Goal: Transaction & Acquisition: Purchase product/service

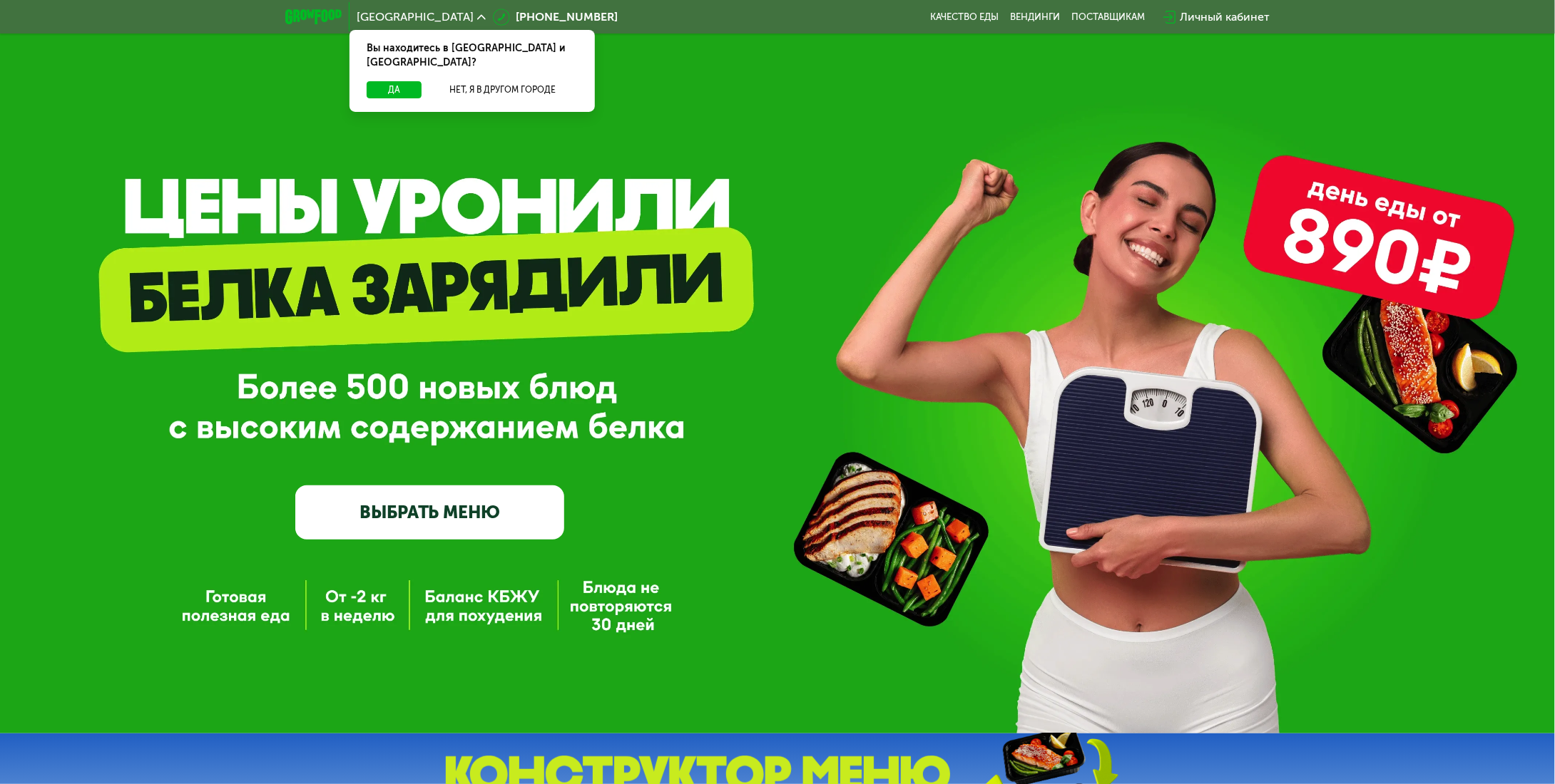
click at [1240, 13] on div "Личный кабинет" at bounding box center [1224, 17] width 90 height 17
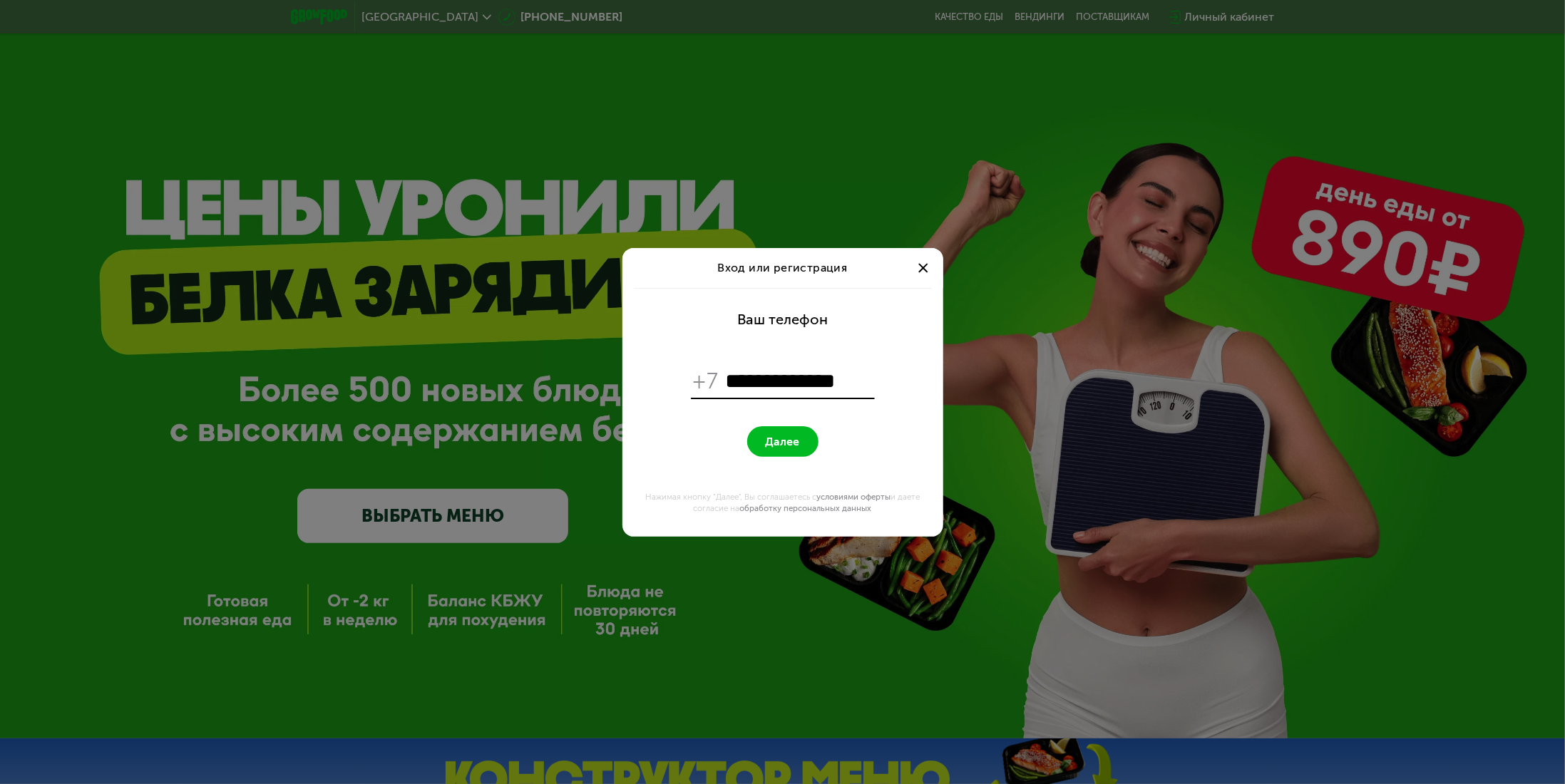
type input "**********"
click at [747, 426] on button "Далее" at bounding box center [783, 441] width 71 height 30
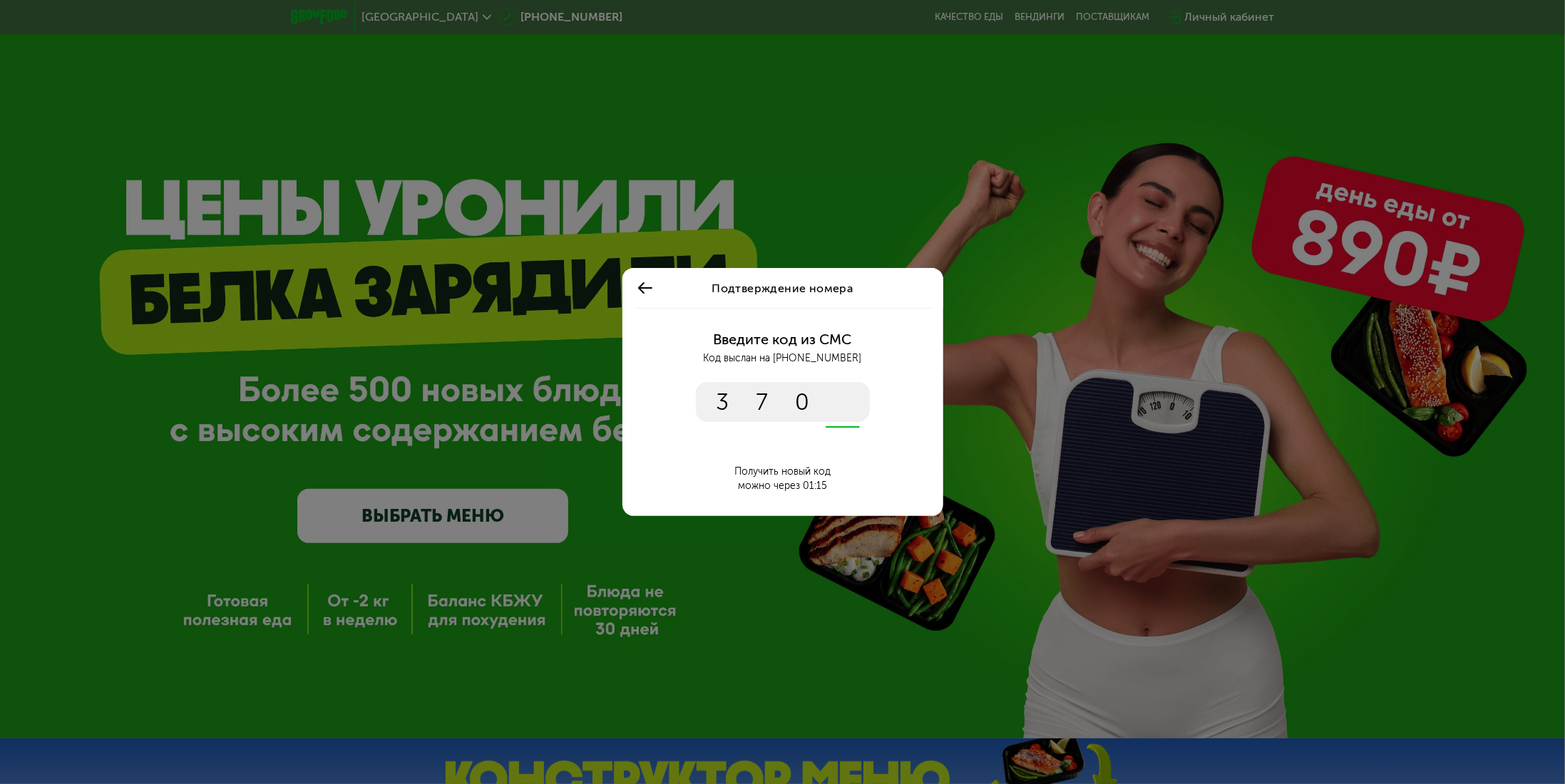
type input "****"
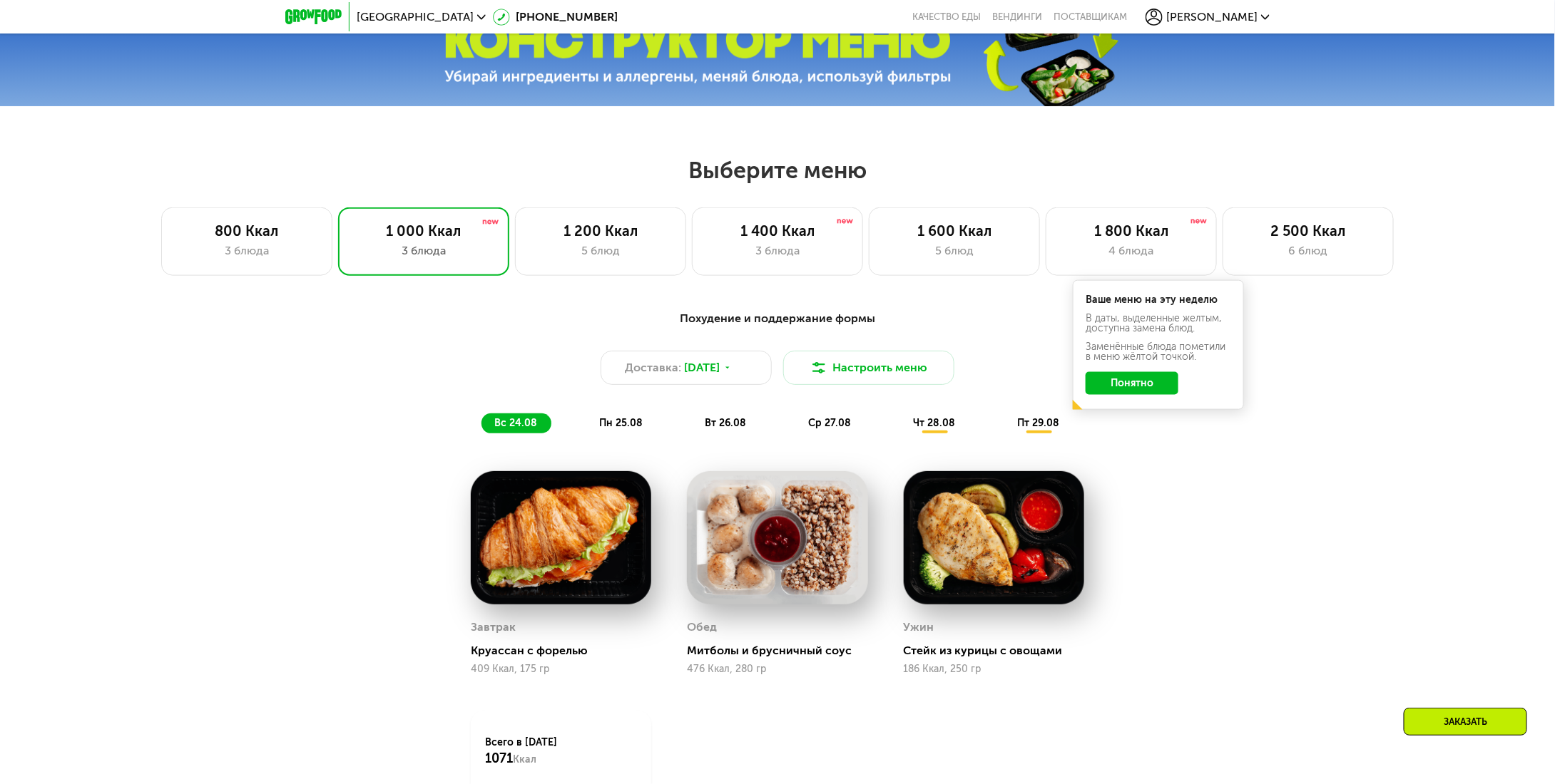
scroll to position [641, 0]
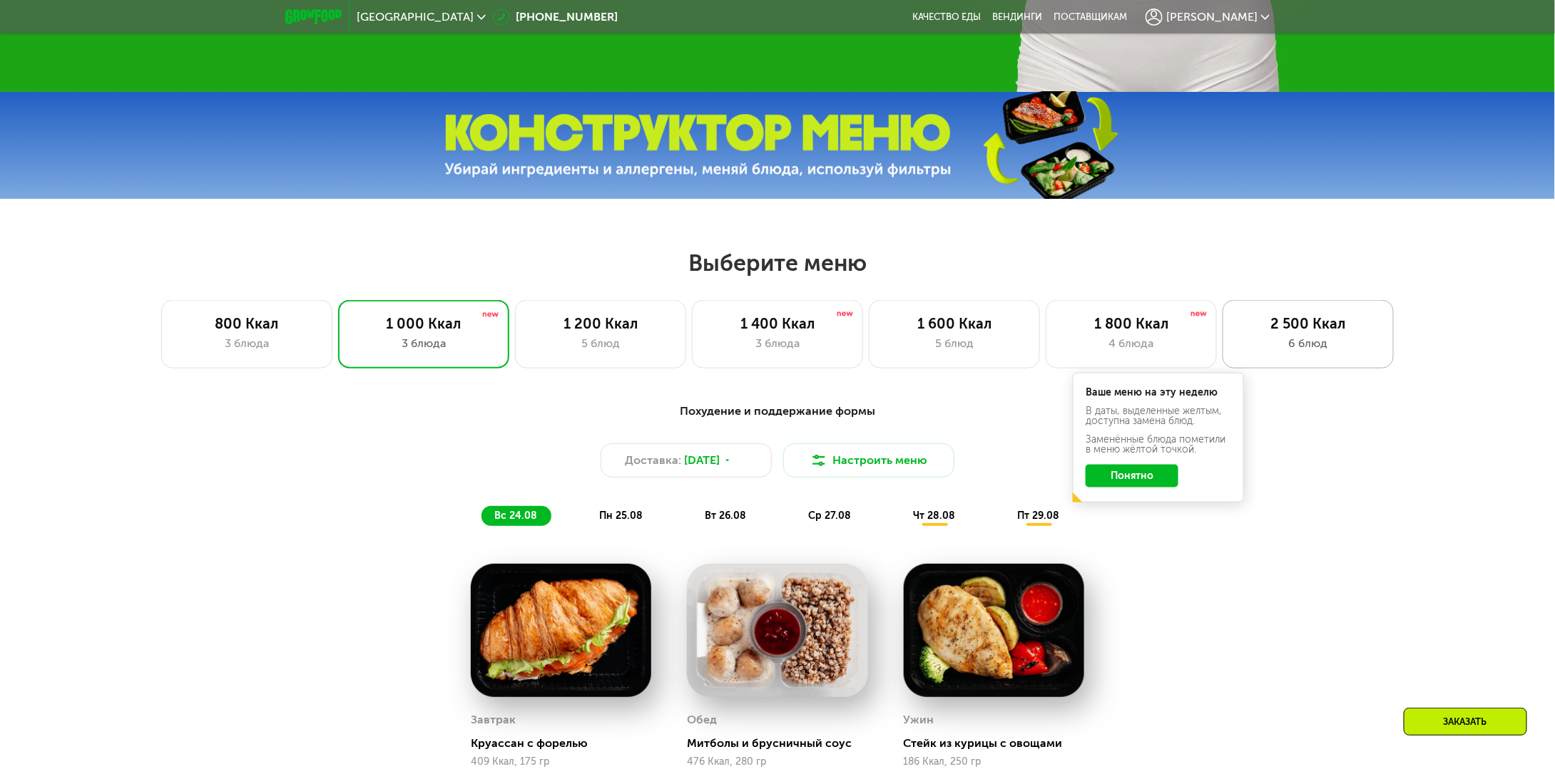
click at [1291, 332] on div "2 500 Ккал" at bounding box center [1308, 324] width 141 height 17
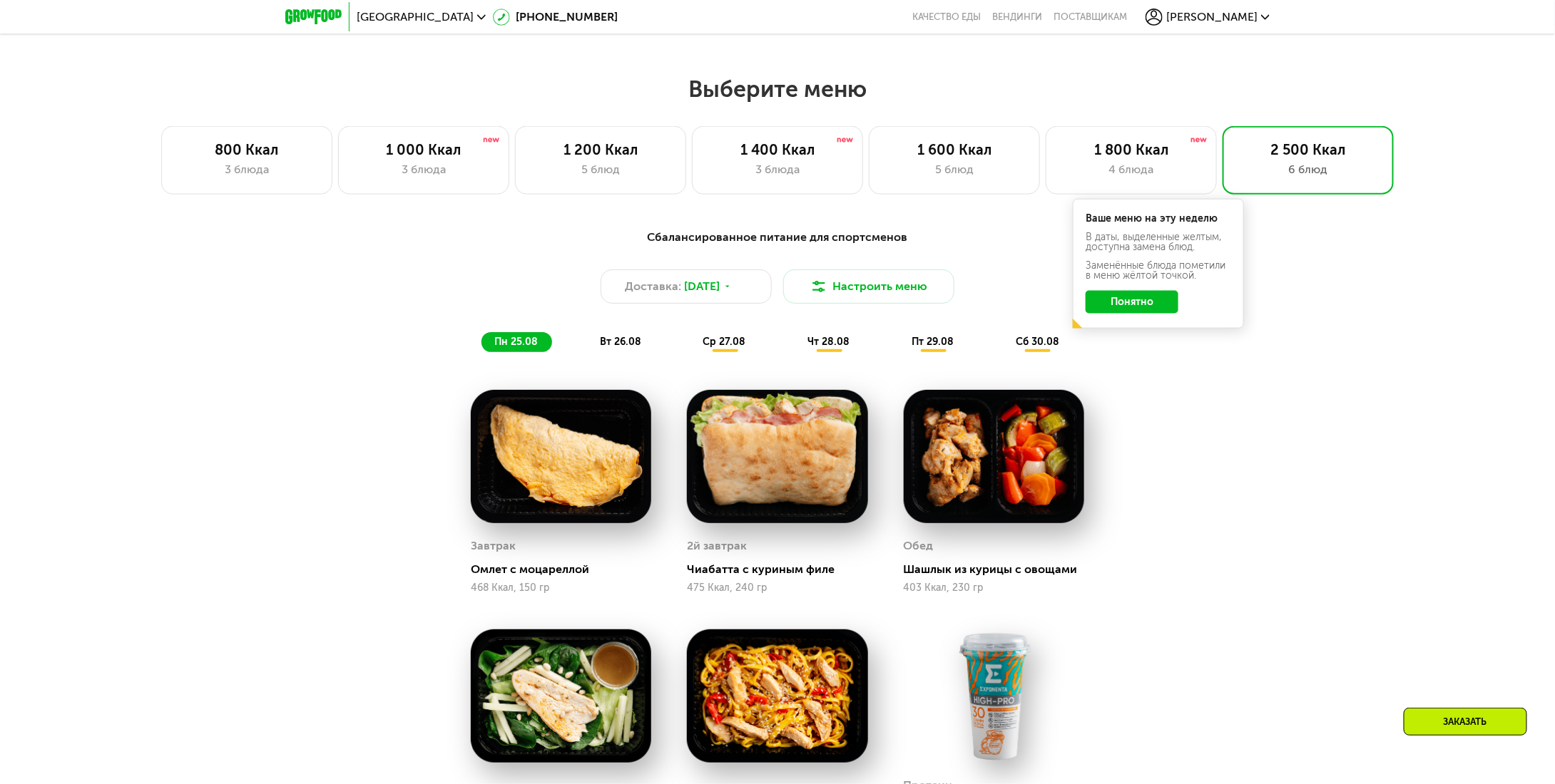
scroll to position [713, 0]
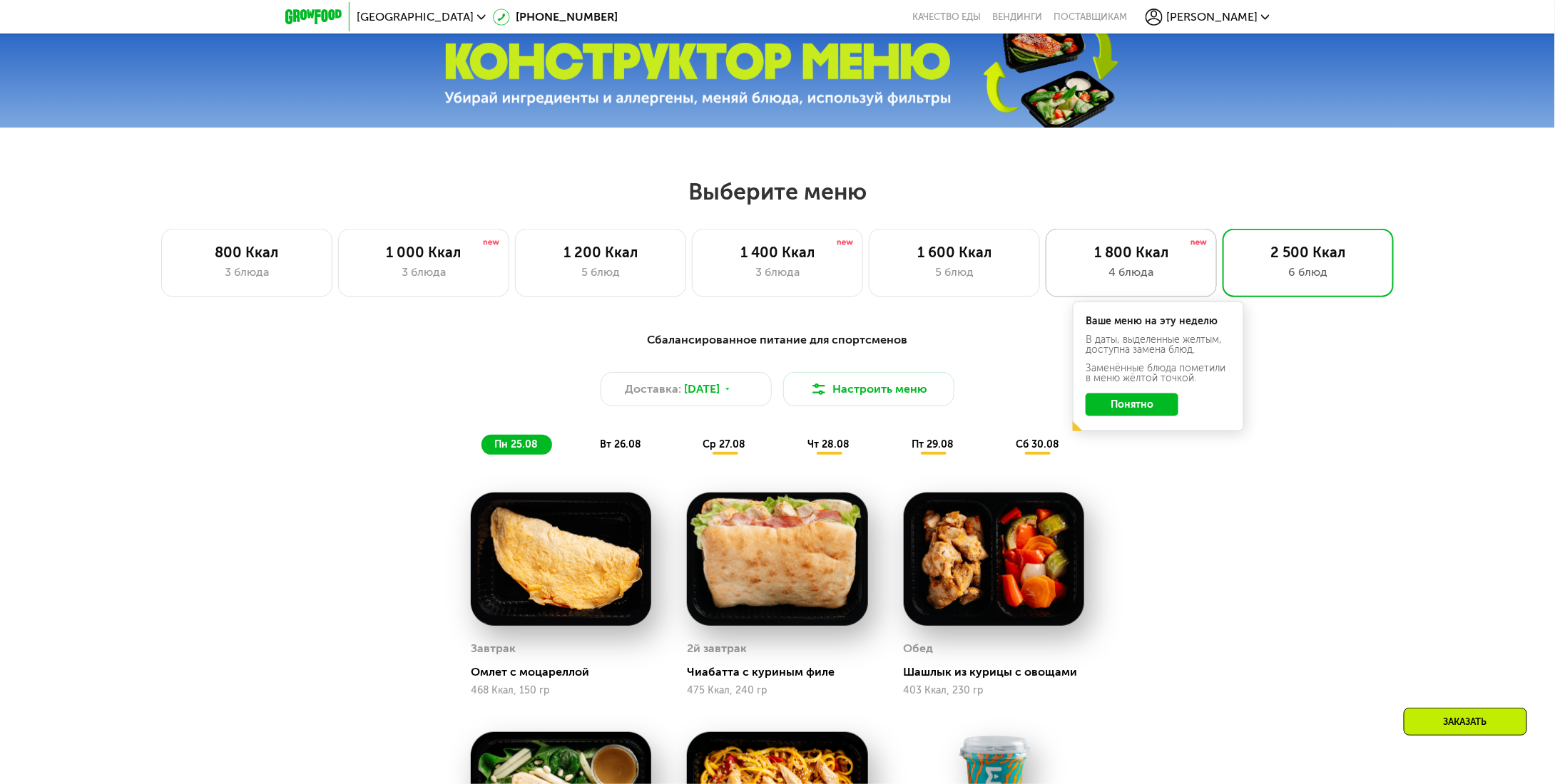
click at [1091, 270] on div "4 блюда" at bounding box center [1131, 272] width 141 height 17
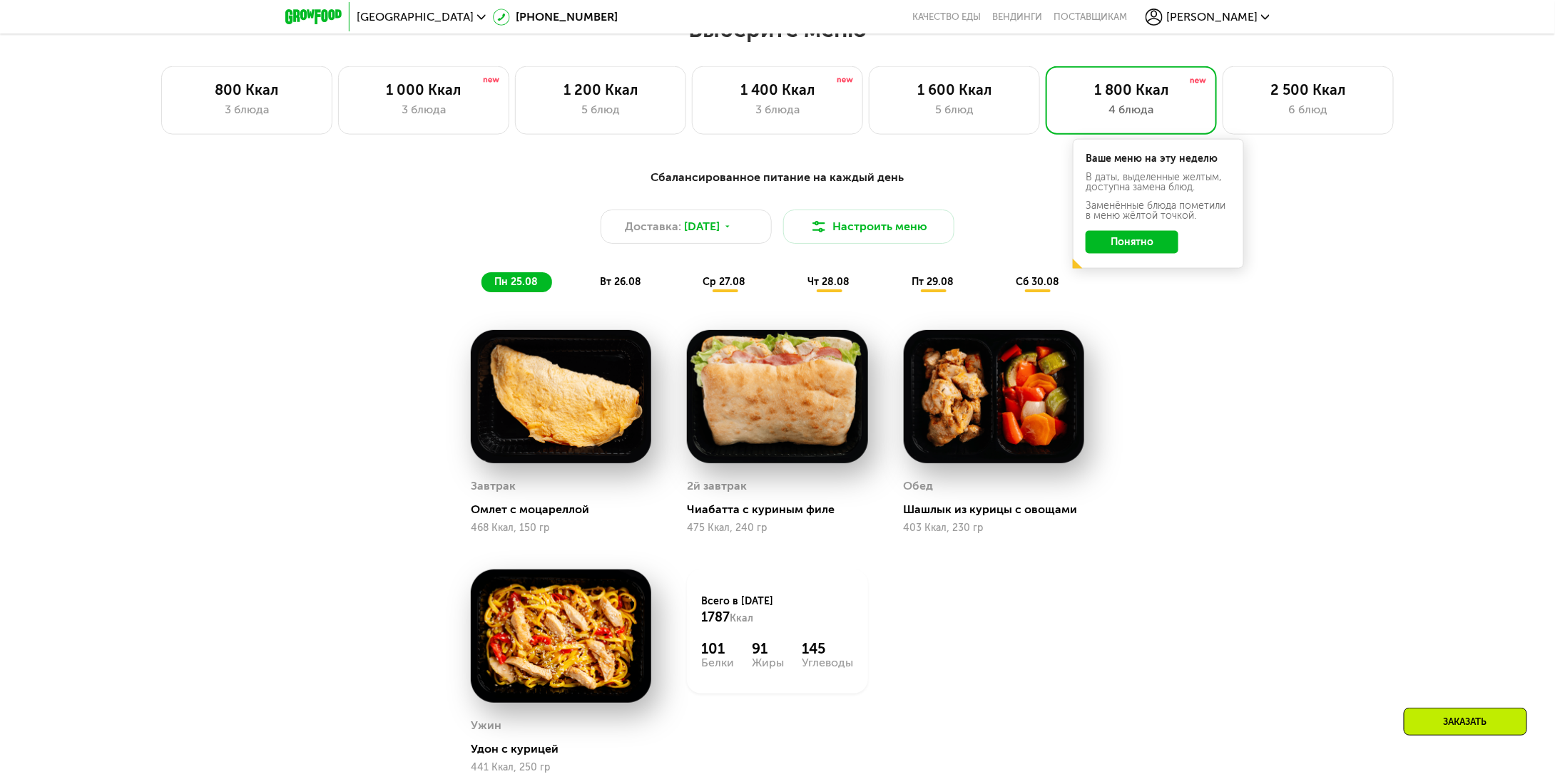
scroll to position [856, 0]
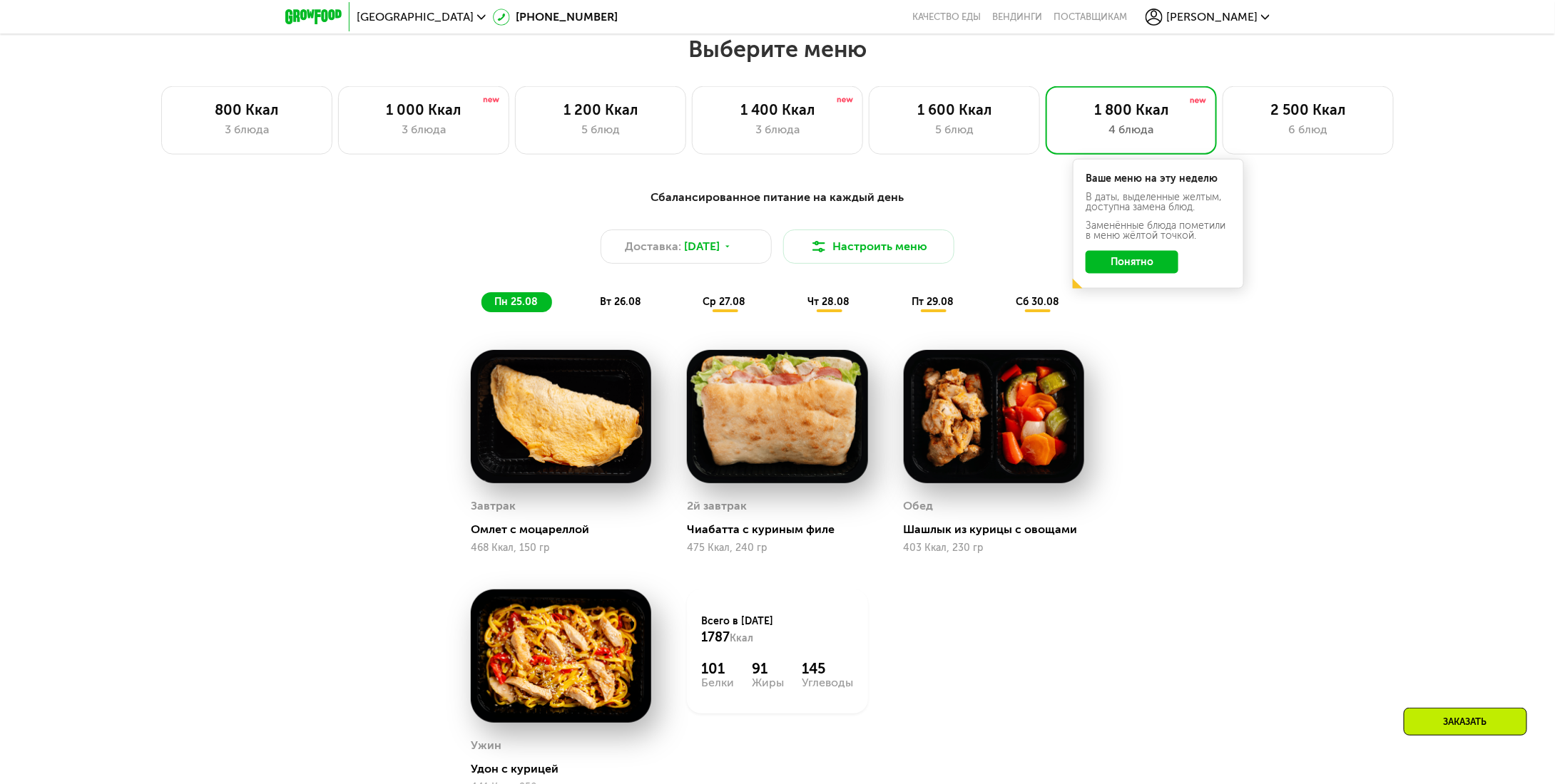
click at [1130, 268] on button "Понятно" at bounding box center [1132, 262] width 93 height 22
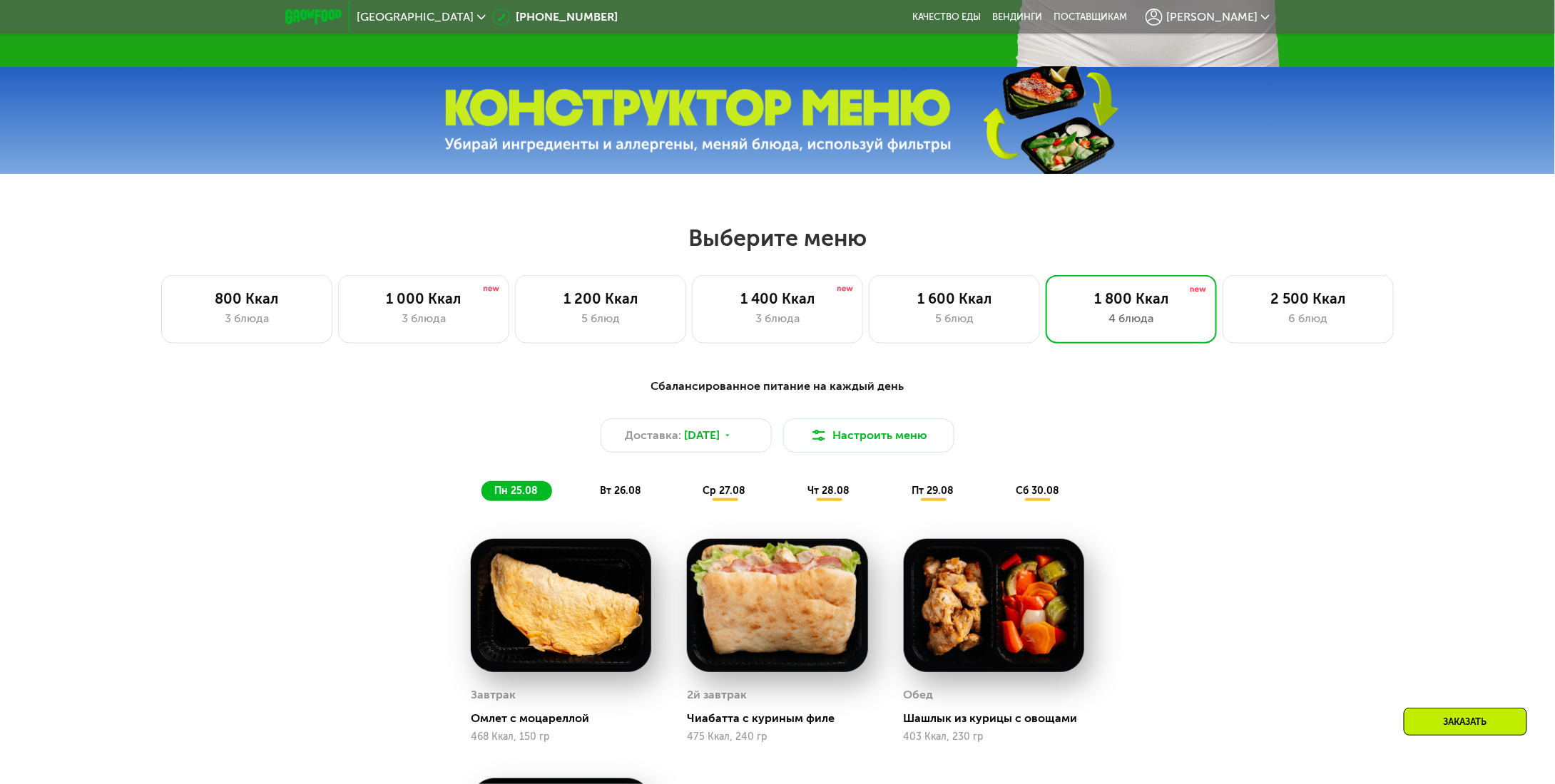
scroll to position [713, 0]
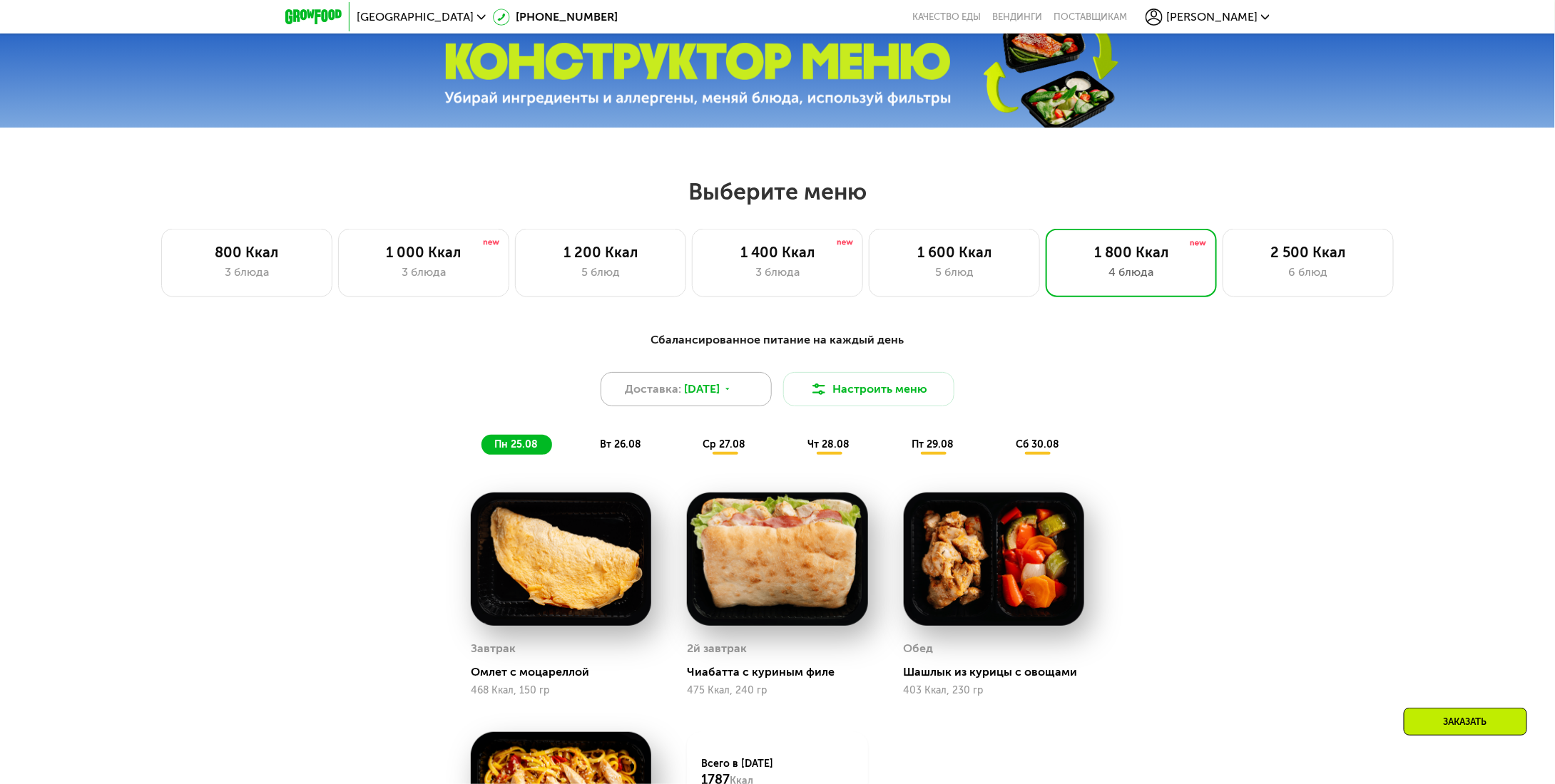
click at [721, 398] on span "[DATE]" at bounding box center [702, 389] width 36 height 17
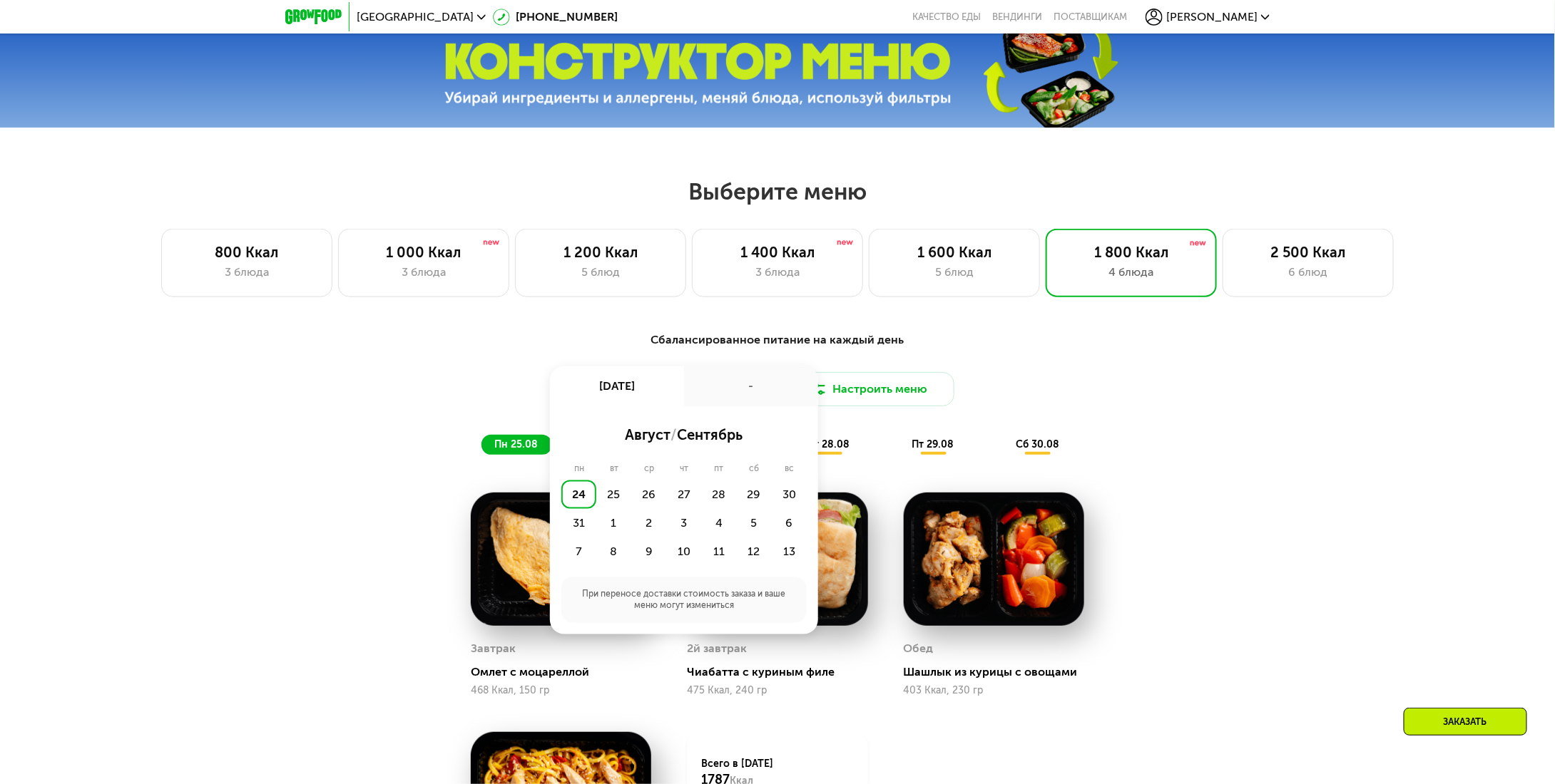
click at [584, 500] on div "24" at bounding box center [579, 494] width 35 height 28
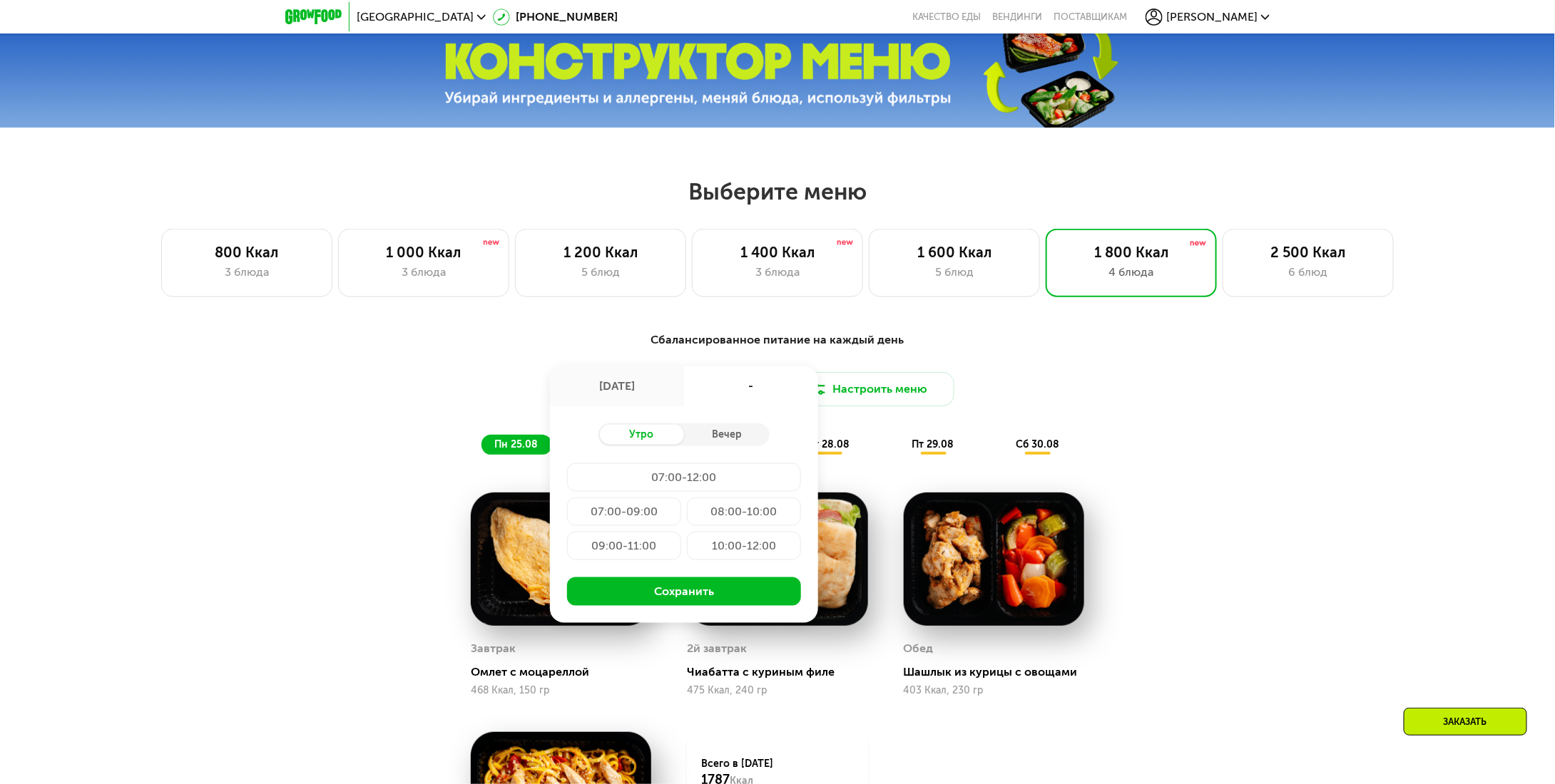
click at [989, 357] on div "Сбалансированное питание на каждый день Доставка: [DATE] авг, вс - Утро Вечер 0…" at bounding box center [777, 393] width 845 height 123
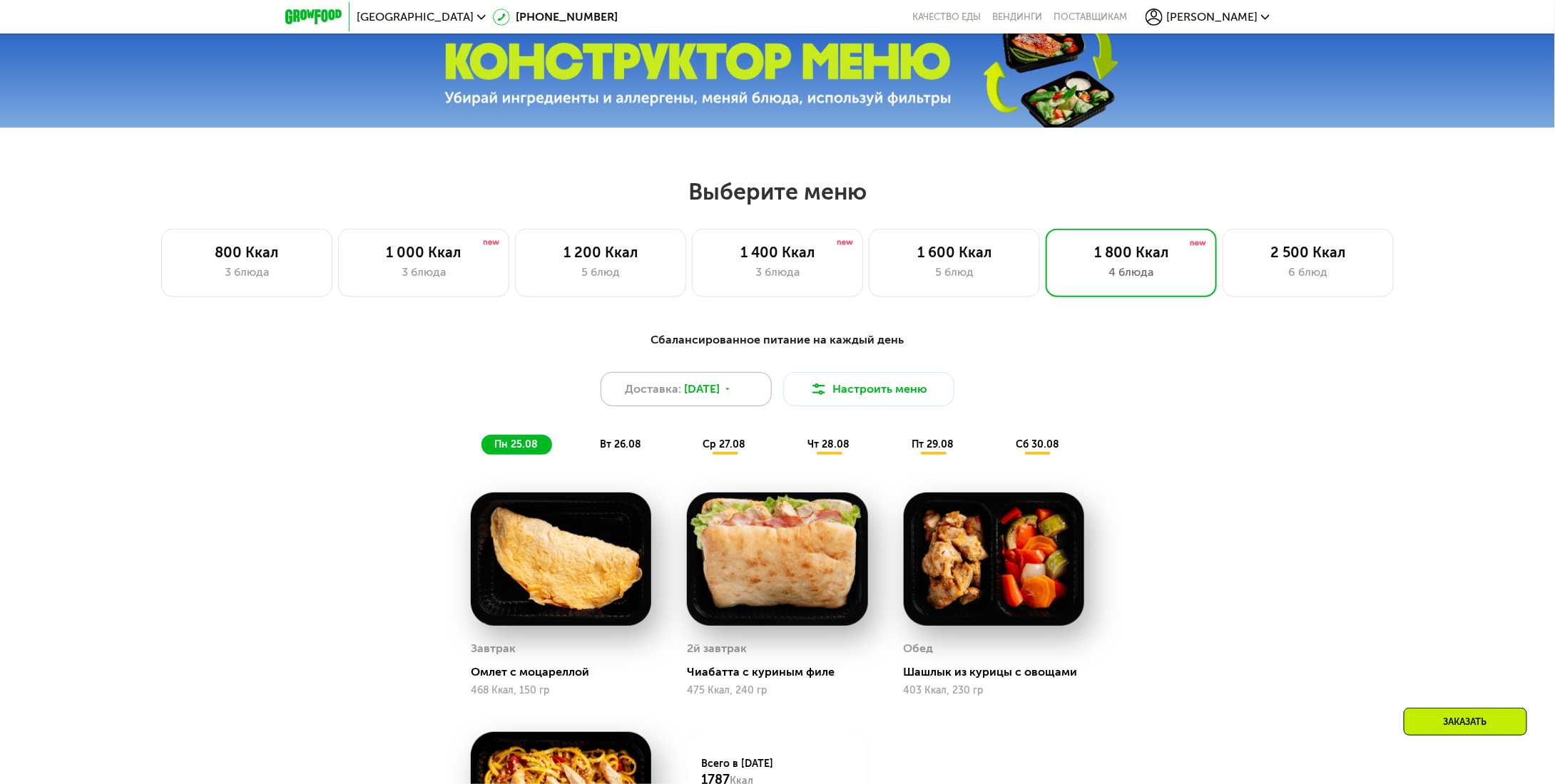
click at [689, 398] on span "[DATE]" at bounding box center [702, 389] width 36 height 17
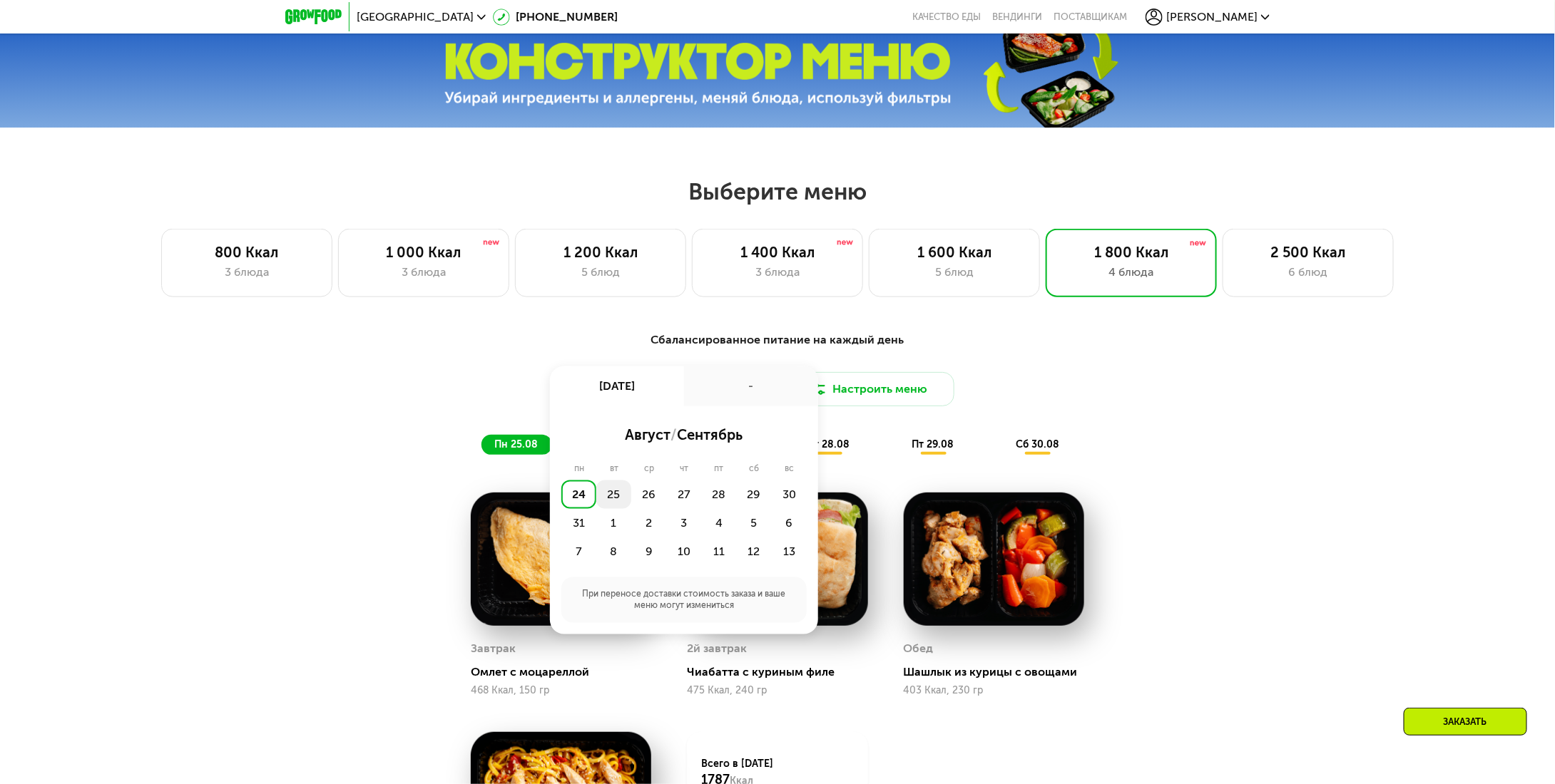
click at [631, 506] on div "25" at bounding box center [649, 494] width 35 height 28
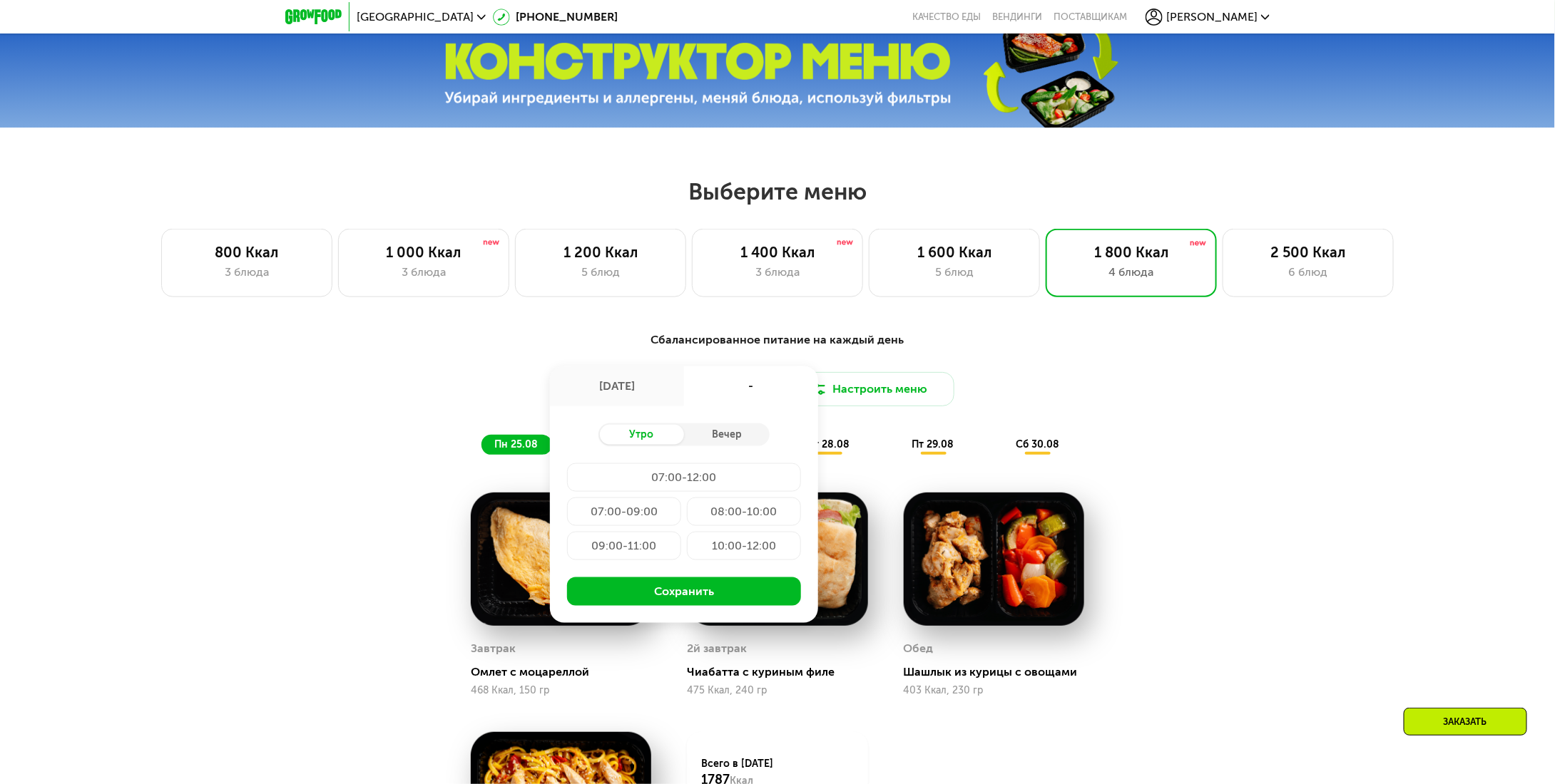
click at [727, 390] on div "-" at bounding box center [750, 386] width 134 height 40
click at [751, 392] on div "-" at bounding box center [750, 386] width 134 height 40
click at [625, 393] on div "[DATE]" at bounding box center [616, 386] width 134 height 40
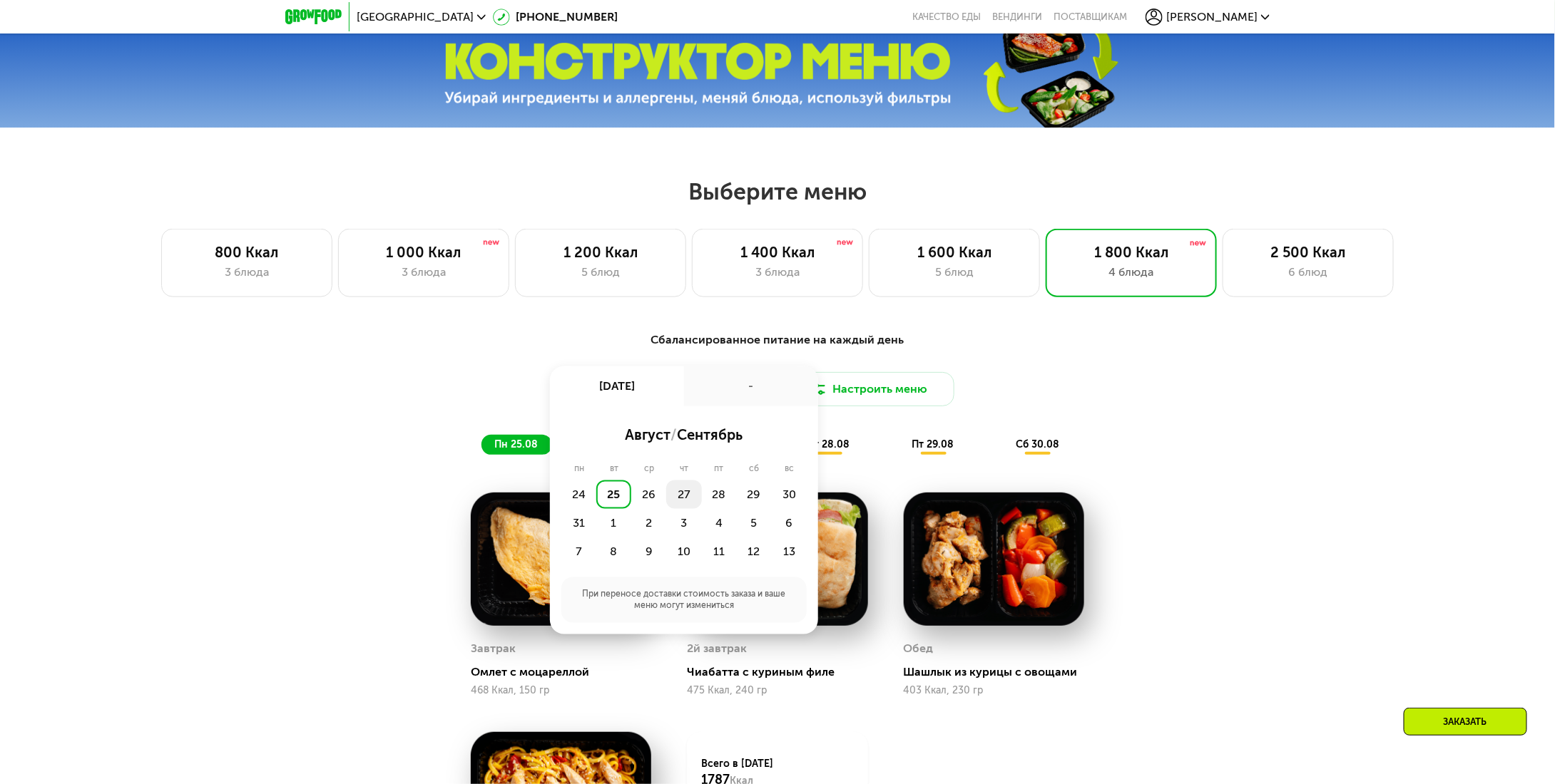
click at [702, 499] on div "27" at bounding box center [719, 494] width 35 height 28
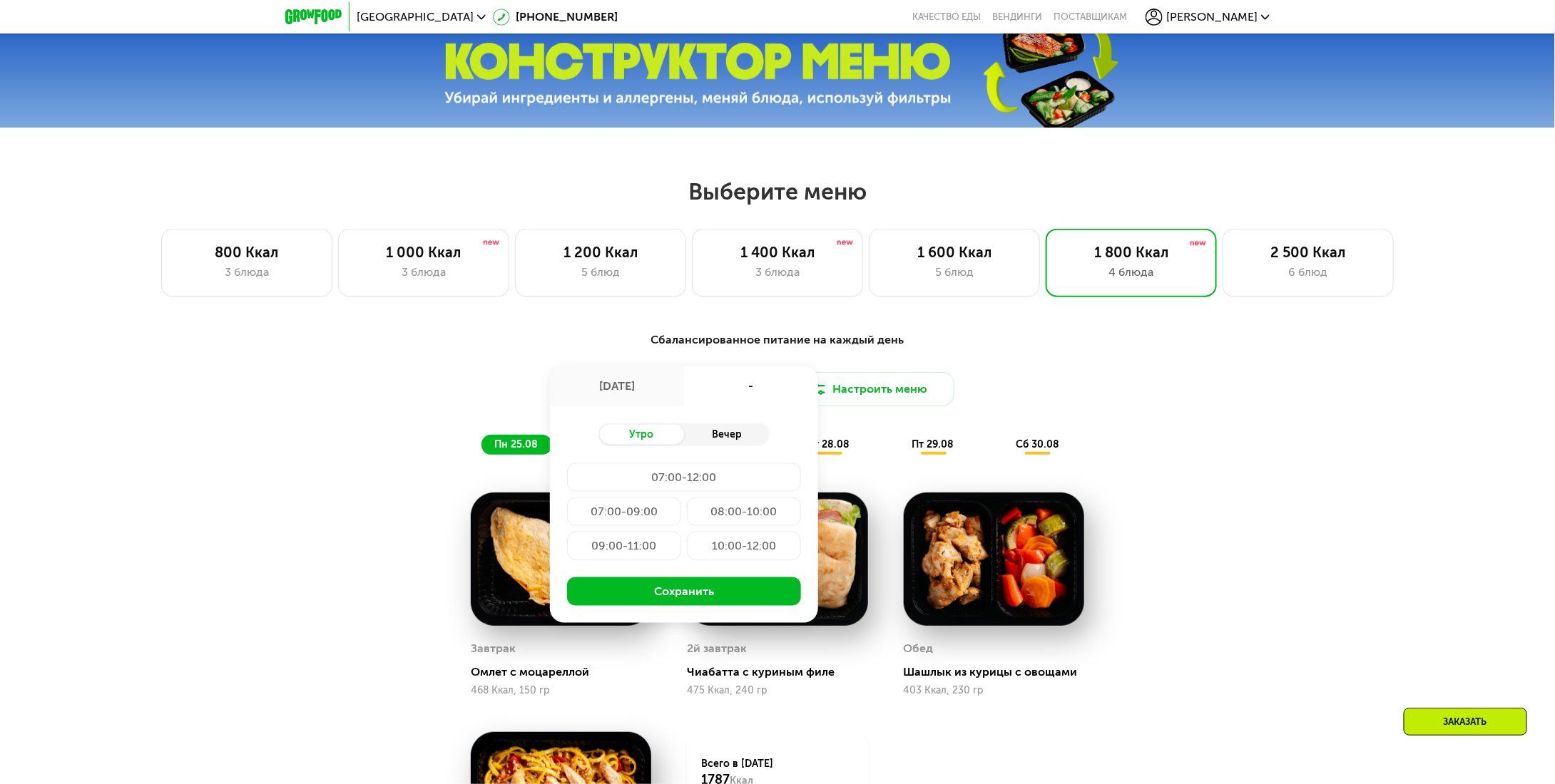
click at [717, 443] on div "Вечер" at bounding box center [726, 435] width 86 height 20
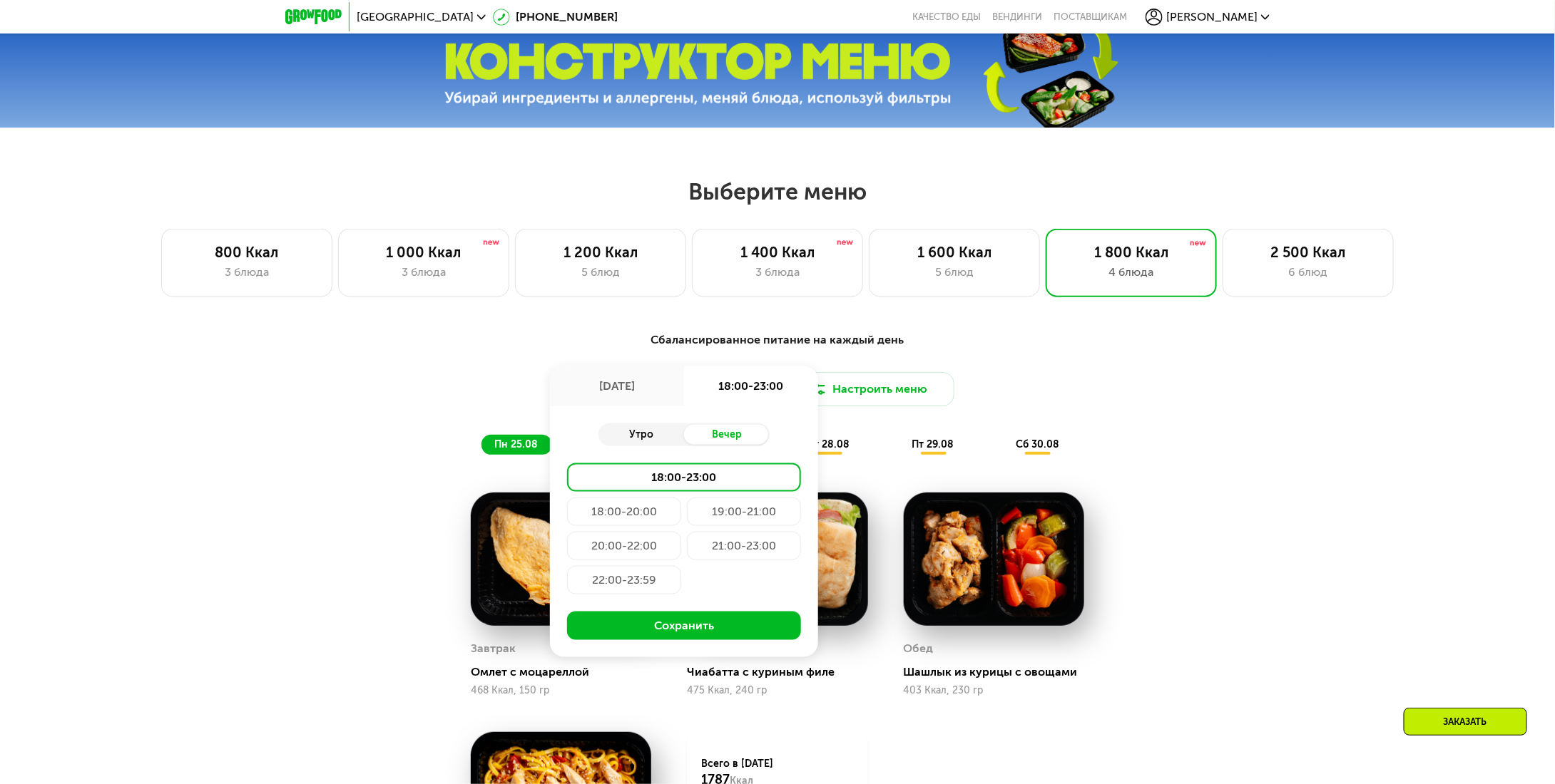
click at [653, 438] on div "Утро" at bounding box center [641, 435] width 86 height 20
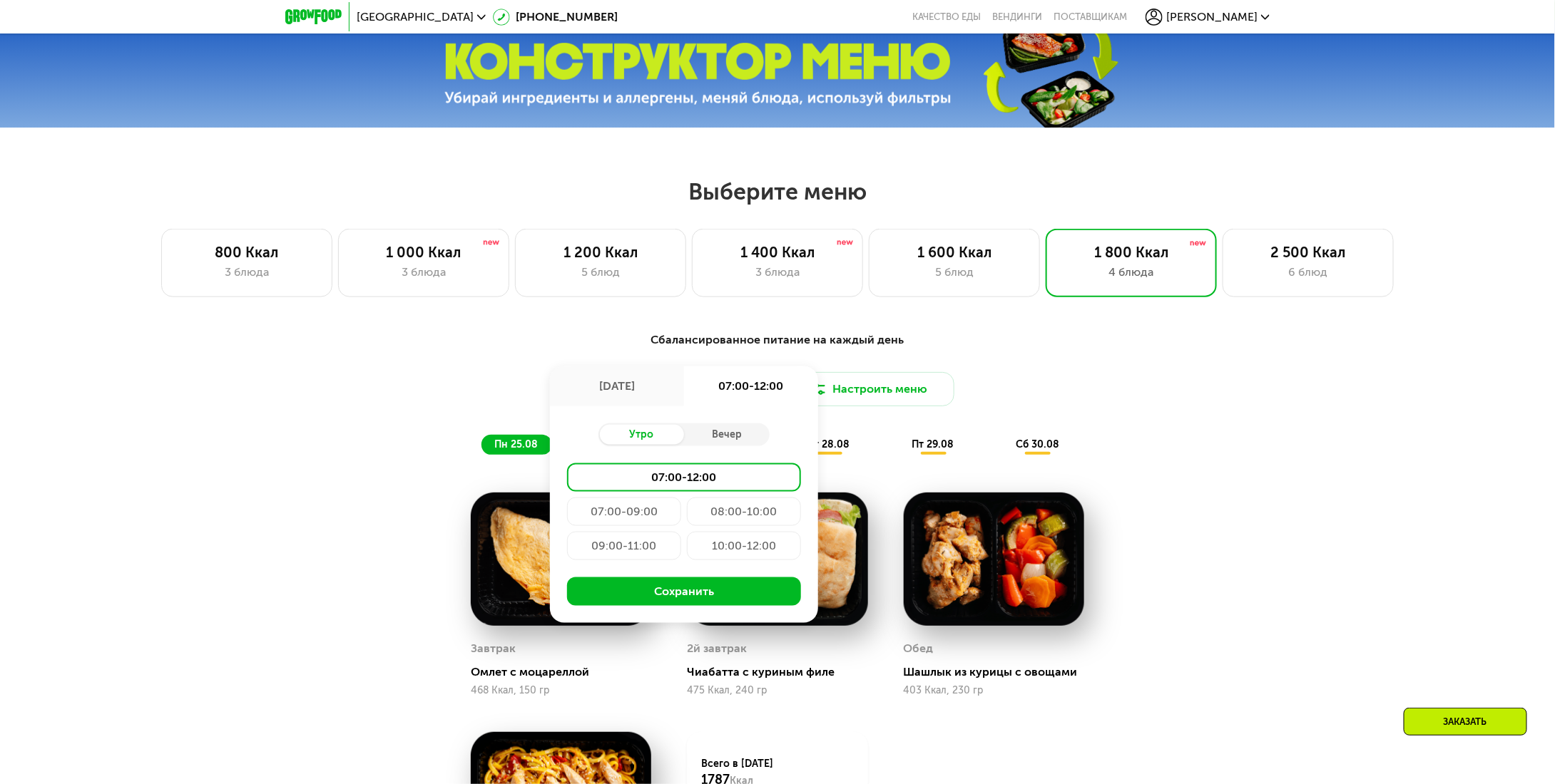
click at [687, 507] on div "07:00-09:00" at bounding box center [743, 512] width 114 height 28
click at [635, 388] on div "[DATE]" at bounding box center [616, 386] width 134 height 40
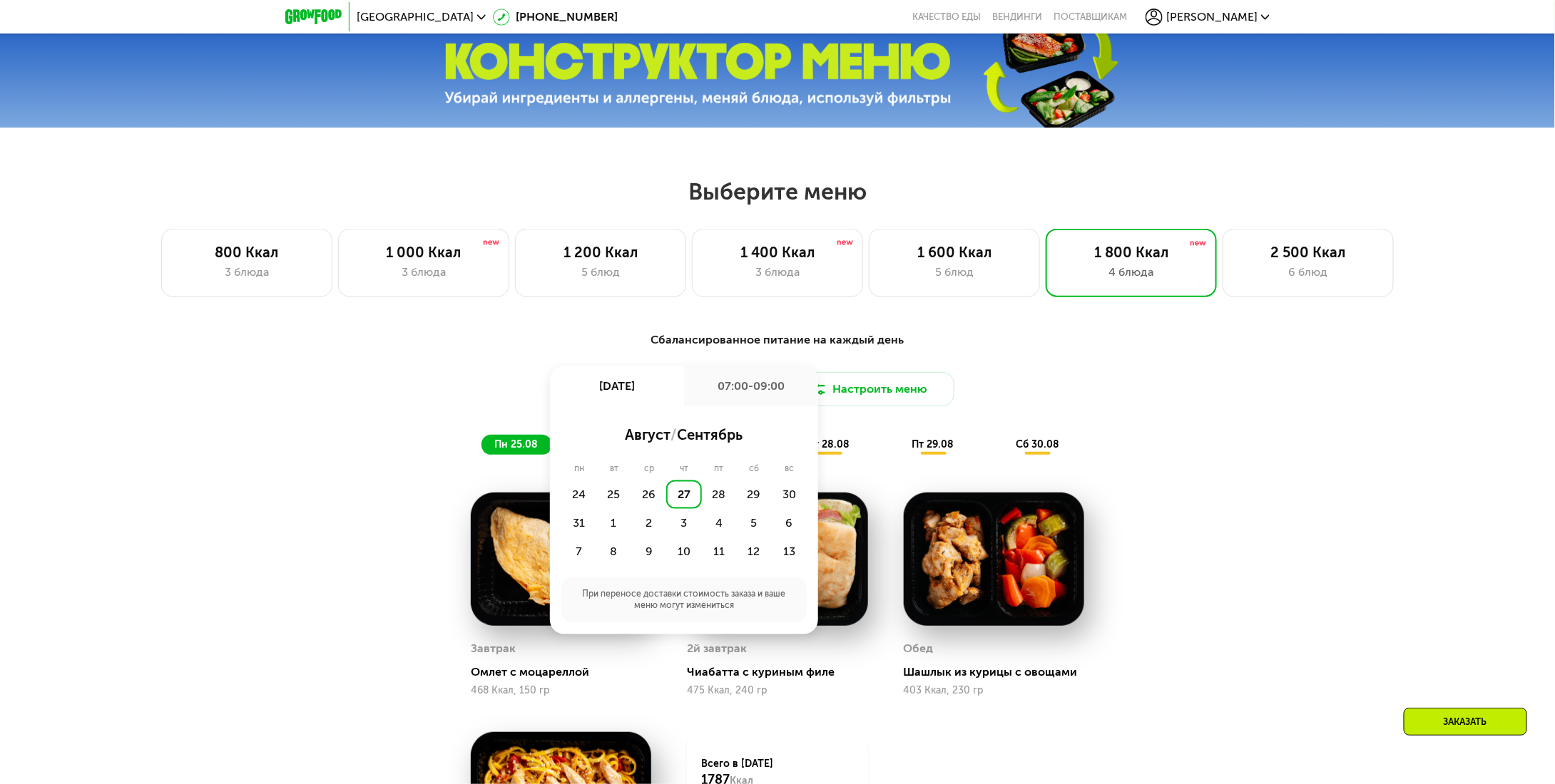
click at [675, 498] on div "27" at bounding box center [684, 494] width 35 height 28
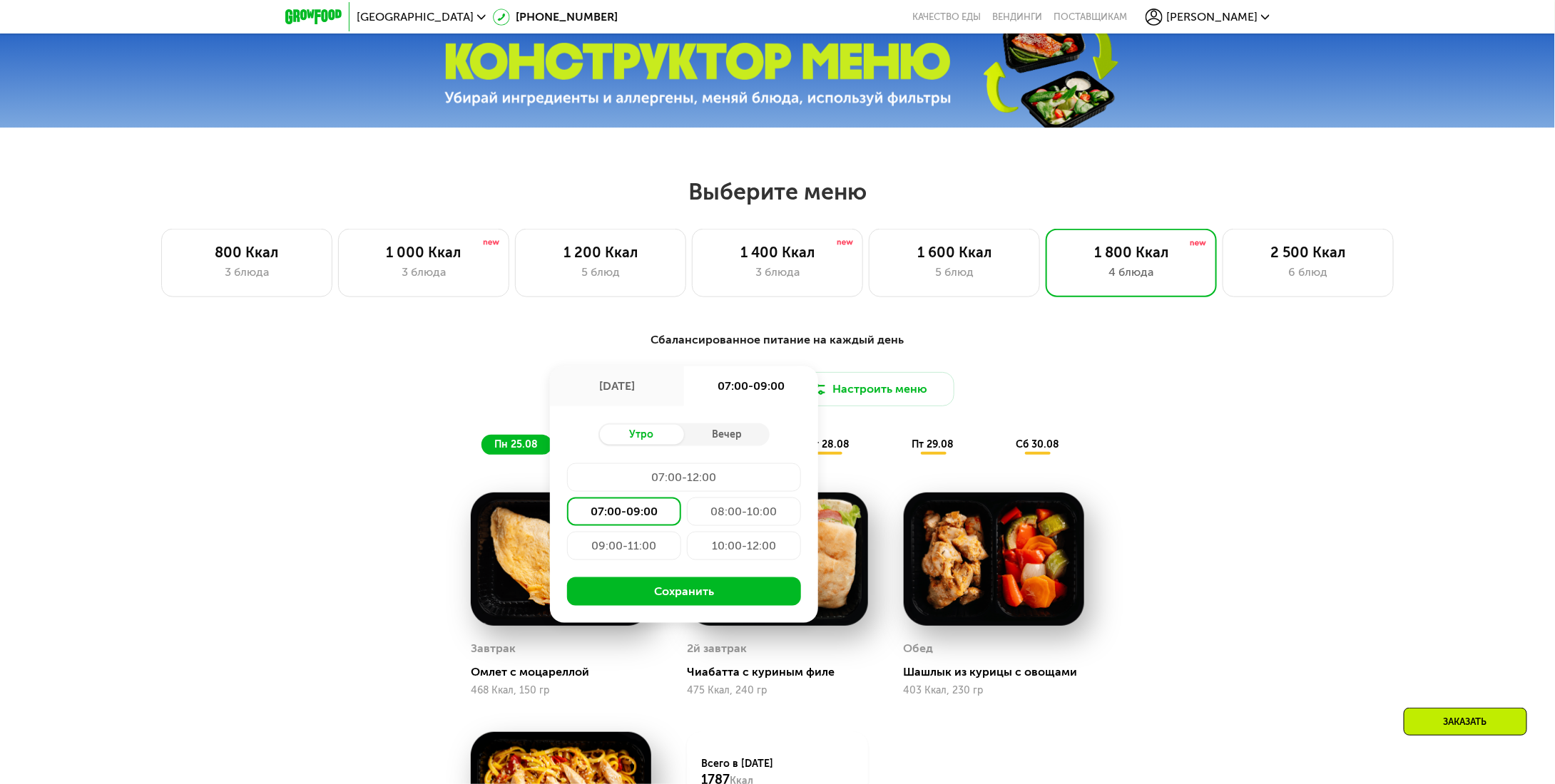
click at [636, 388] on div "[DATE]" at bounding box center [616, 386] width 134 height 40
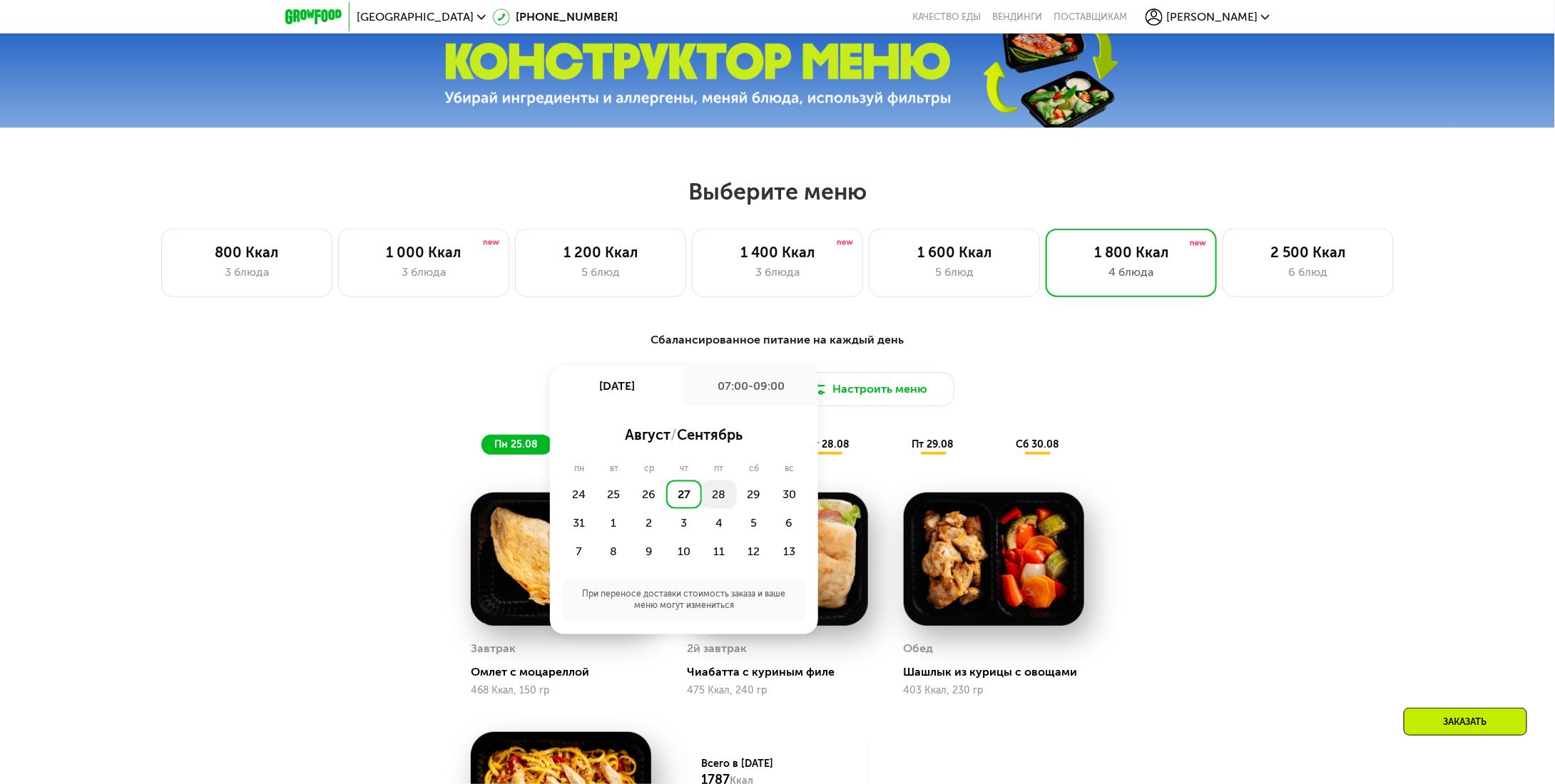
click at [737, 499] on div "28" at bounding box center [754, 494] width 35 height 28
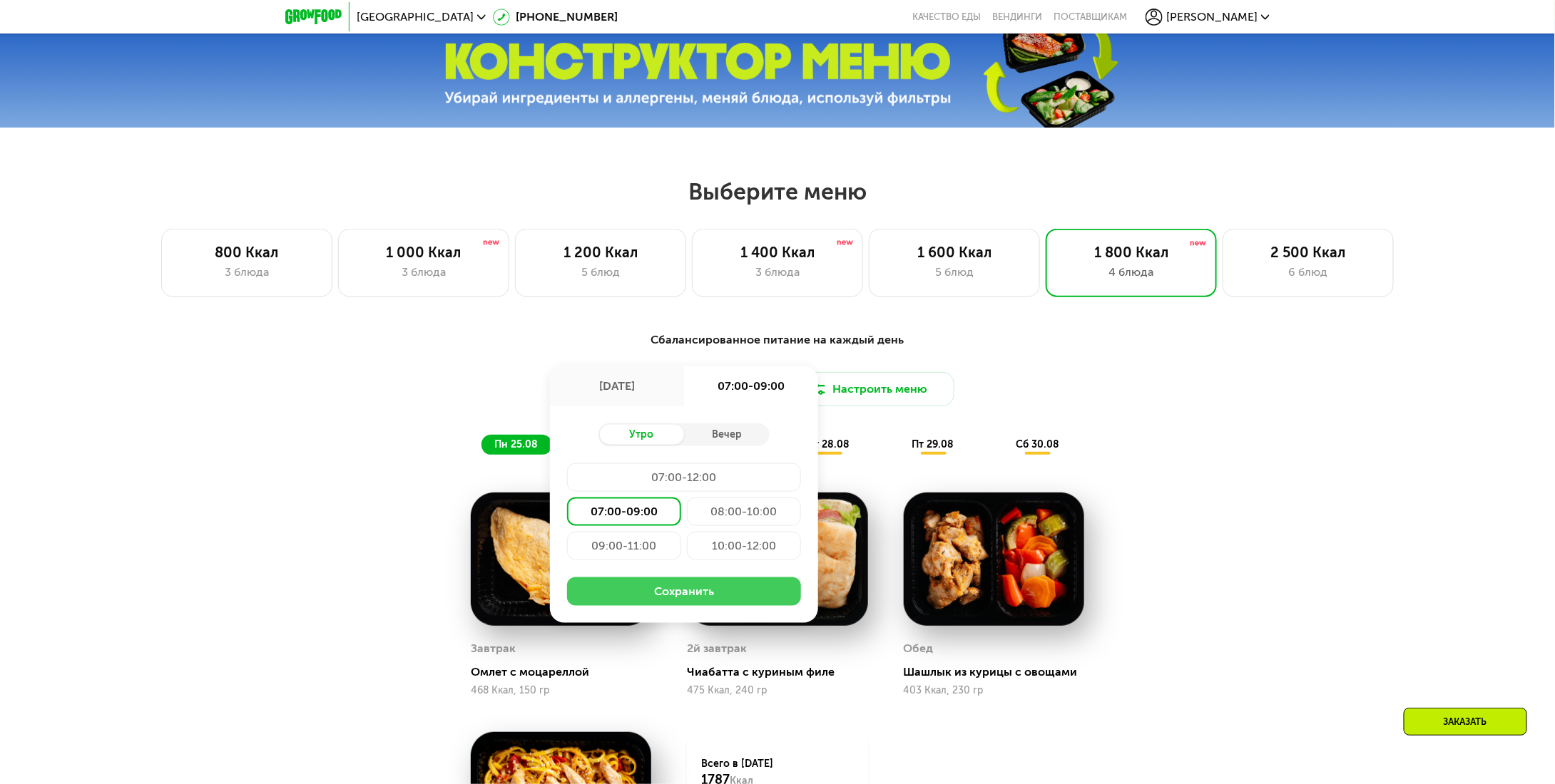
click at [684, 588] on button "Сохранить" at bounding box center [684, 591] width 234 height 28
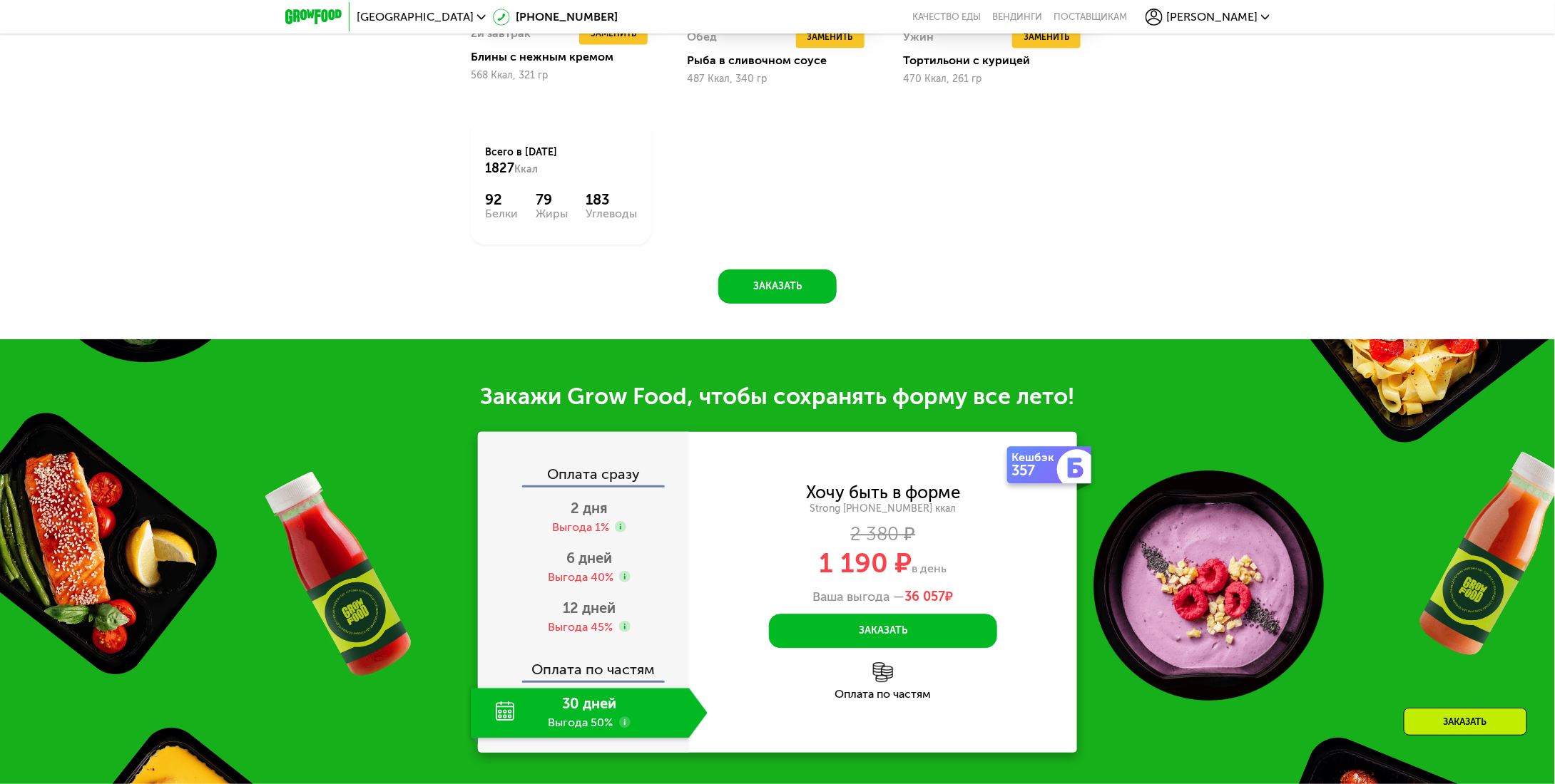
scroll to position [1497, 0]
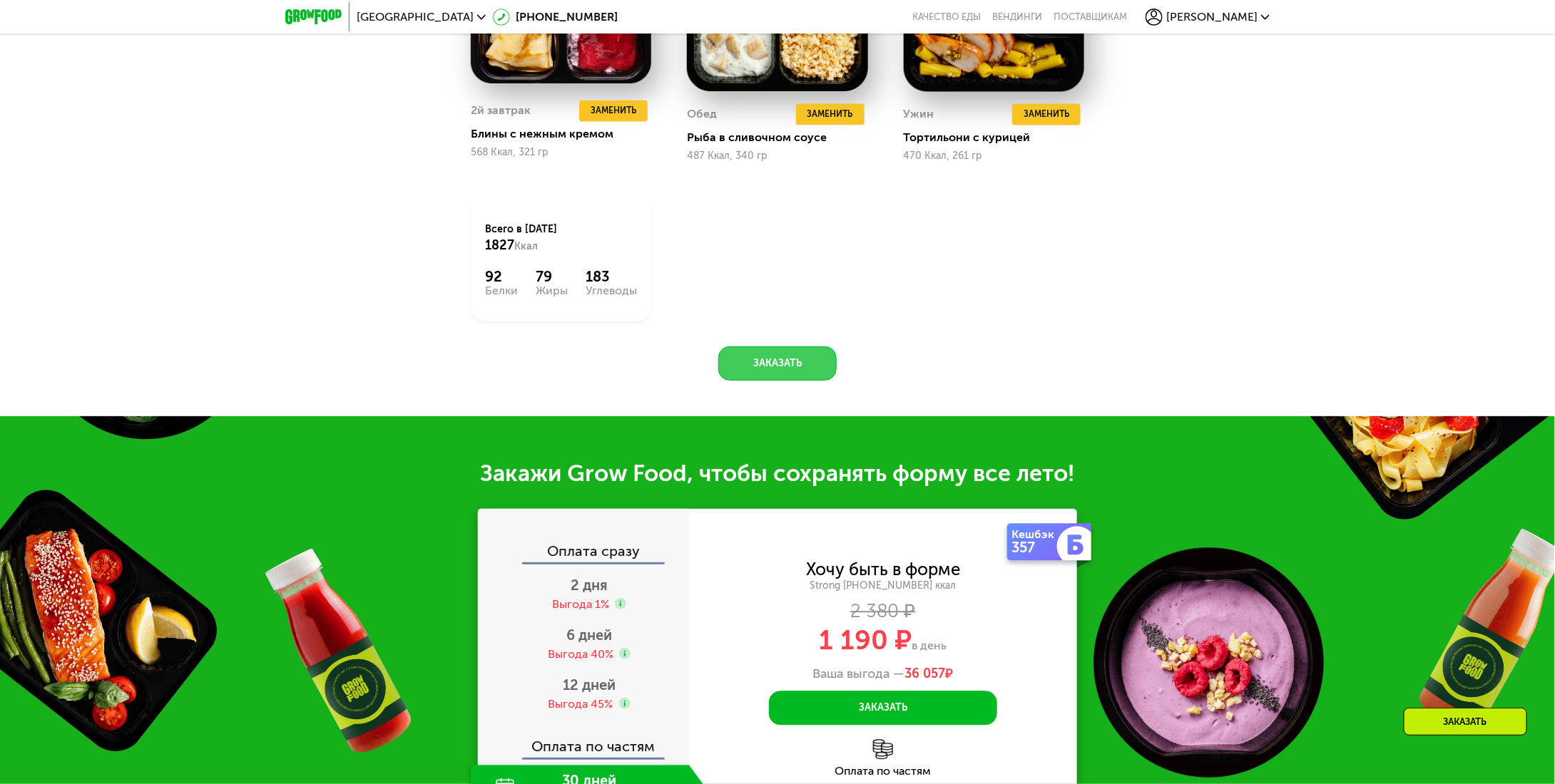
click at [800, 372] on button "Заказать" at bounding box center [777, 363] width 118 height 34
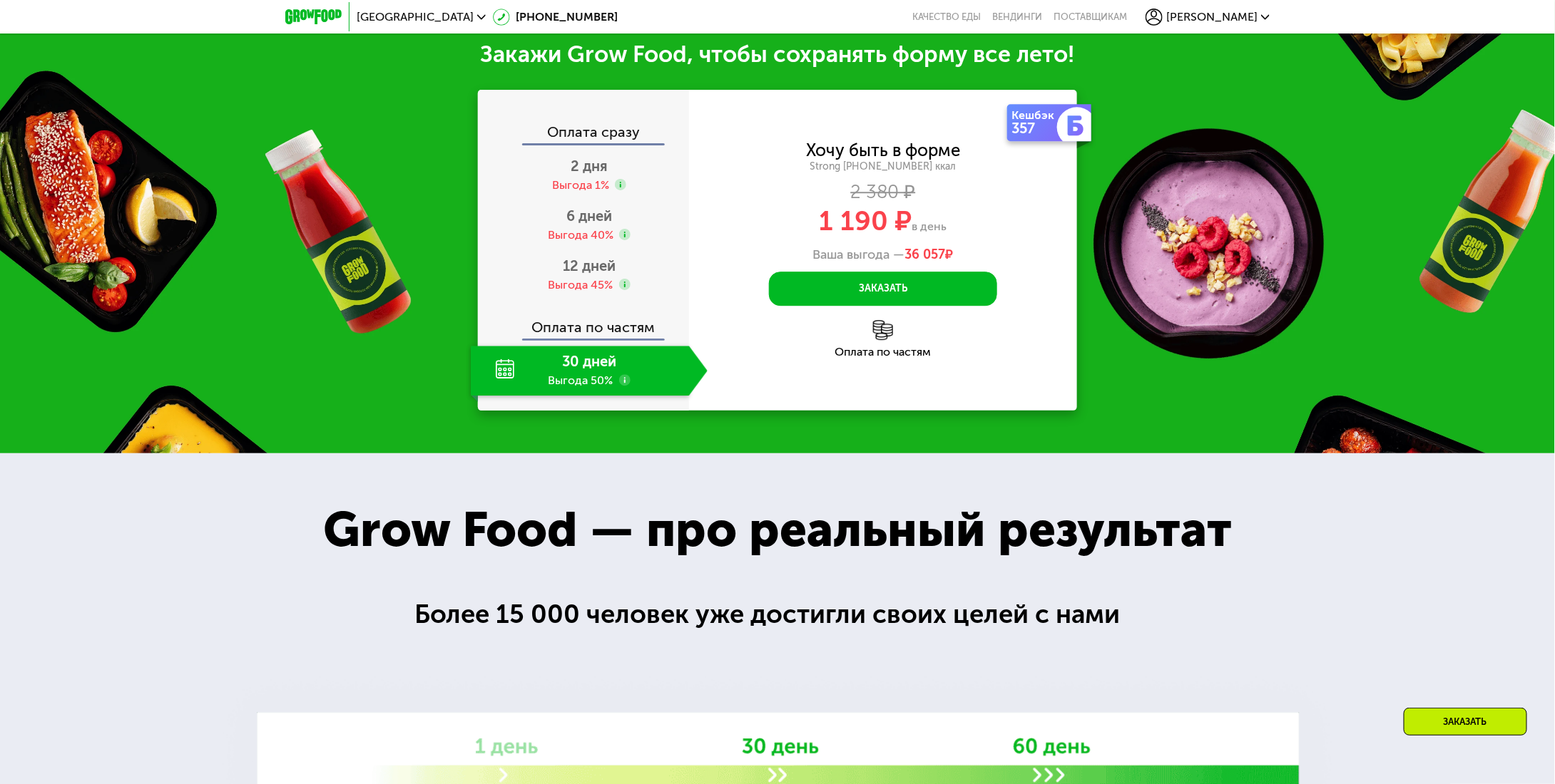
scroll to position [1918, 0]
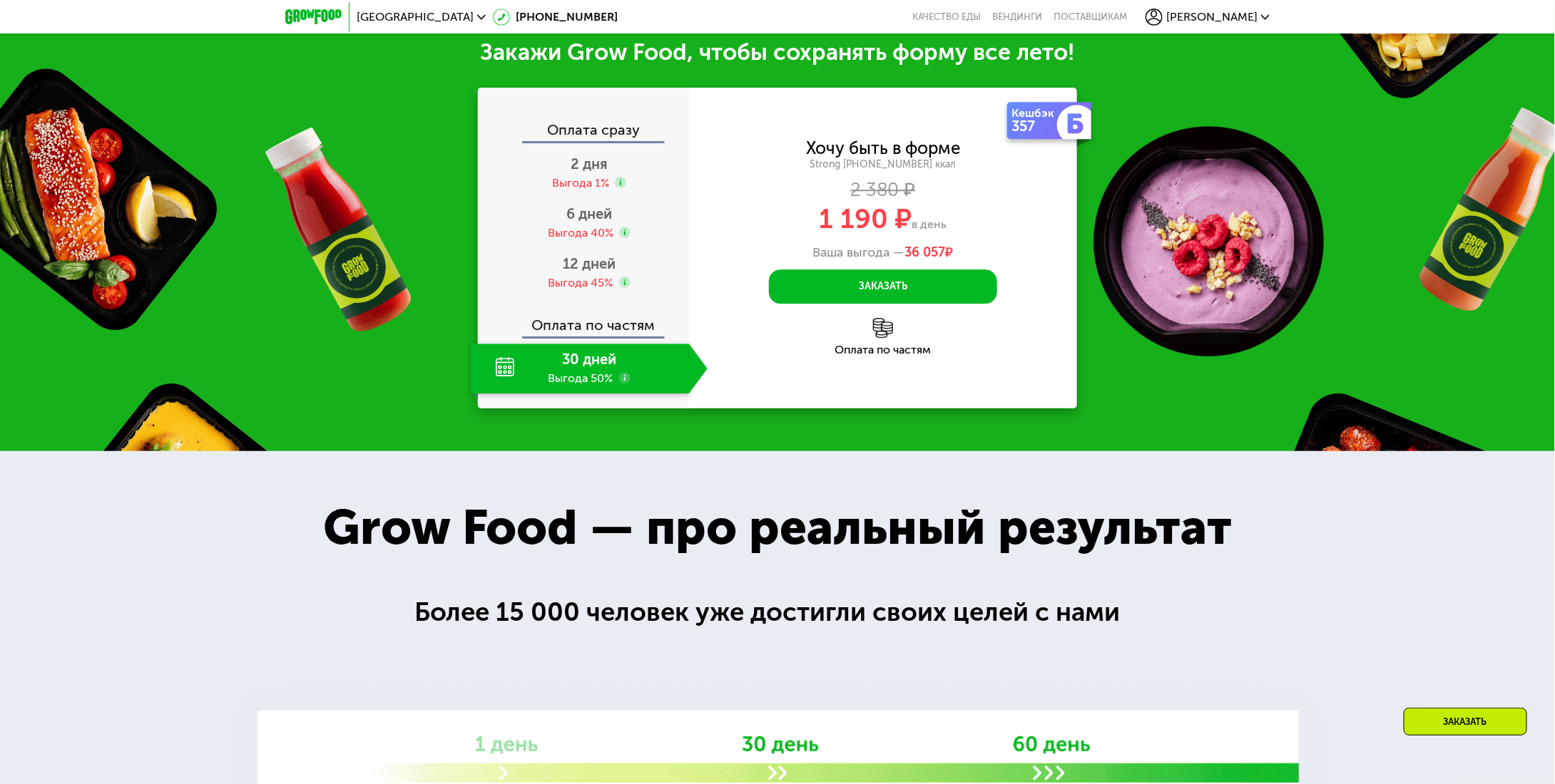
click at [571, 367] on div "30 дней Выгода 50%" at bounding box center [579, 368] width 218 height 50
click at [612, 133] on div "Оплата сразу" at bounding box center [584, 125] width 210 height 33
click at [600, 281] on div "Выгода 45%" at bounding box center [581, 283] width 65 height 16
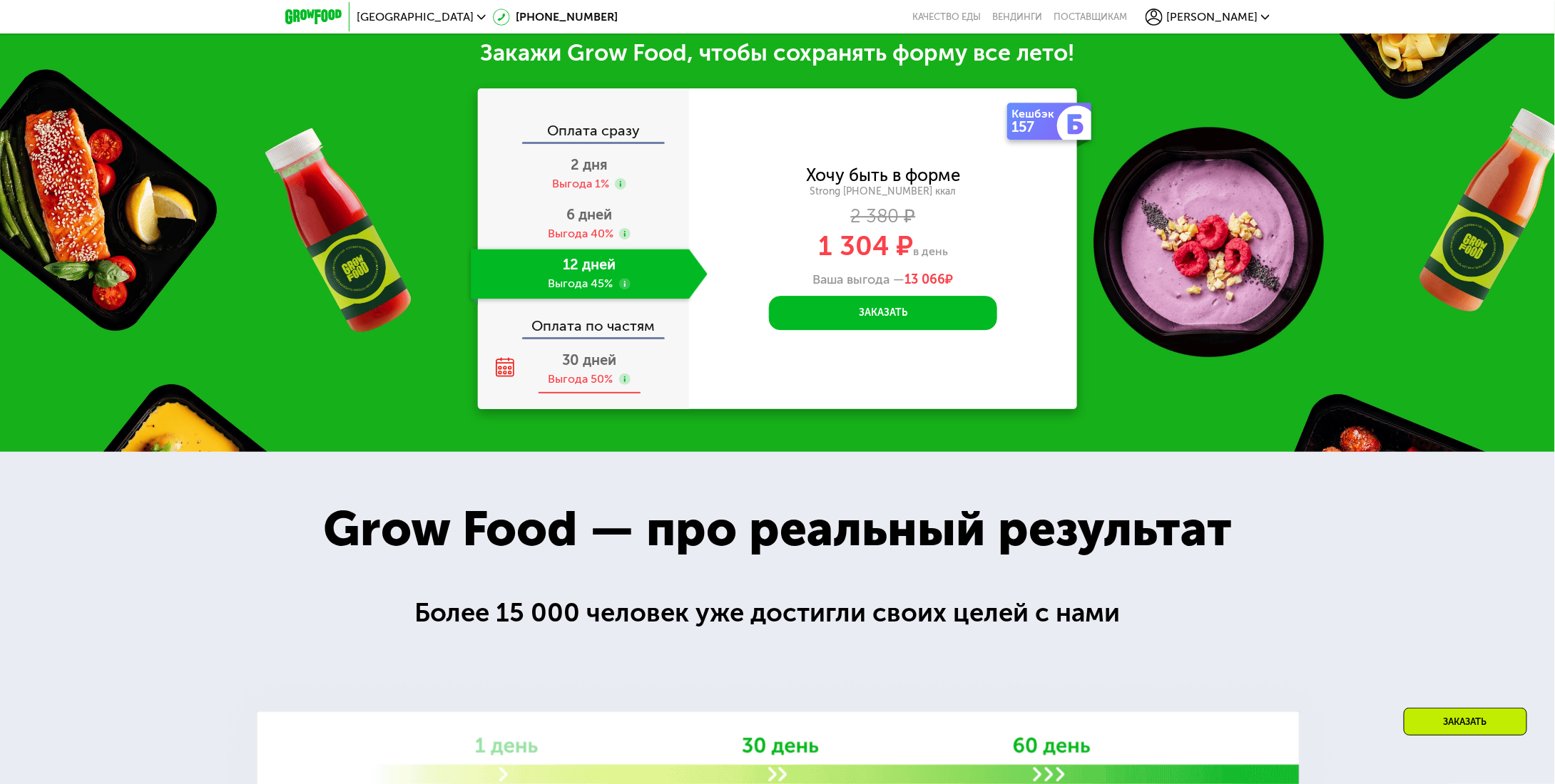
click at [591, 369] on span "30 дней" at bounding box center [589, 360] width 54 height 17
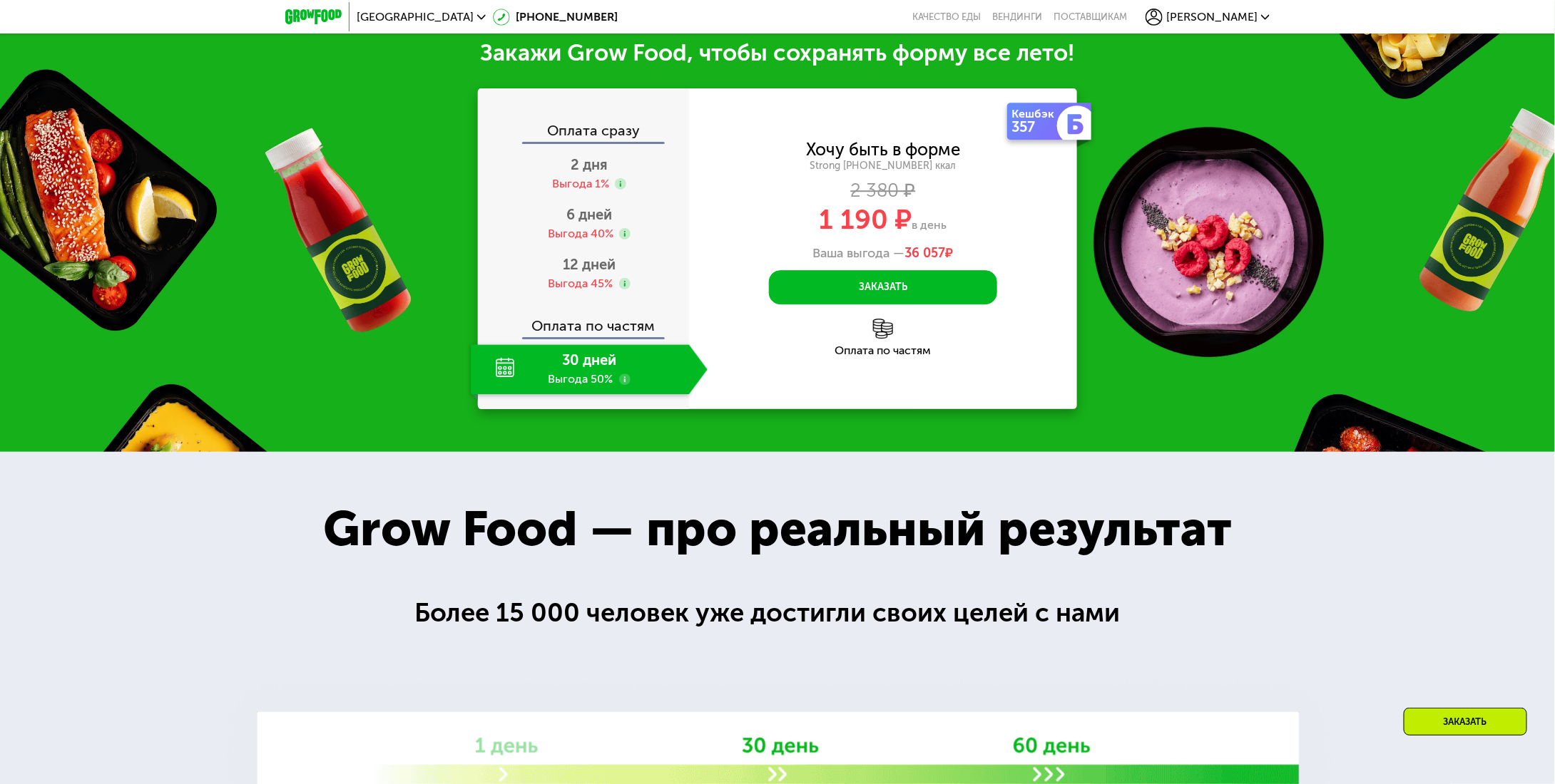
scroll to position [1918, 0]
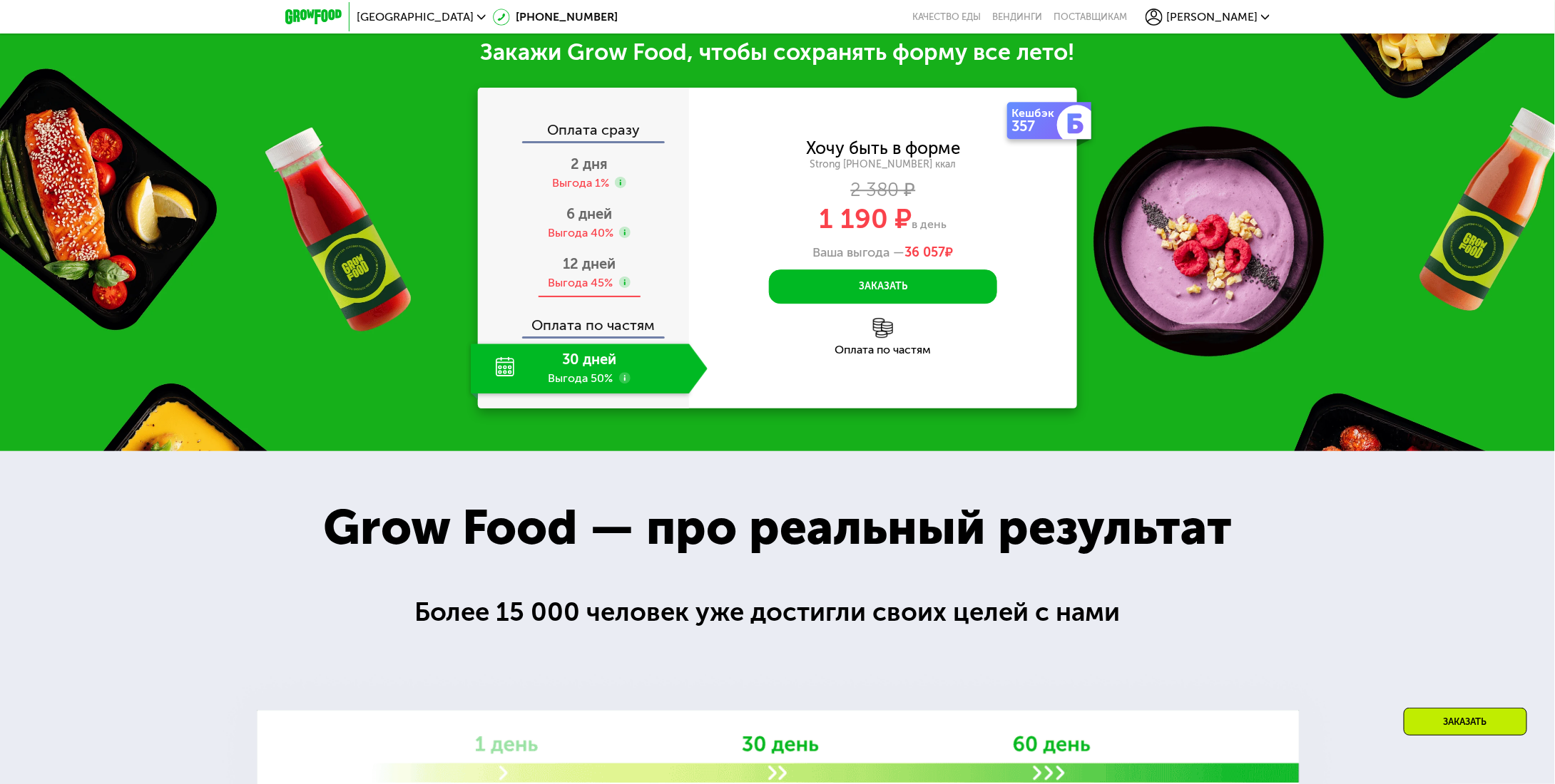
click at [597, 272] on span "12 дней" at bounding box center [589, 264] width 53 height 17
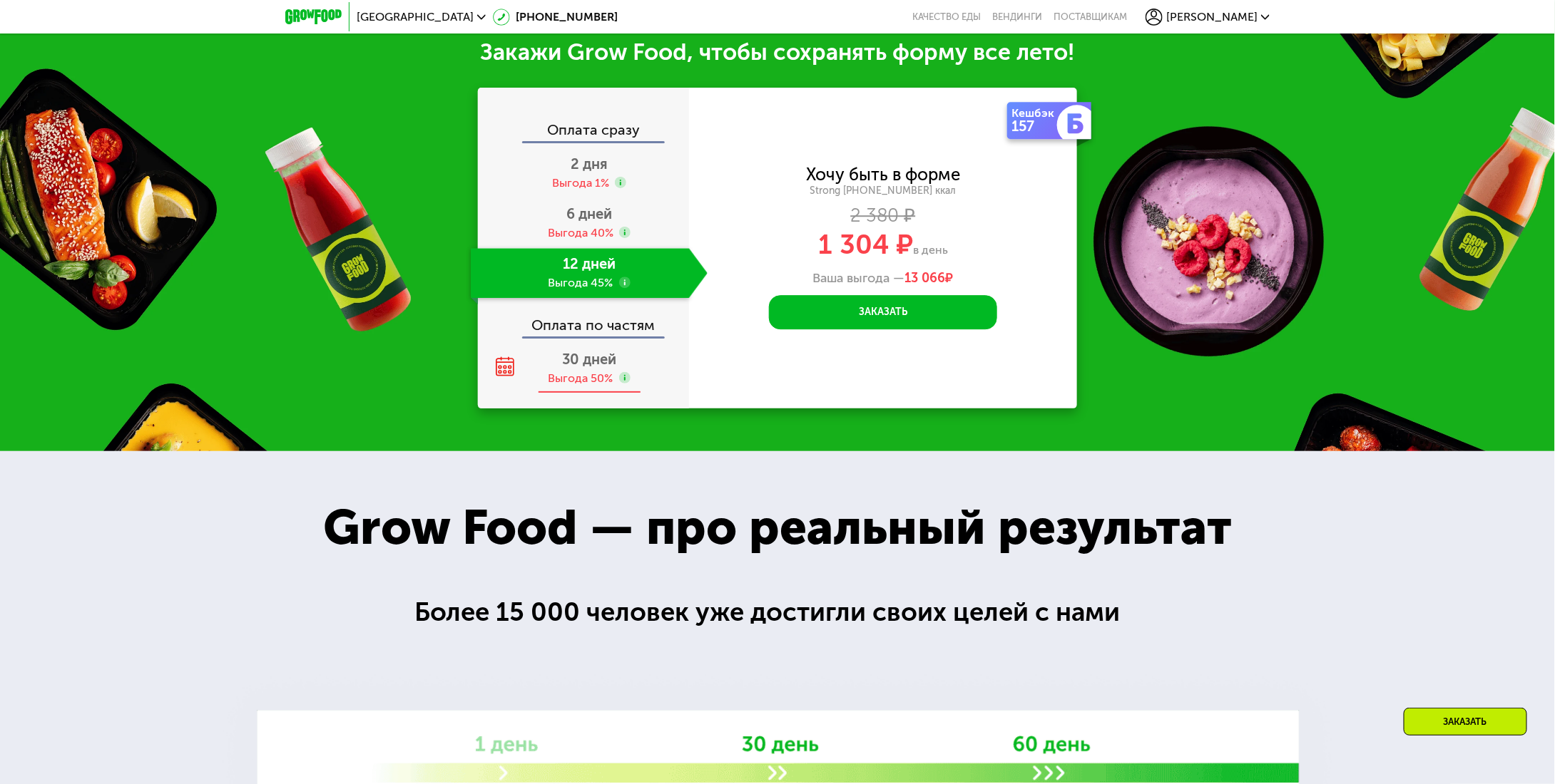
click at [589, 359] on span "30 дней" at bounding box center [589, 359] width 54 height 17
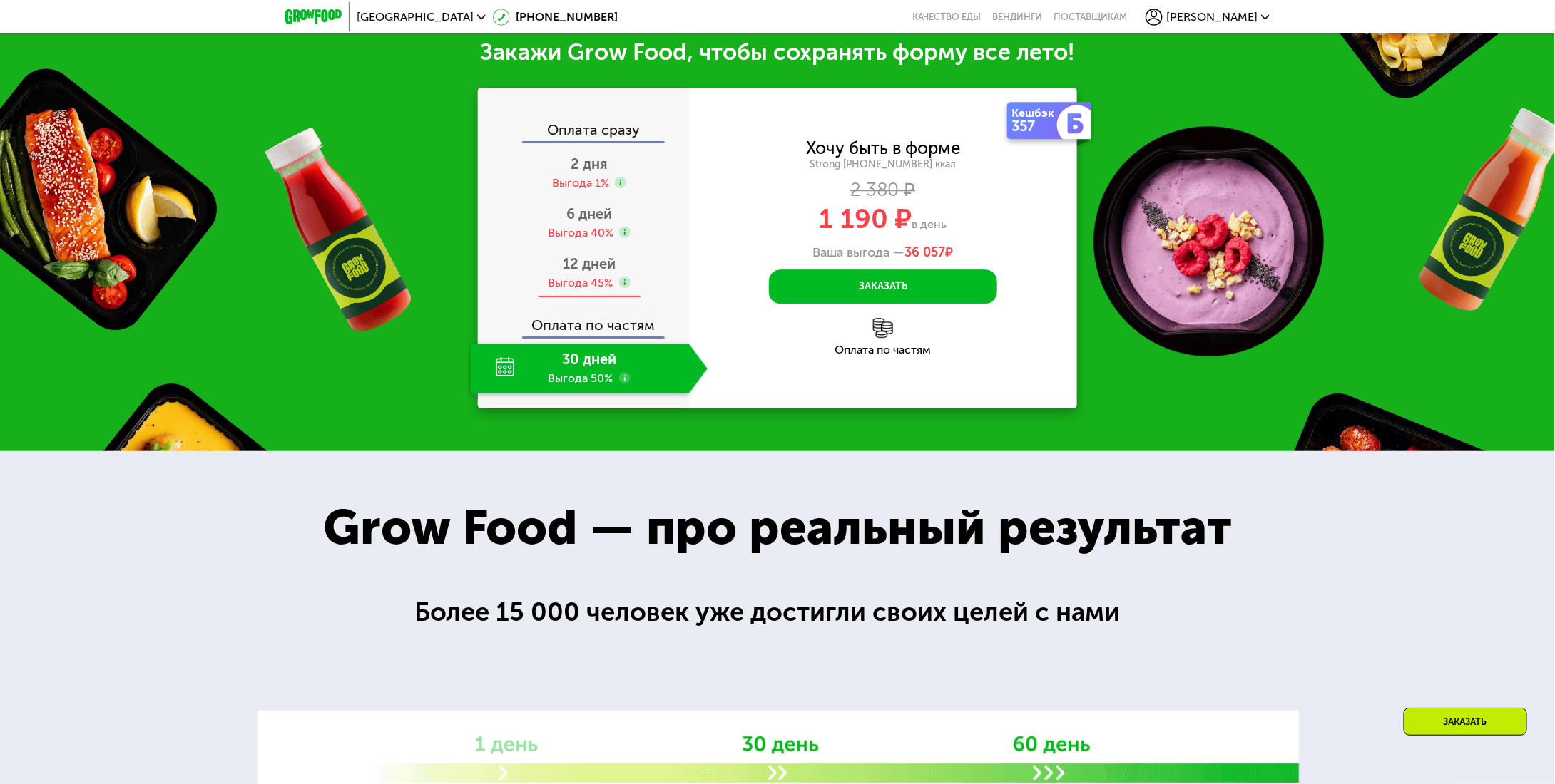
click at [592, 284] on div "Выгода 45%" at bounding box center [581, 283] width 65 height 16
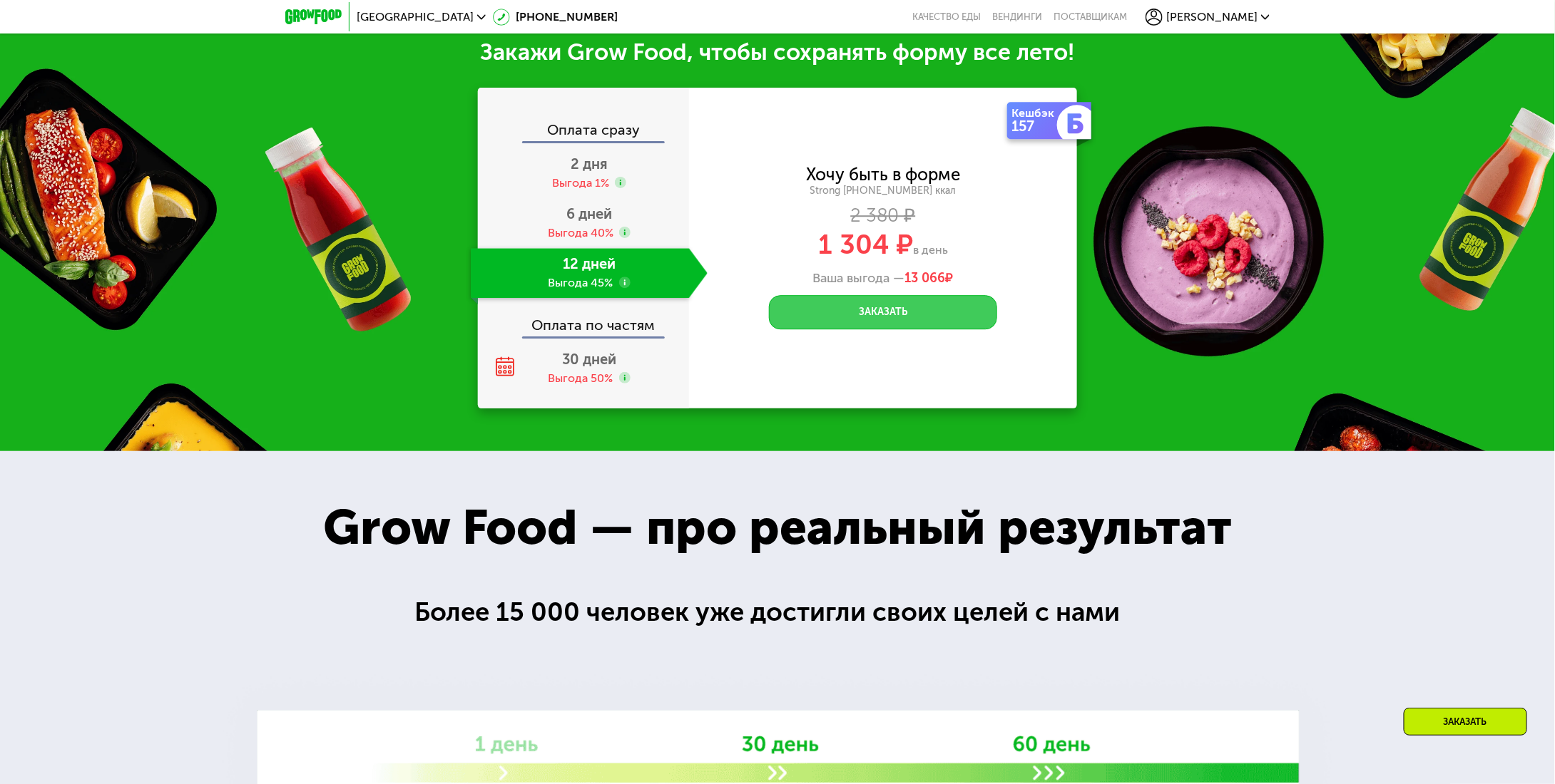
click at [847, 312] on button "Заказать" at bounding box center [883, 312] width 228 height 34
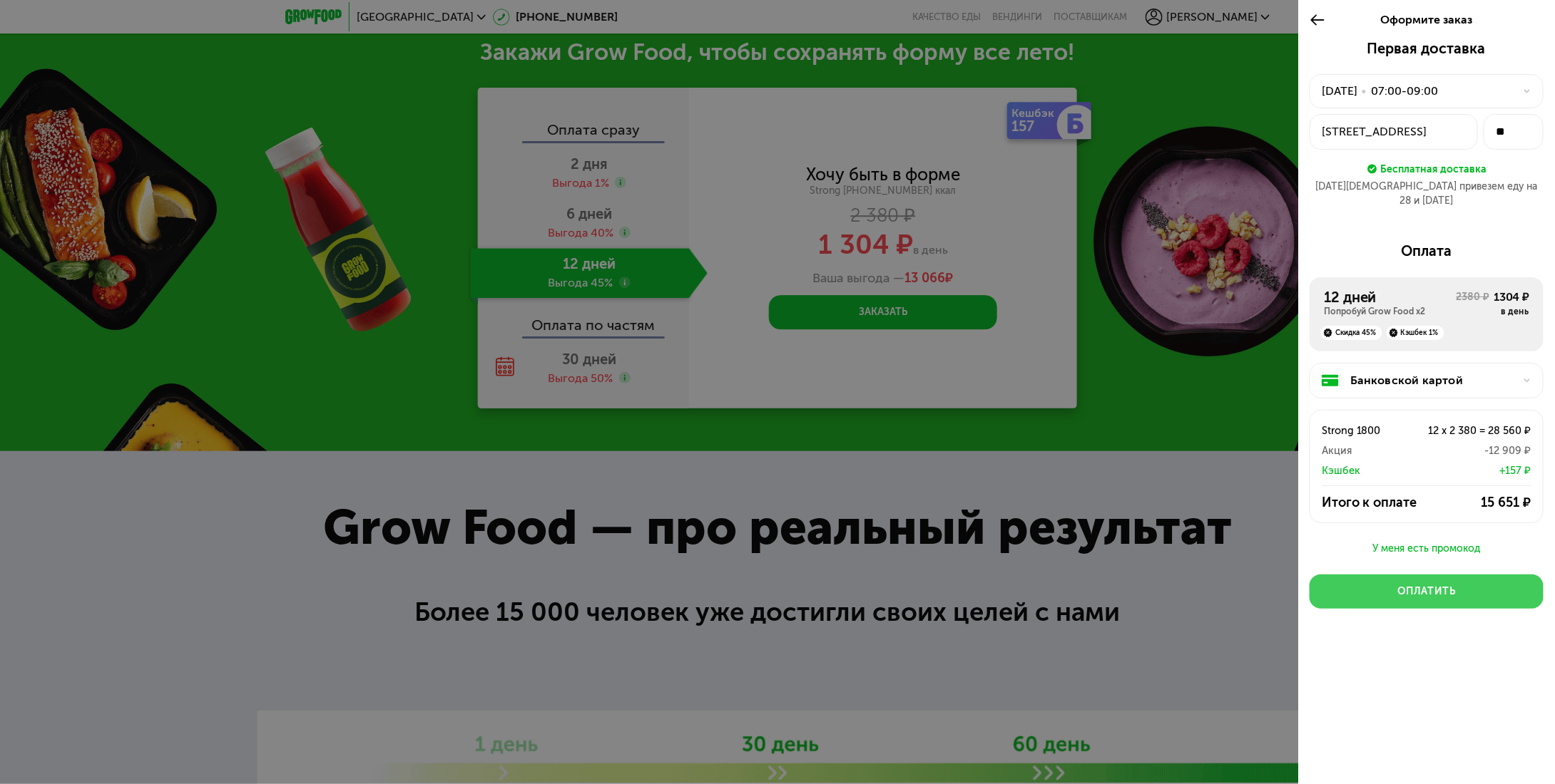
click at [1391, 580] on button "Оплатить" at bounding box center [1426, 591] width 234 height 34
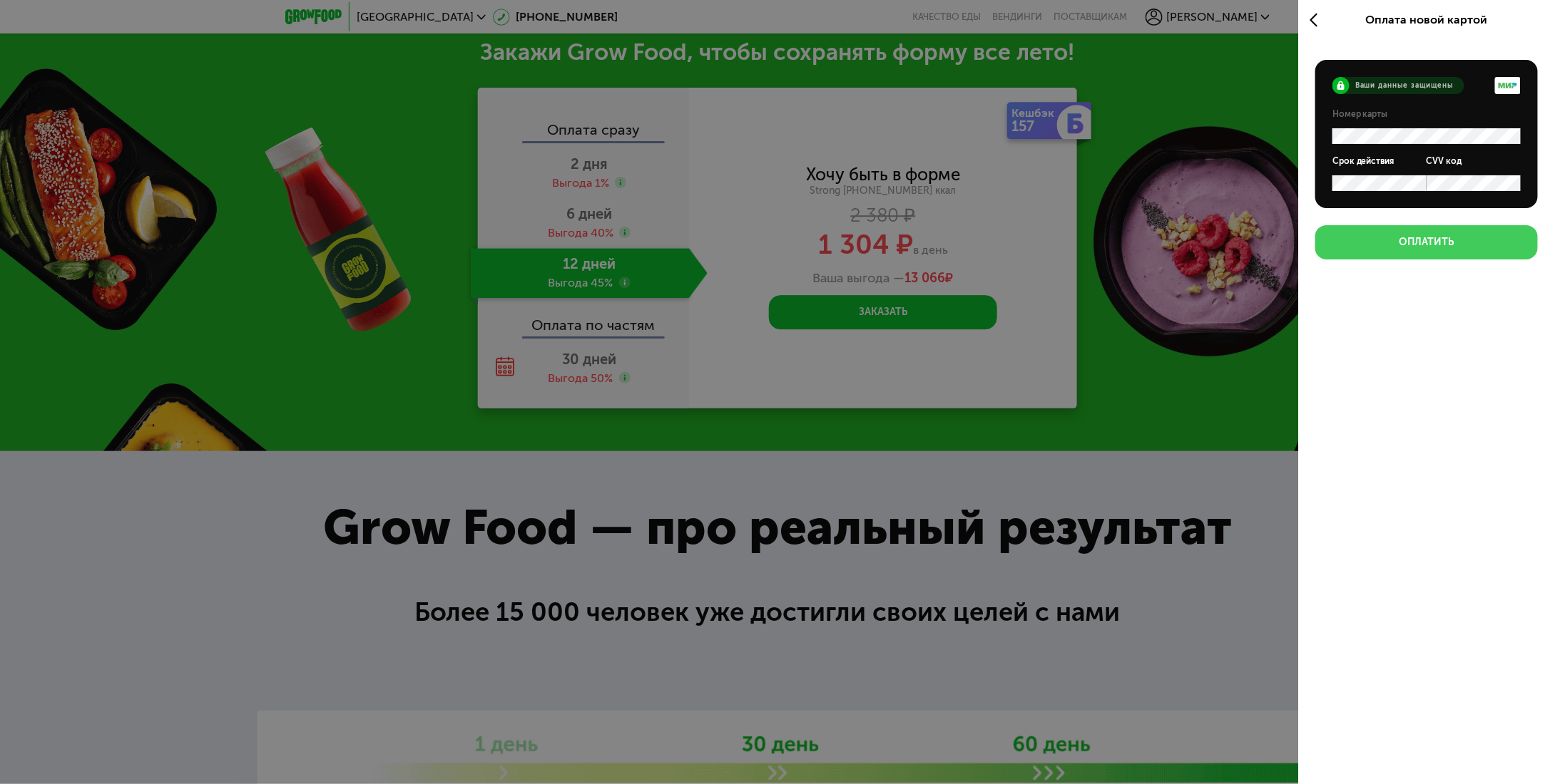
click at [1448, 238] on div "Оплатить" at bounding box center [1427, 243] width 55 height 14
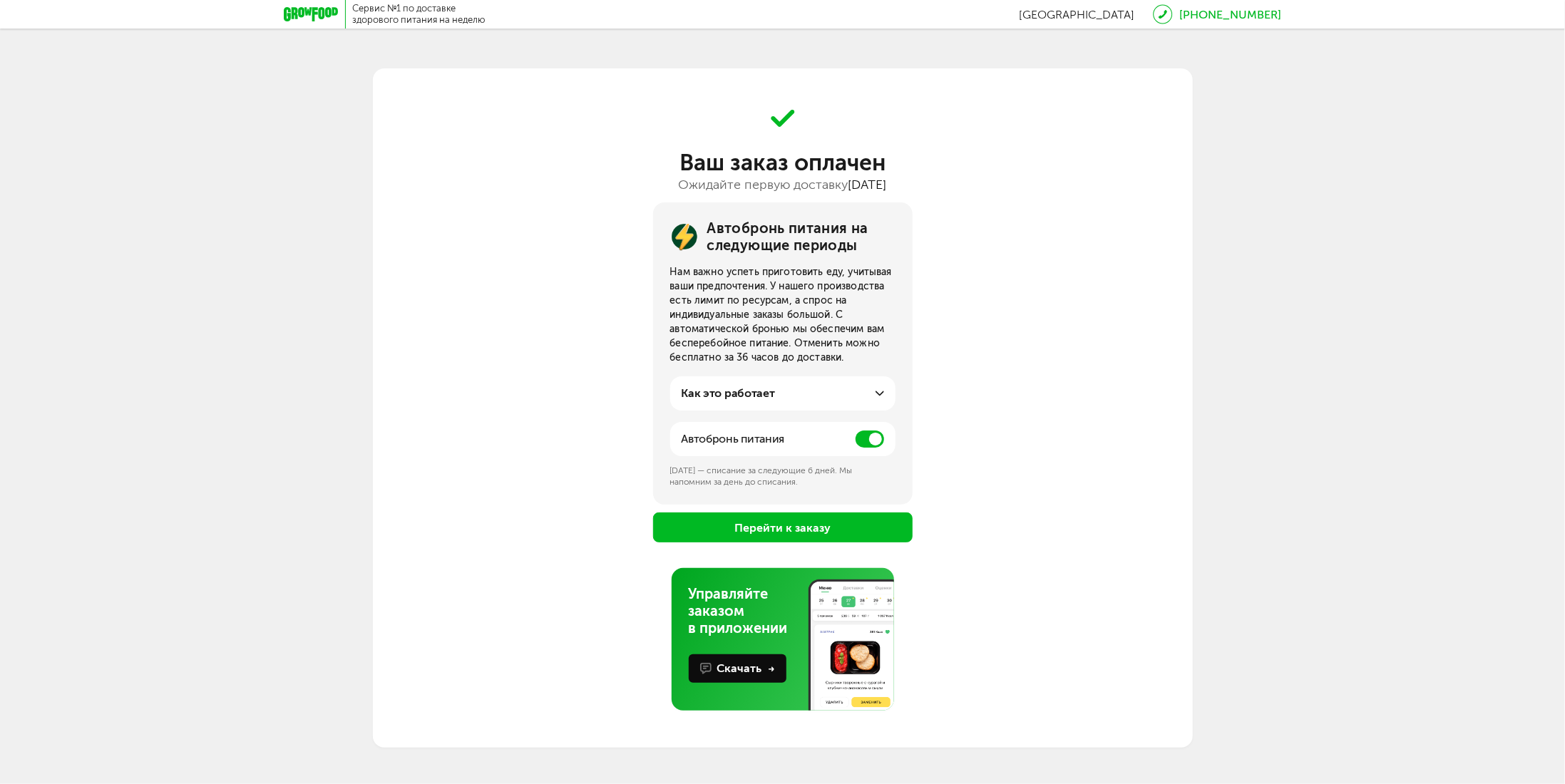
click at [728, 527] on button "Перейти к заказу" at bounding box center [783, 527] width 260 height 30
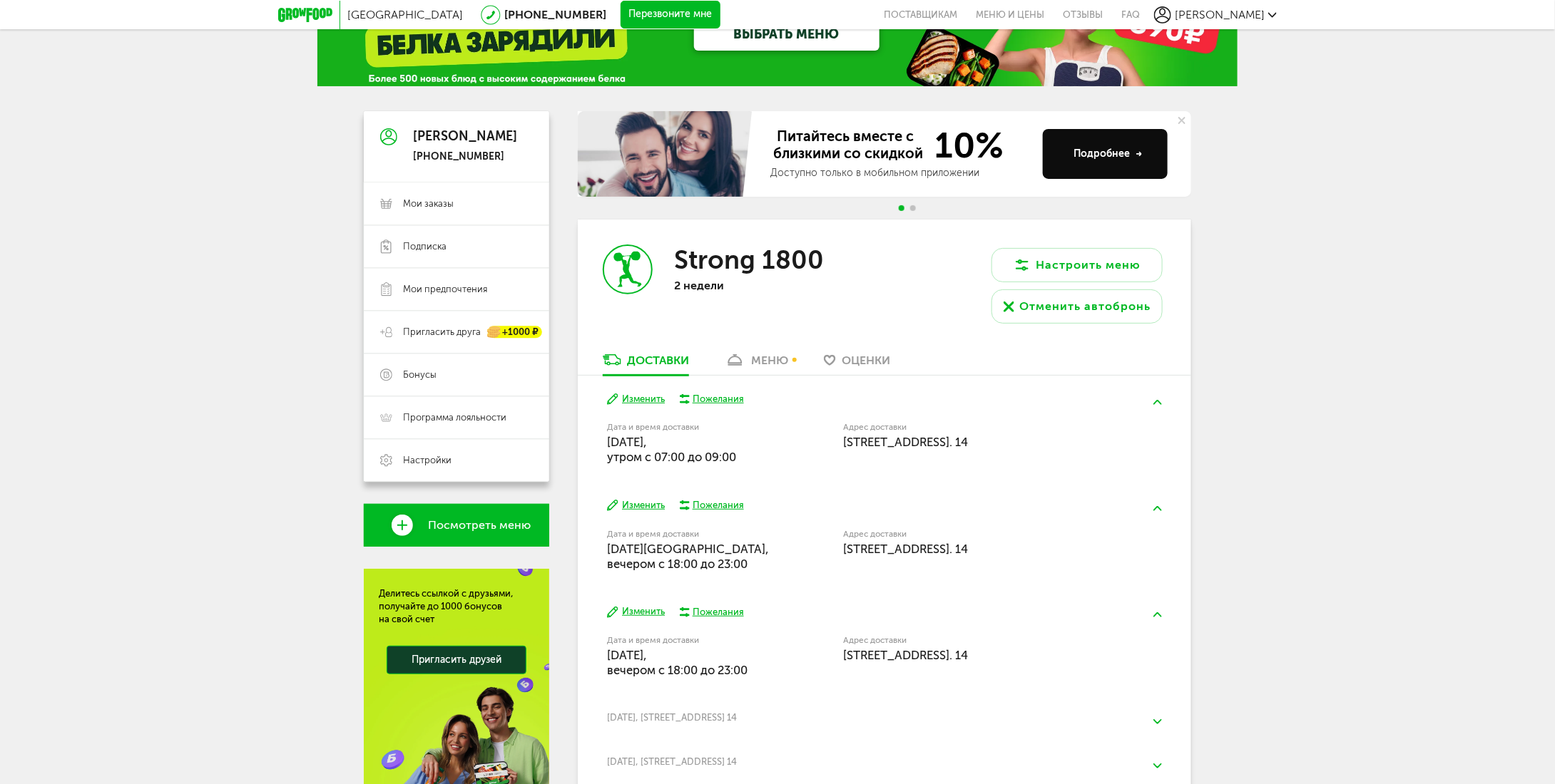
scroll to position [143, 0]
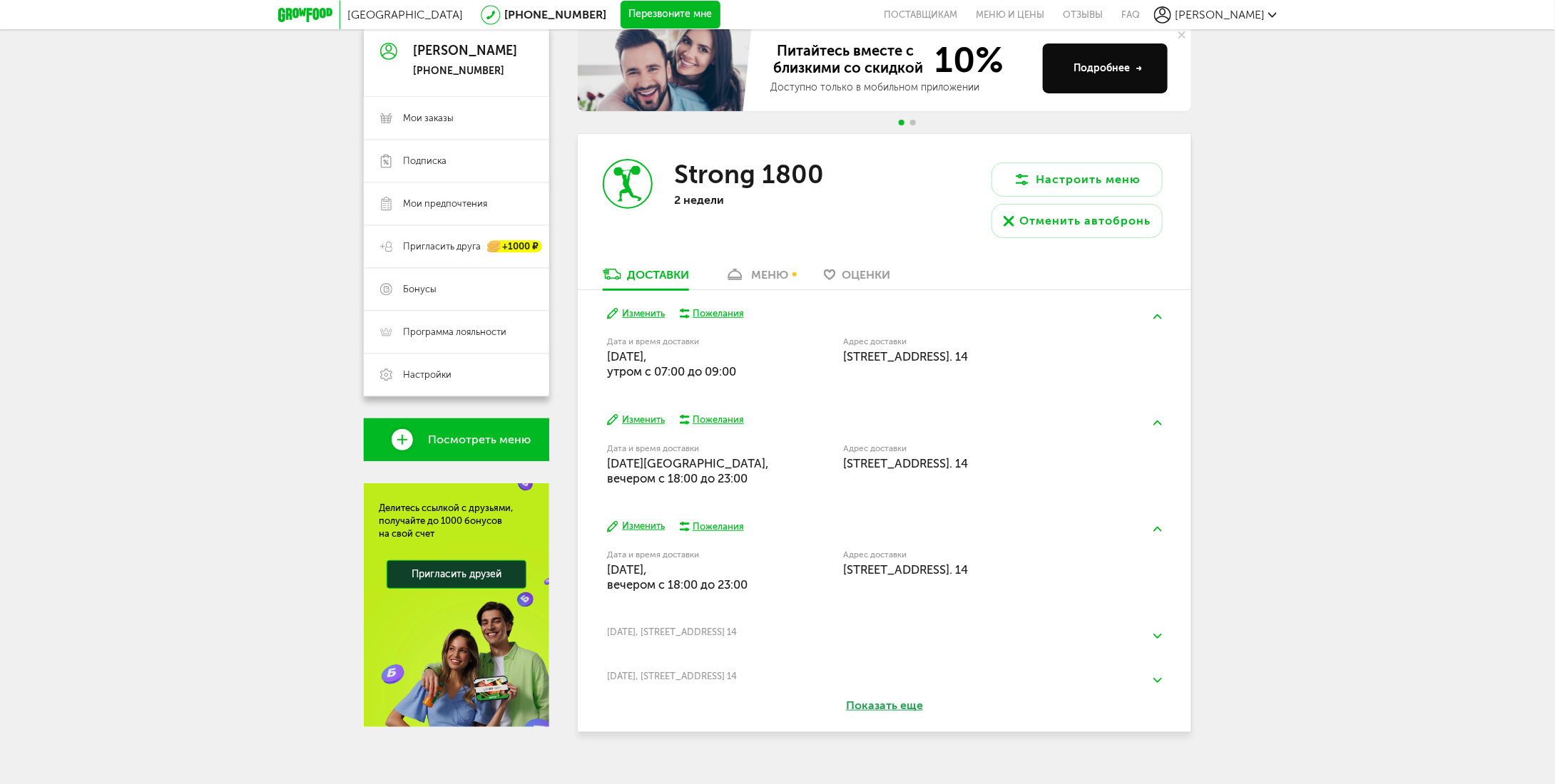
click at [720, 313] on div "Пожелания" at bounding box center [718, 314] width 51 height 13
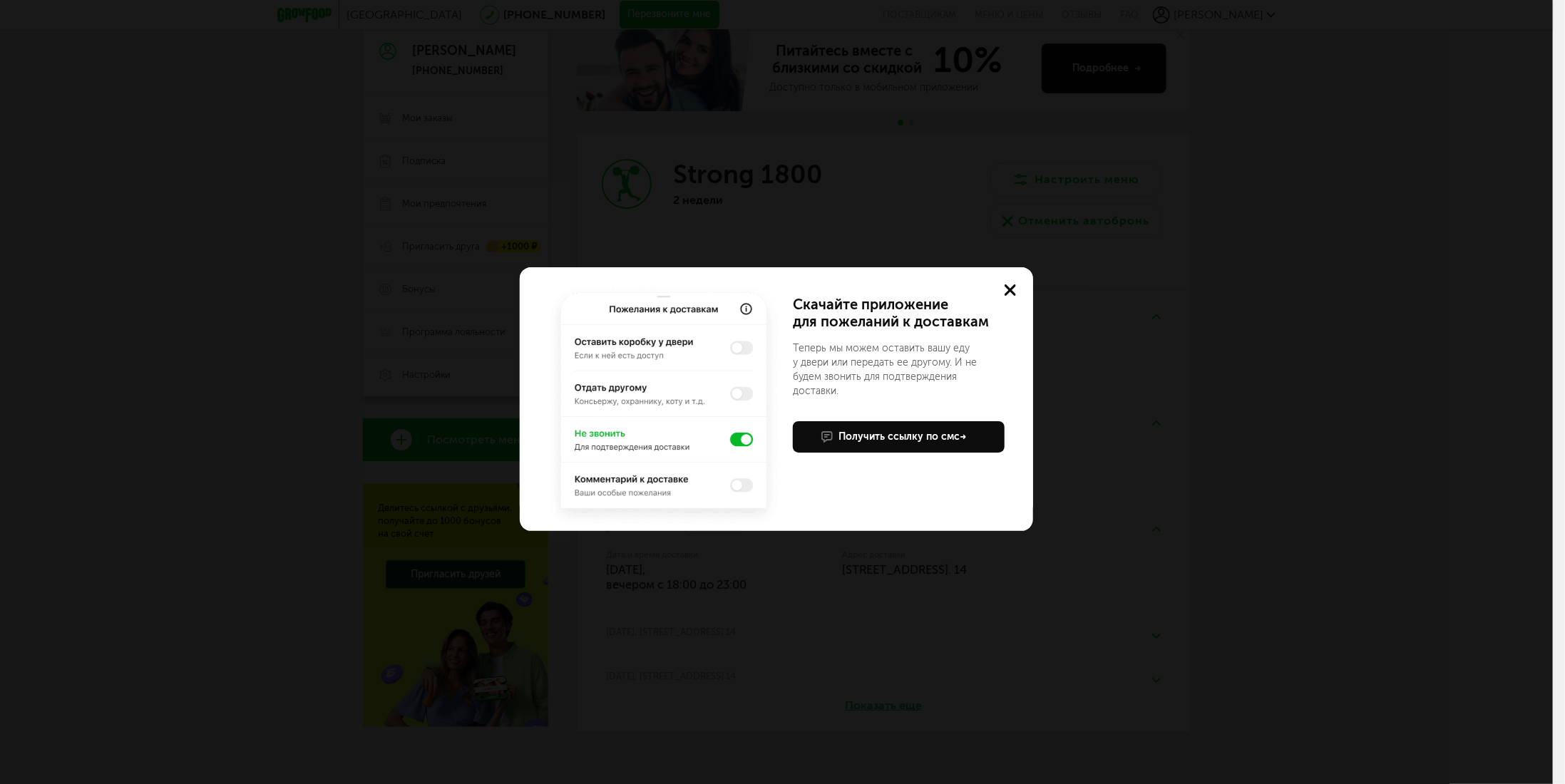
click at [1007, 290] on icon at bounding box center [1010, 291] width 12 height 12
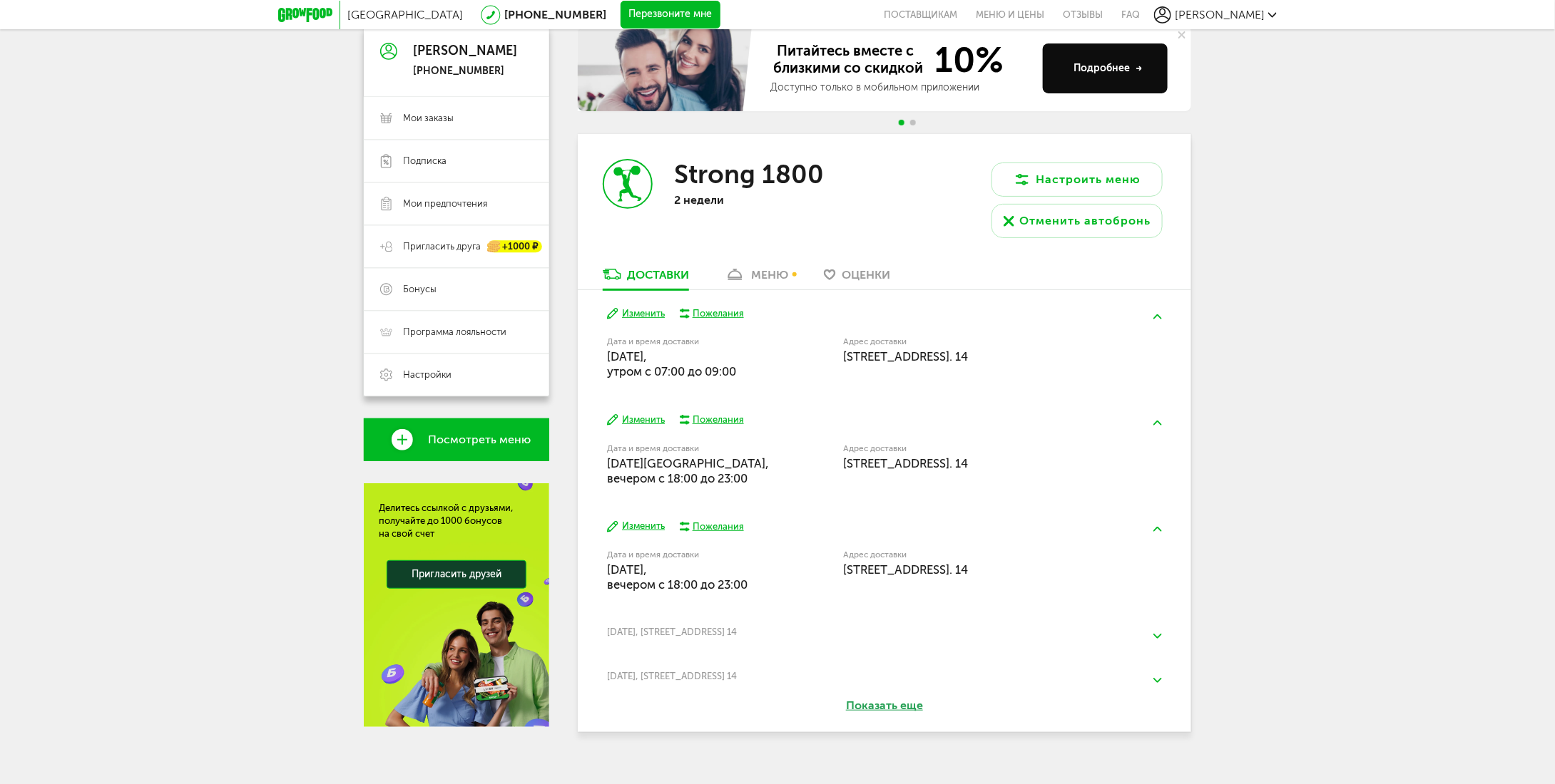
click at [719, 314] on div "Пожелания" at bounding box center [718, 314] width 51 height 13
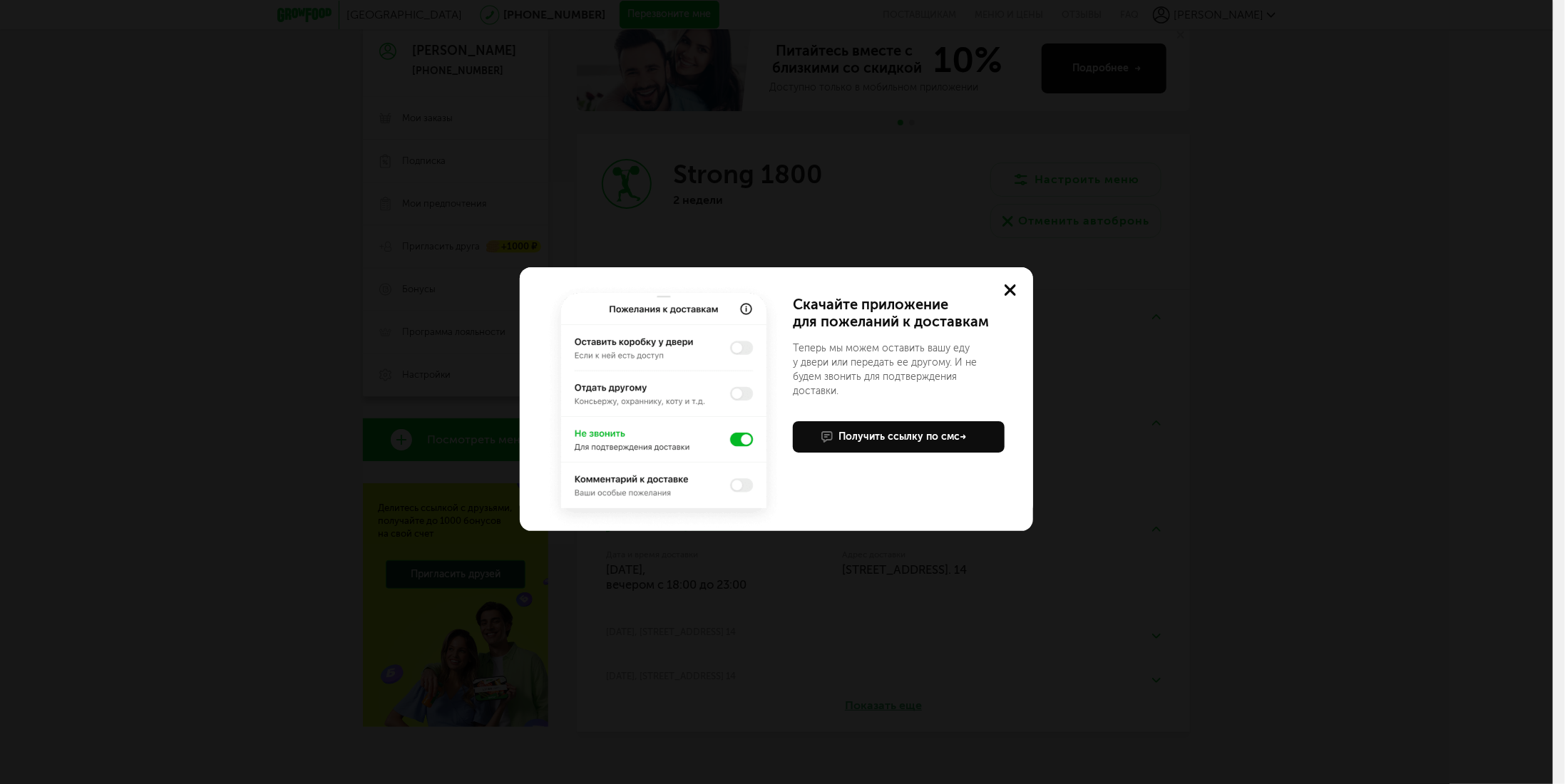
click at [1007, 285] on use at bounding box center [1010, 291] width 12 height 12
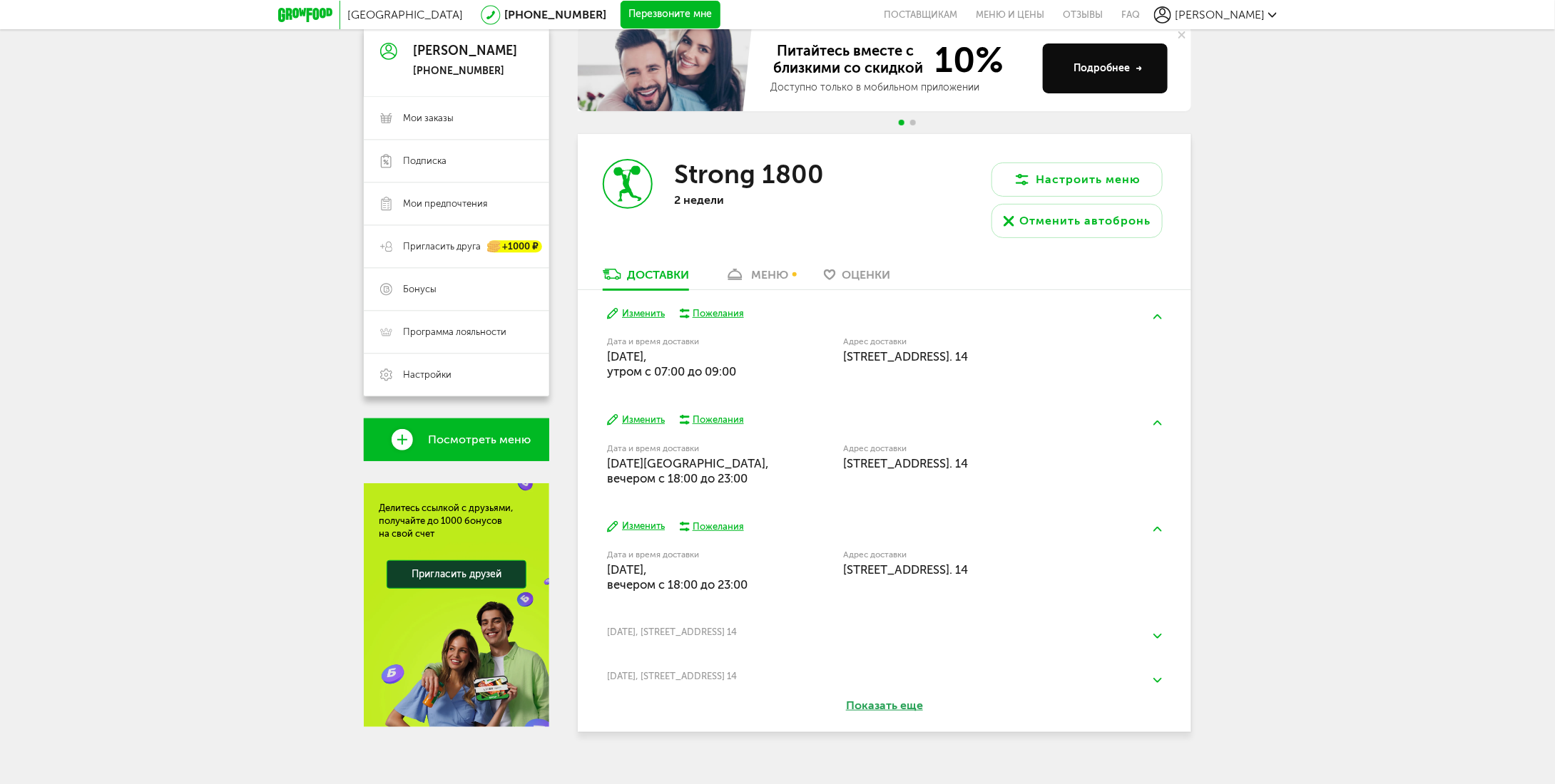
click at [646, 310] on button "Изменить" at bounding box center [636, 314] width 58 height 14
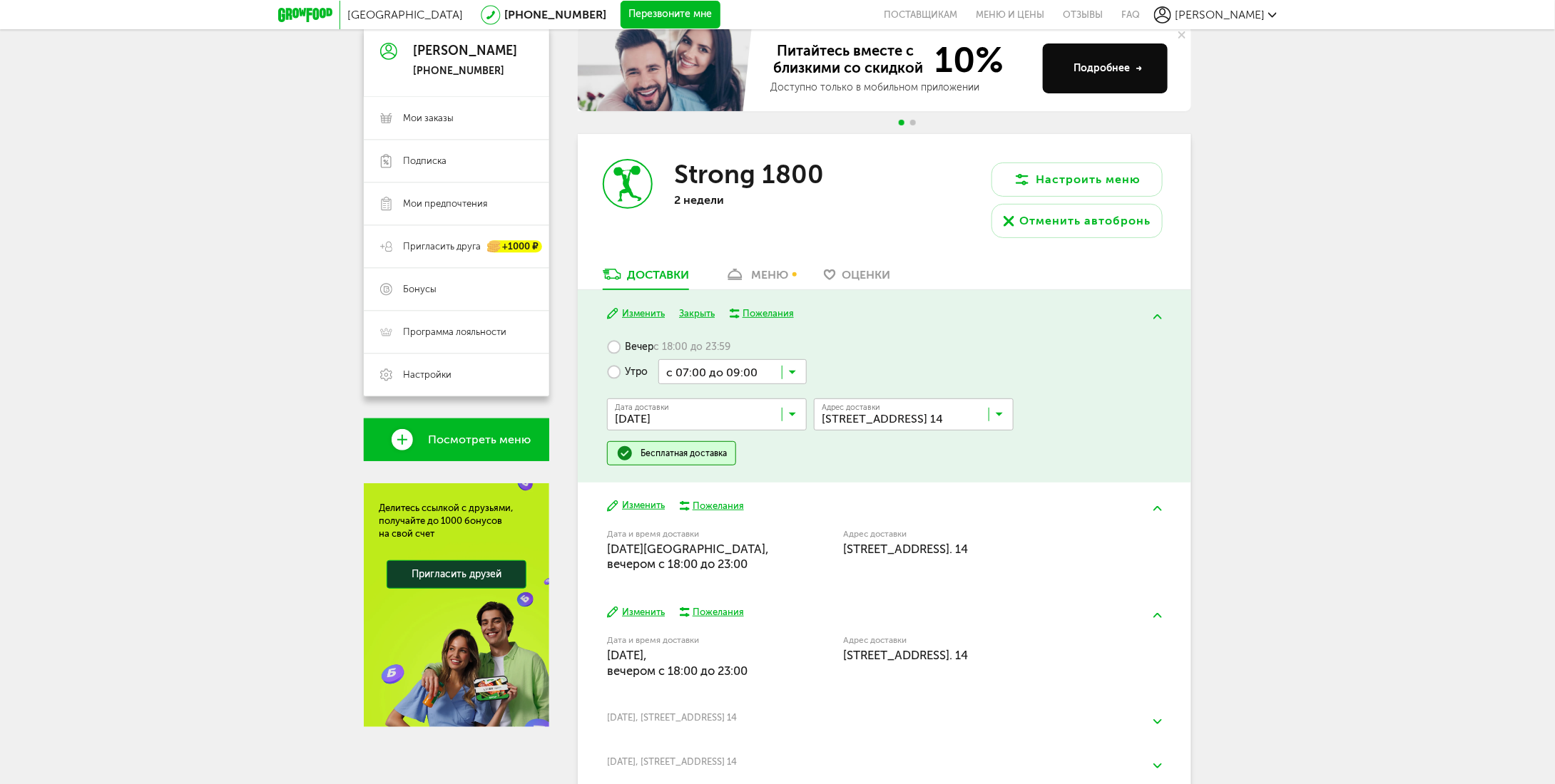
click at [640, 506] on button "Изменить" at bounding box center [636, 506] width 58 height 14
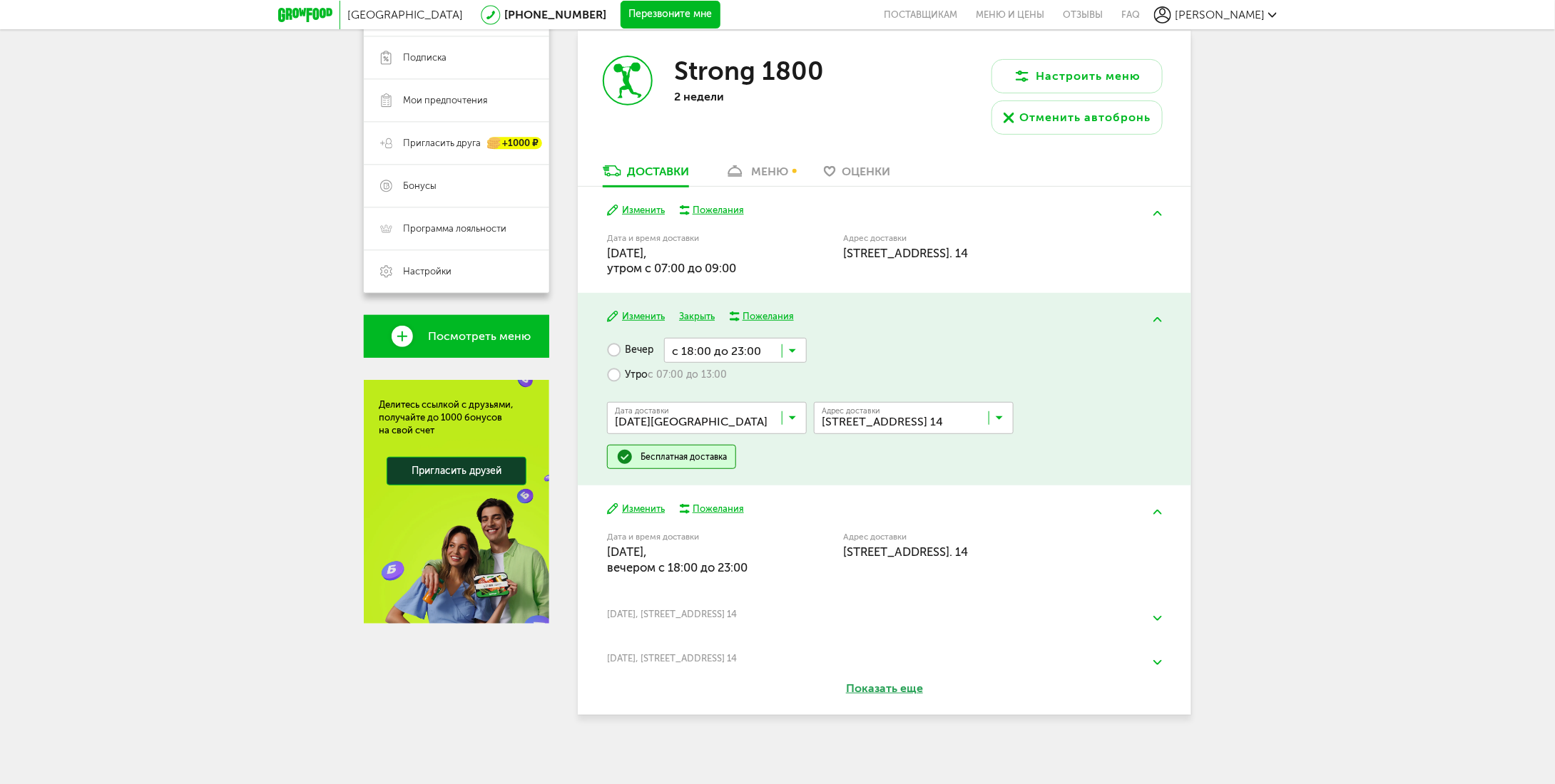
scroll to position [249, 0]
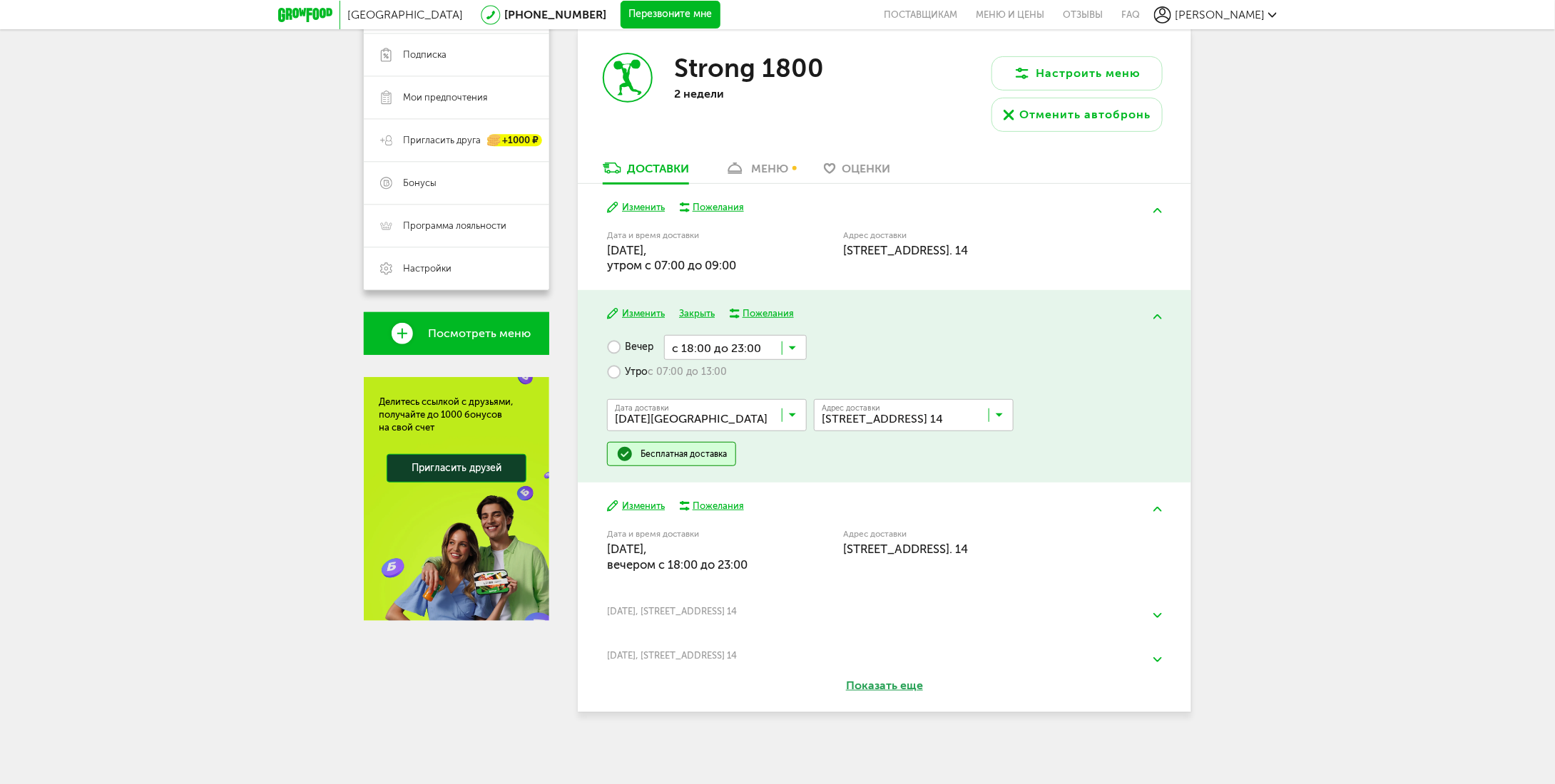
click at [705, 416] on input "Search for option" at bounding box center [710, 418] width 199 height 24
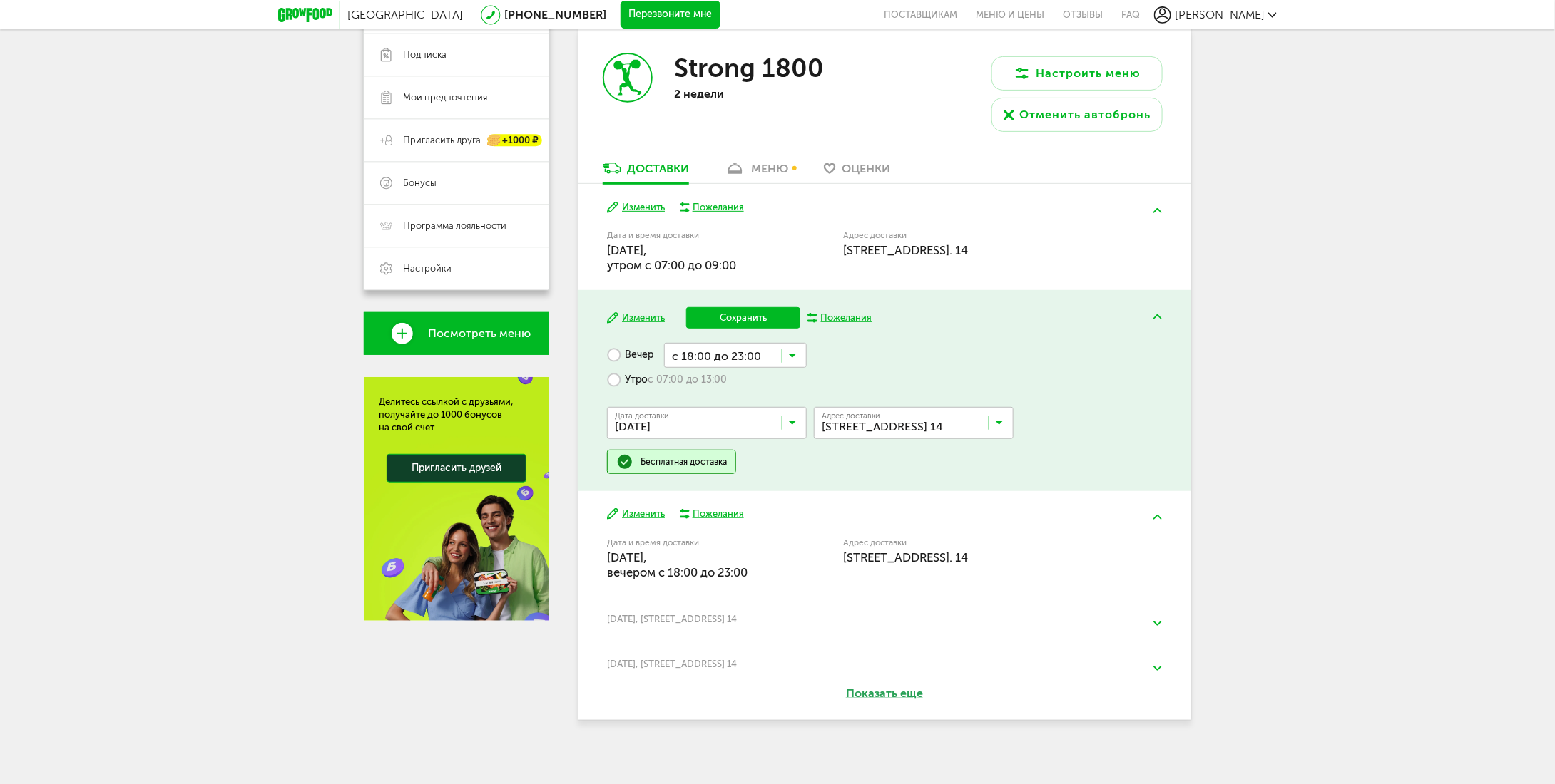
click at [691, 624] on span "04 сентября, четверг" at bounding box center [706, 638] width 198 height 30
click at [751, 350] on input "Search for option" at bounding box center [735, 354] width 143 height 24
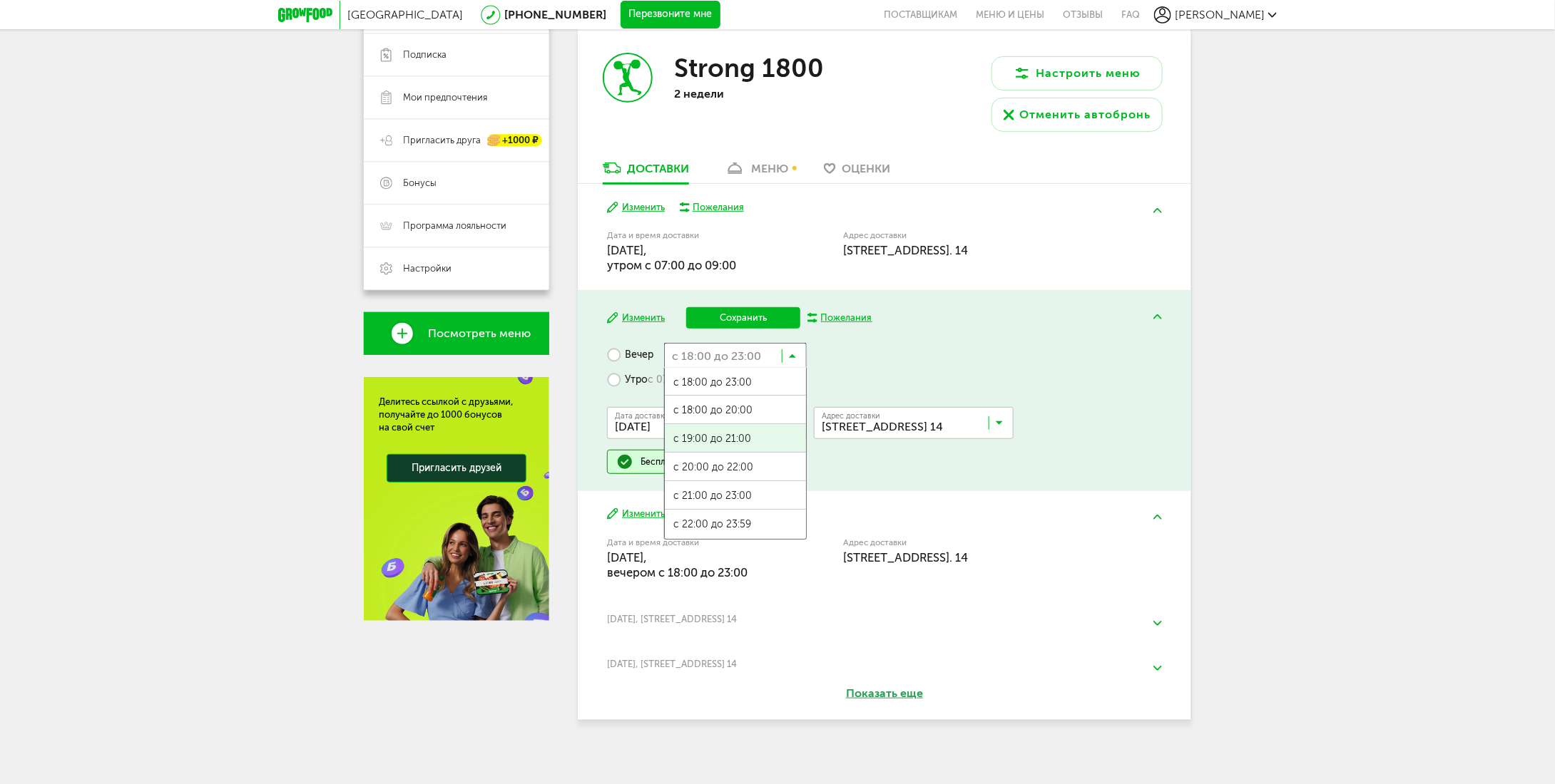
scroll to position [0, 0]
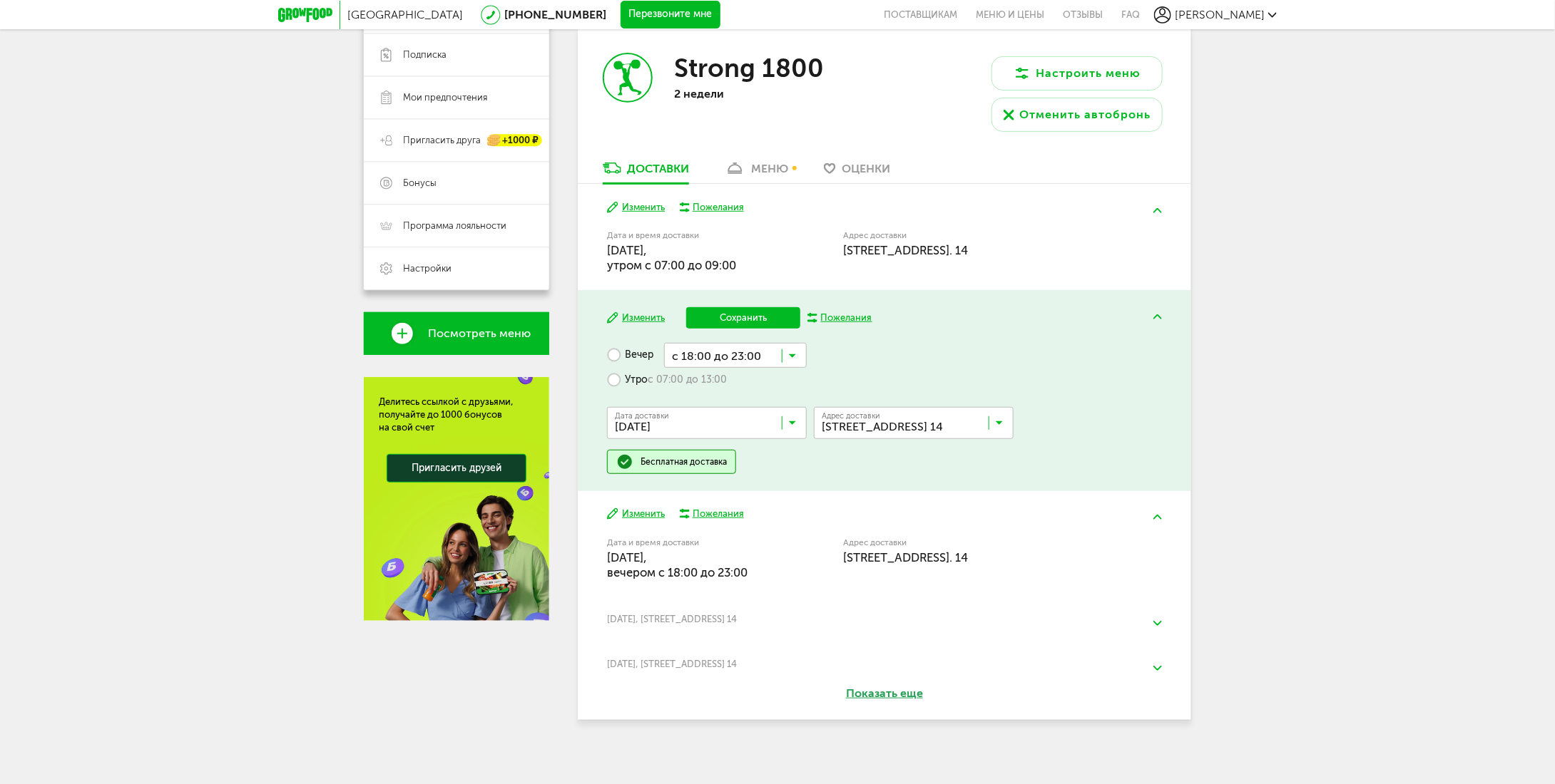
click at [623, 378] on label "Утро с 07:00 до 13:00" at bounding box center [666, 380] width 120 height 25
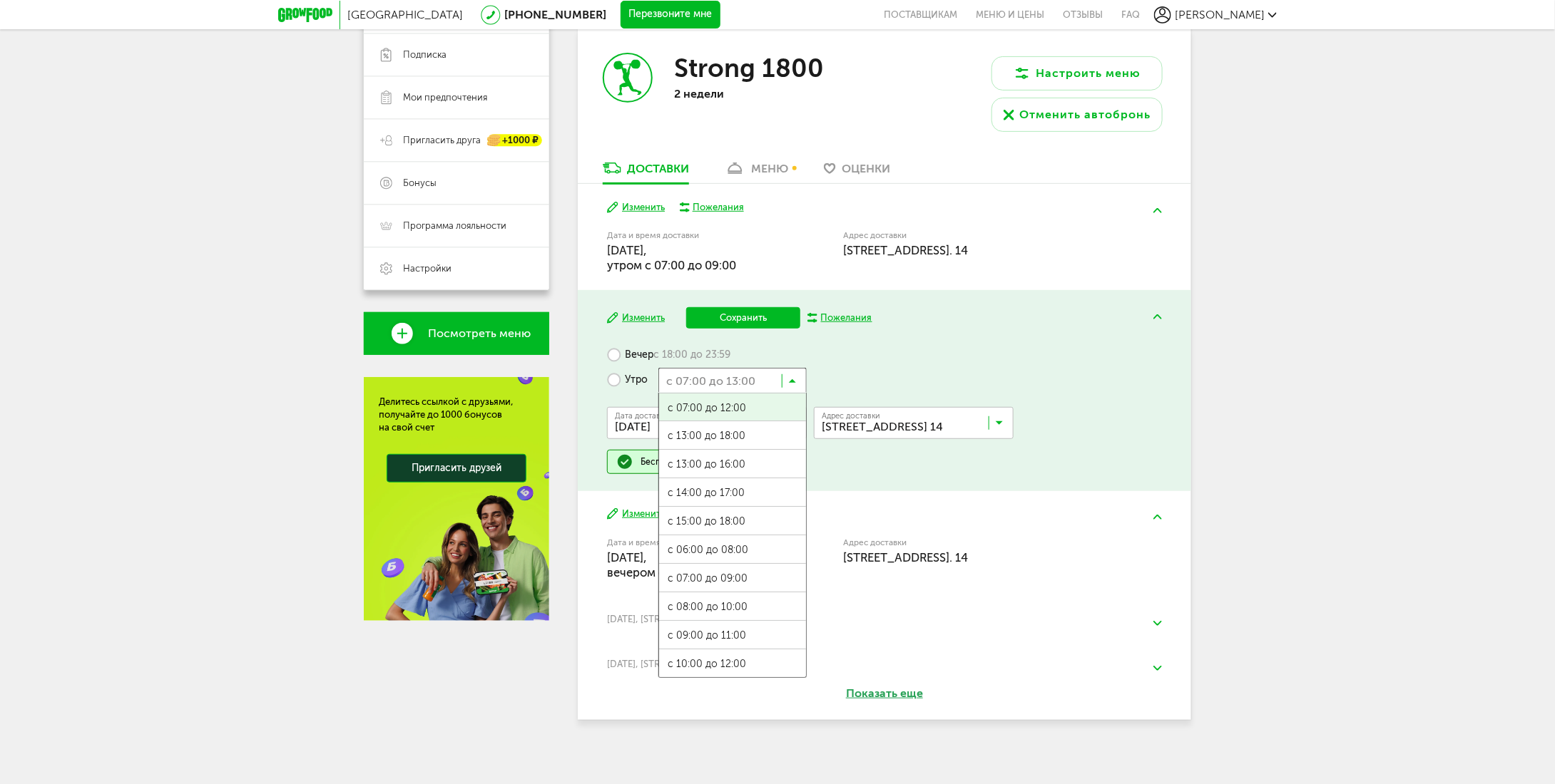
click at [745, 383] on input "Search for option" at bounding box center [732, 380] width 149 height 24
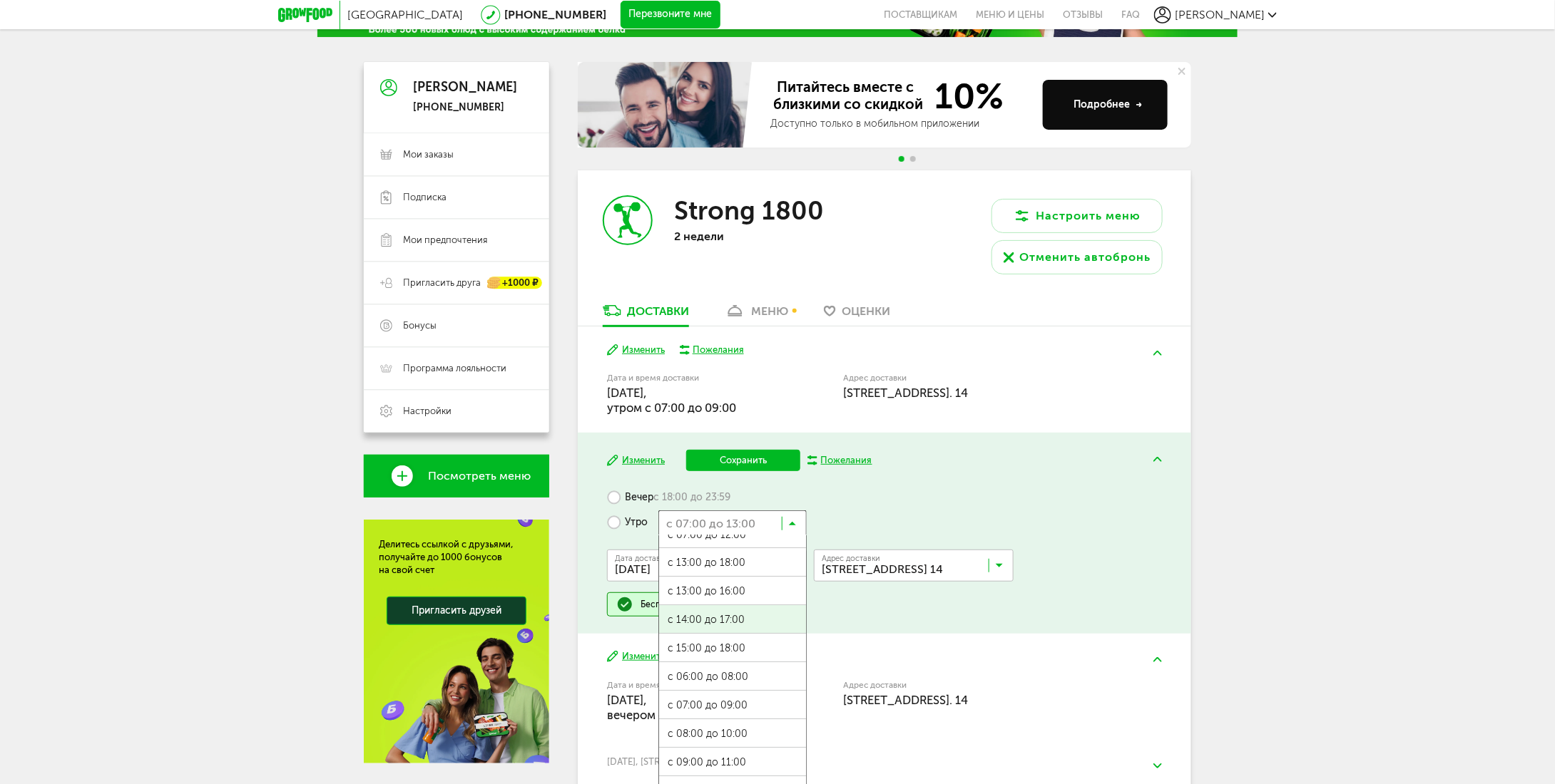
scroll to position [30, 0]
click at [738, 691] on ul "с 07:00 до 12:00 с 13:00 до 18:00 с 13:00 до 16:00 с 14:00 до 17:00 с 15:00 до …" at bounding box center [732, 678] width 149 height 285
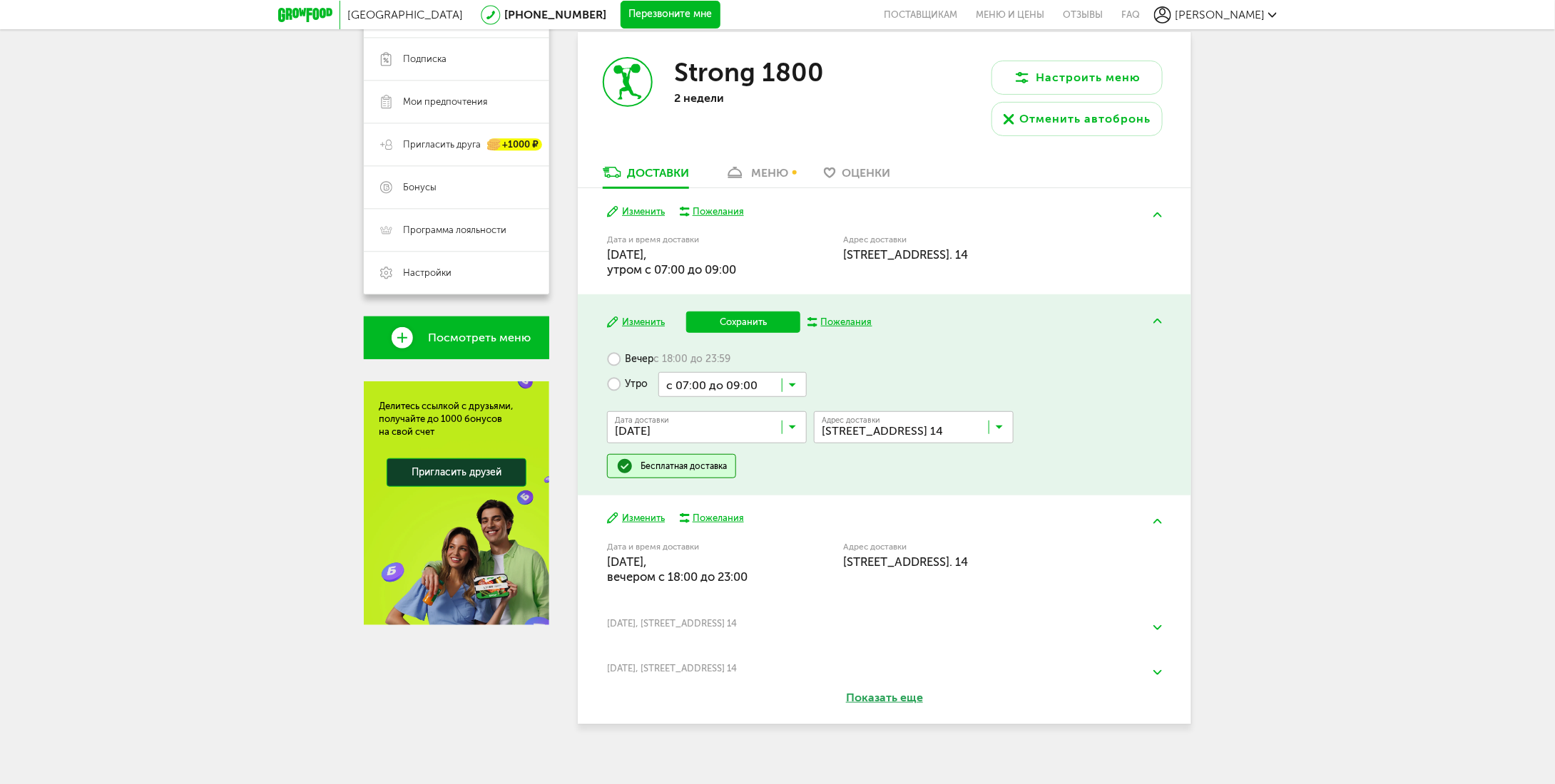
scroll to position [249, 0]
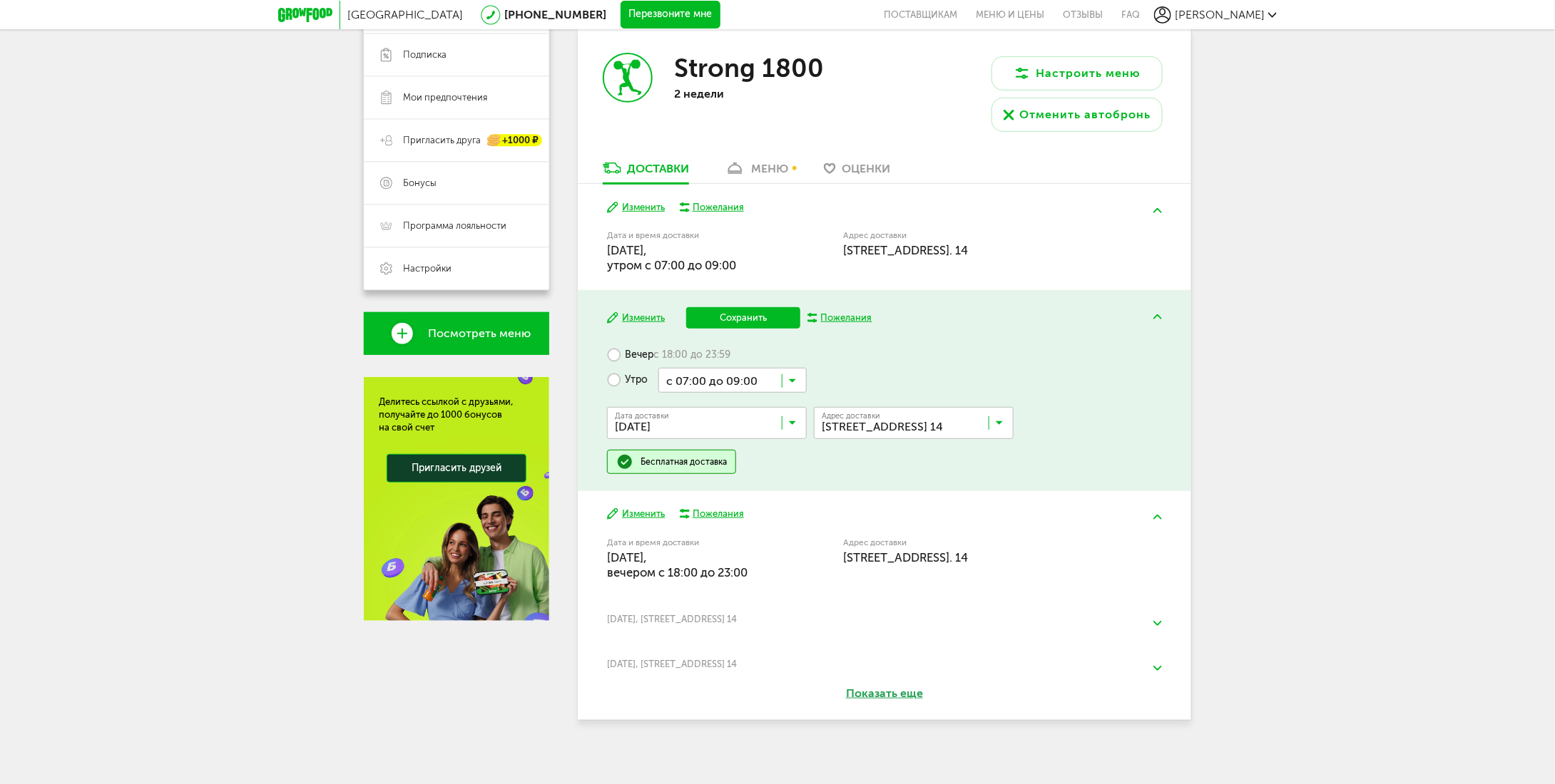
click at [756, 316] on button "Сохранить" at bounding box center [742, 318] width 114 height 22
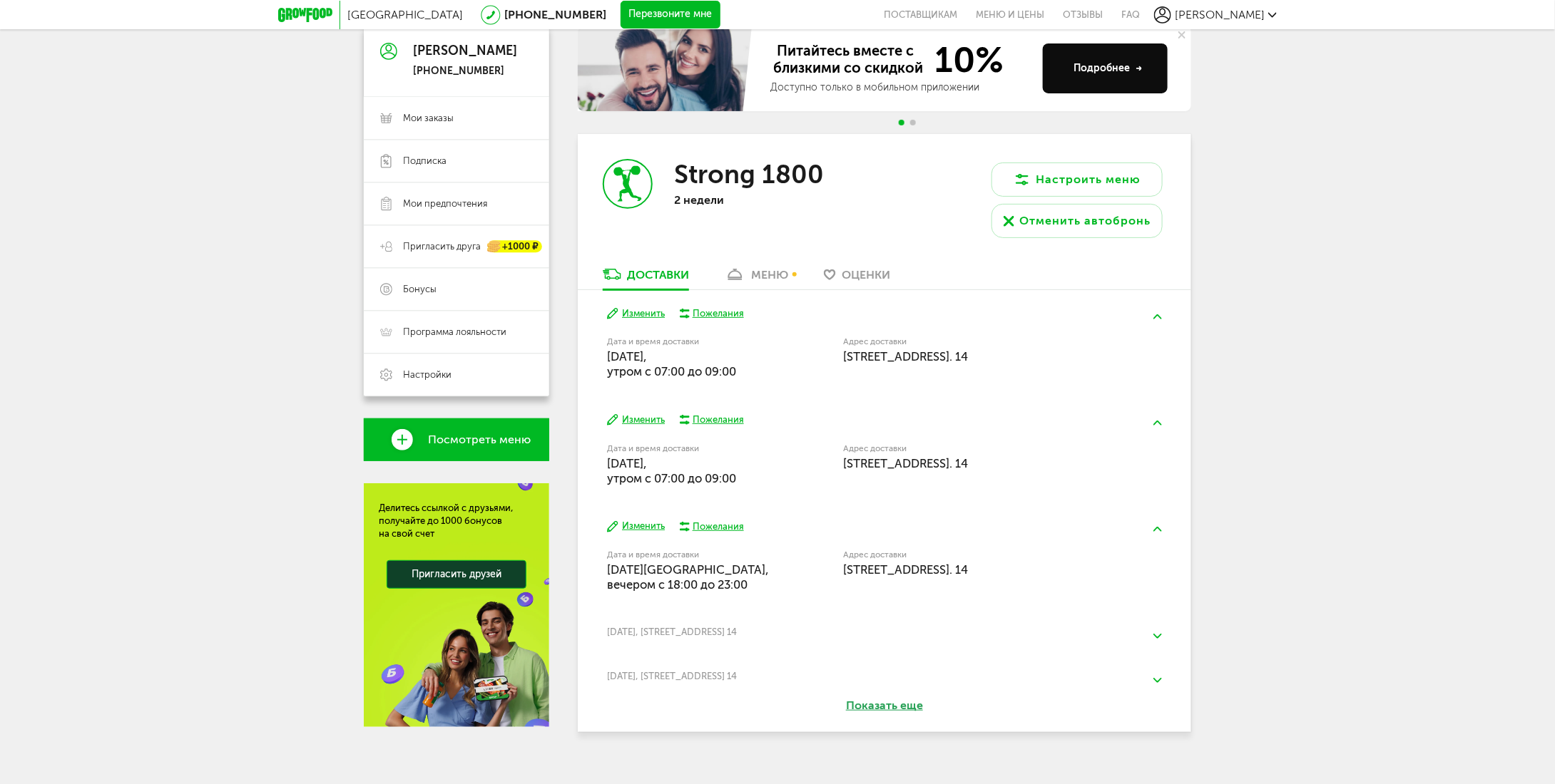
scroll to position [163, 0]
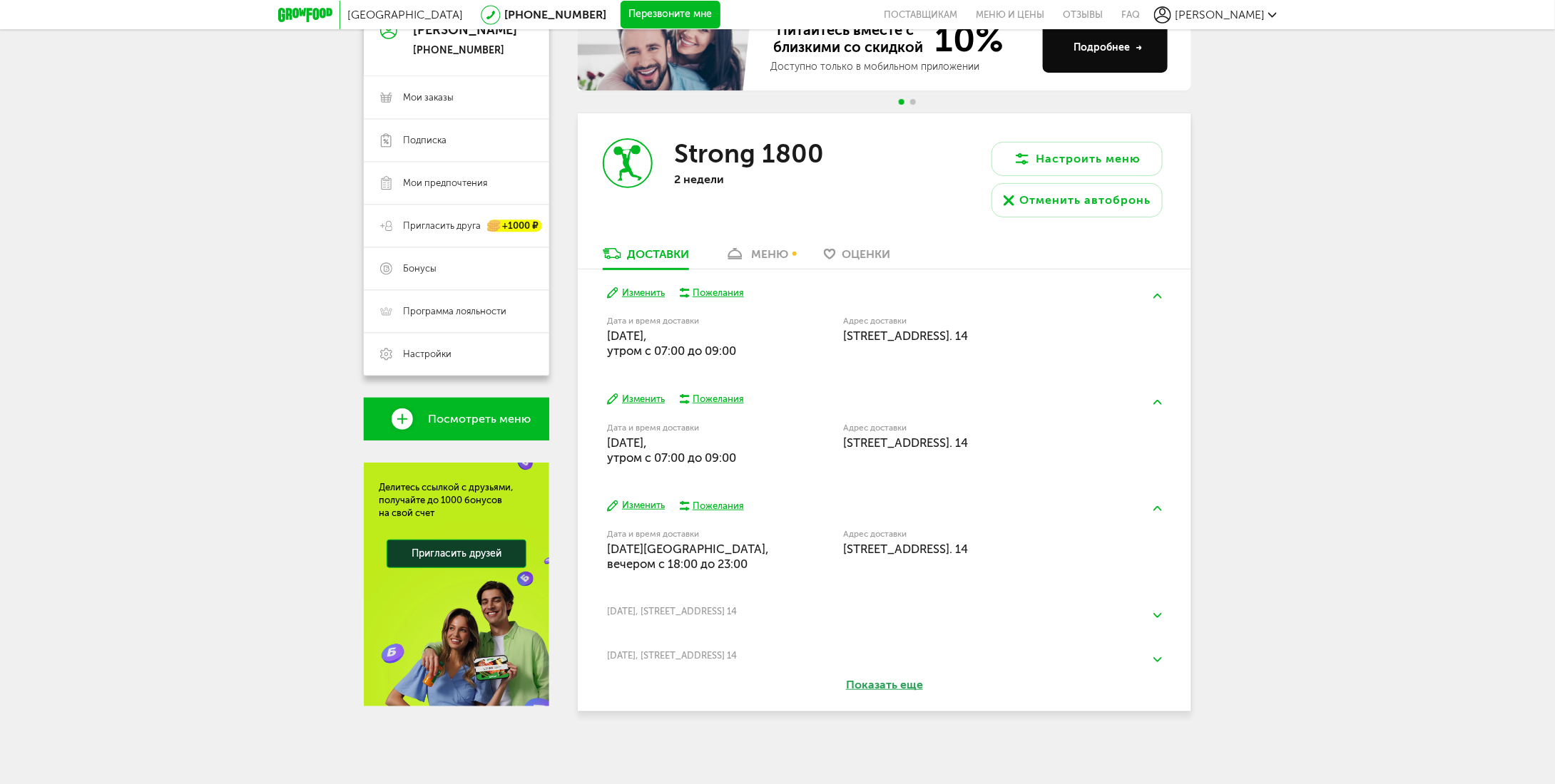
click at [888, 683] on button "Показать еще" at bounding box center [884, 685] width 159 height 17
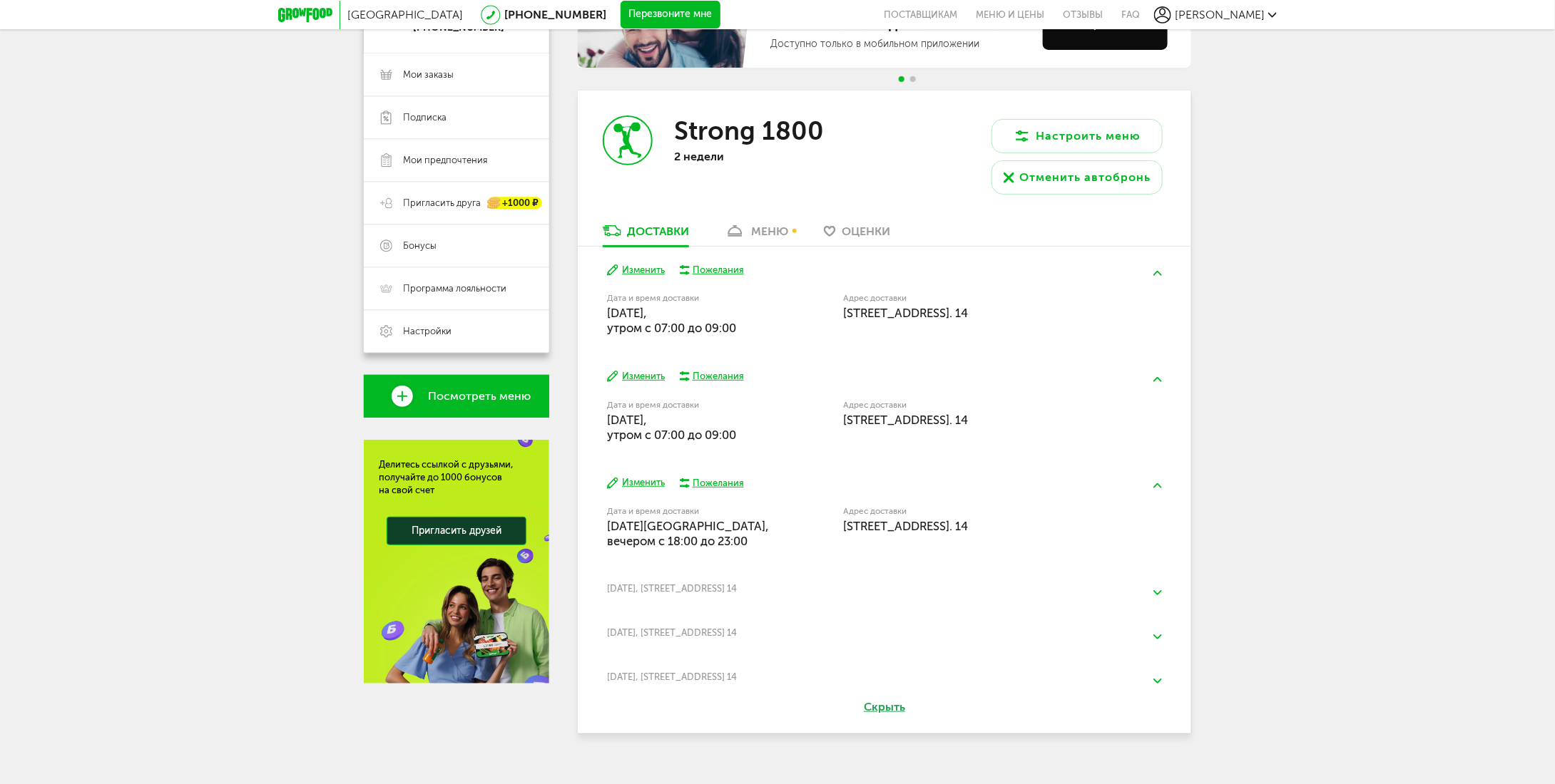
scroll to position [208, 0]
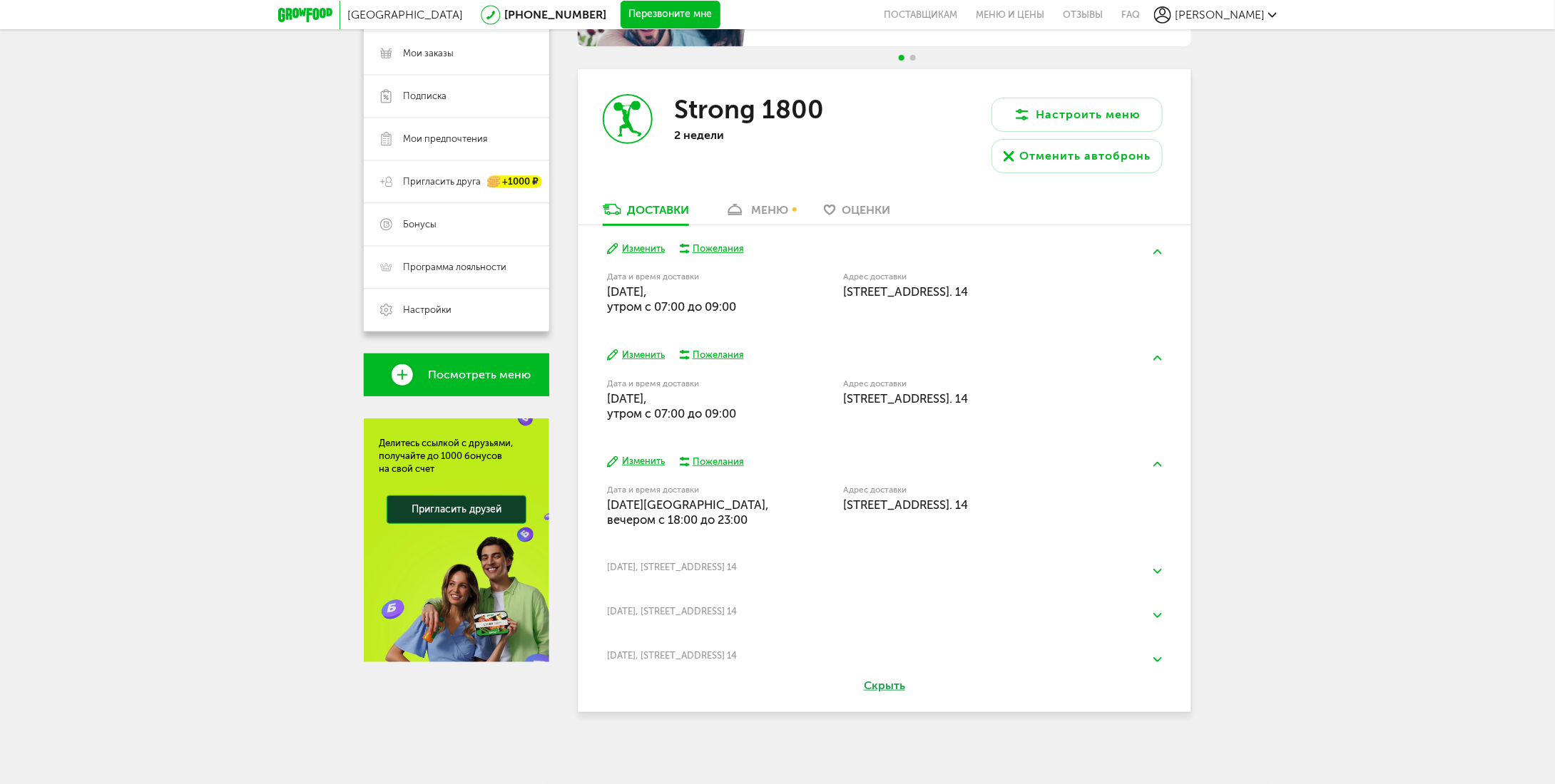
click at [657, 355] on button "Изменить" at bounding box center [636, 355] width 58 height 14
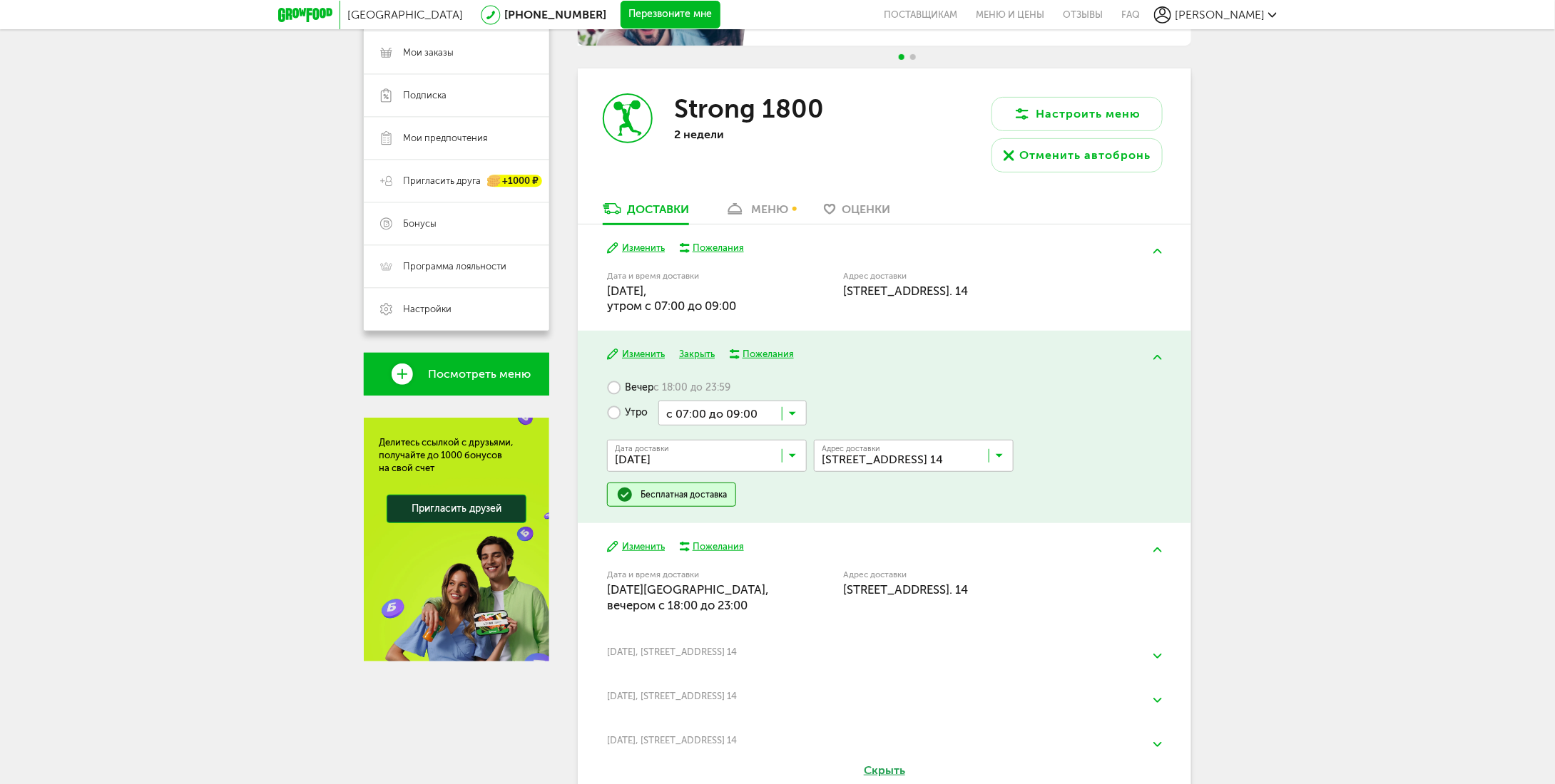
click at [758, 451] on input "Search for option" at bounding box center [710, 459] width 199 height 24
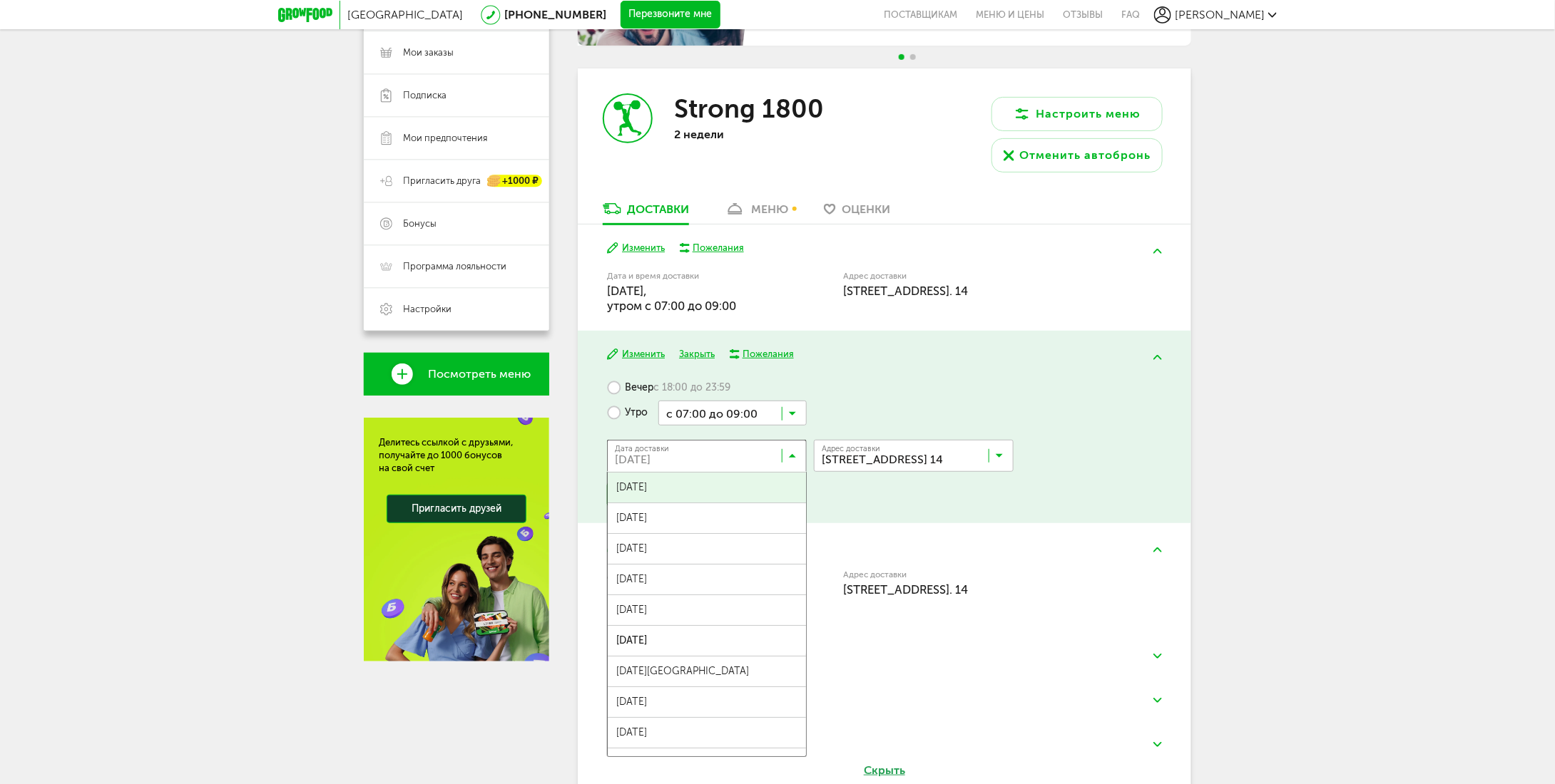
click at [715, 490] on span "30 августа, суббота" at bounding box center [706, 487] width 198 height 30
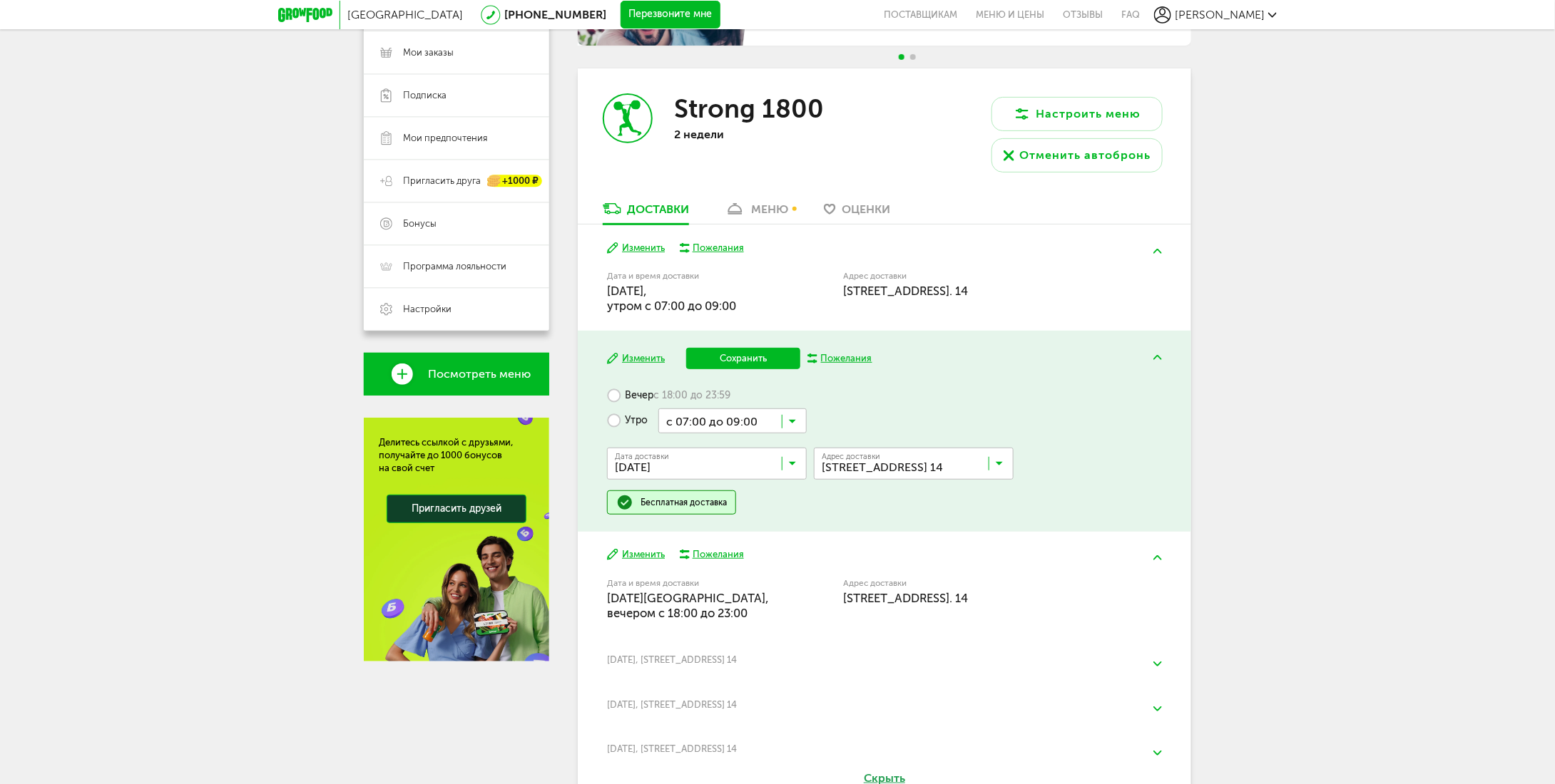
click at [776, 352] on button "Сохранить" at bounding box center [742, 359] width 114 height 22
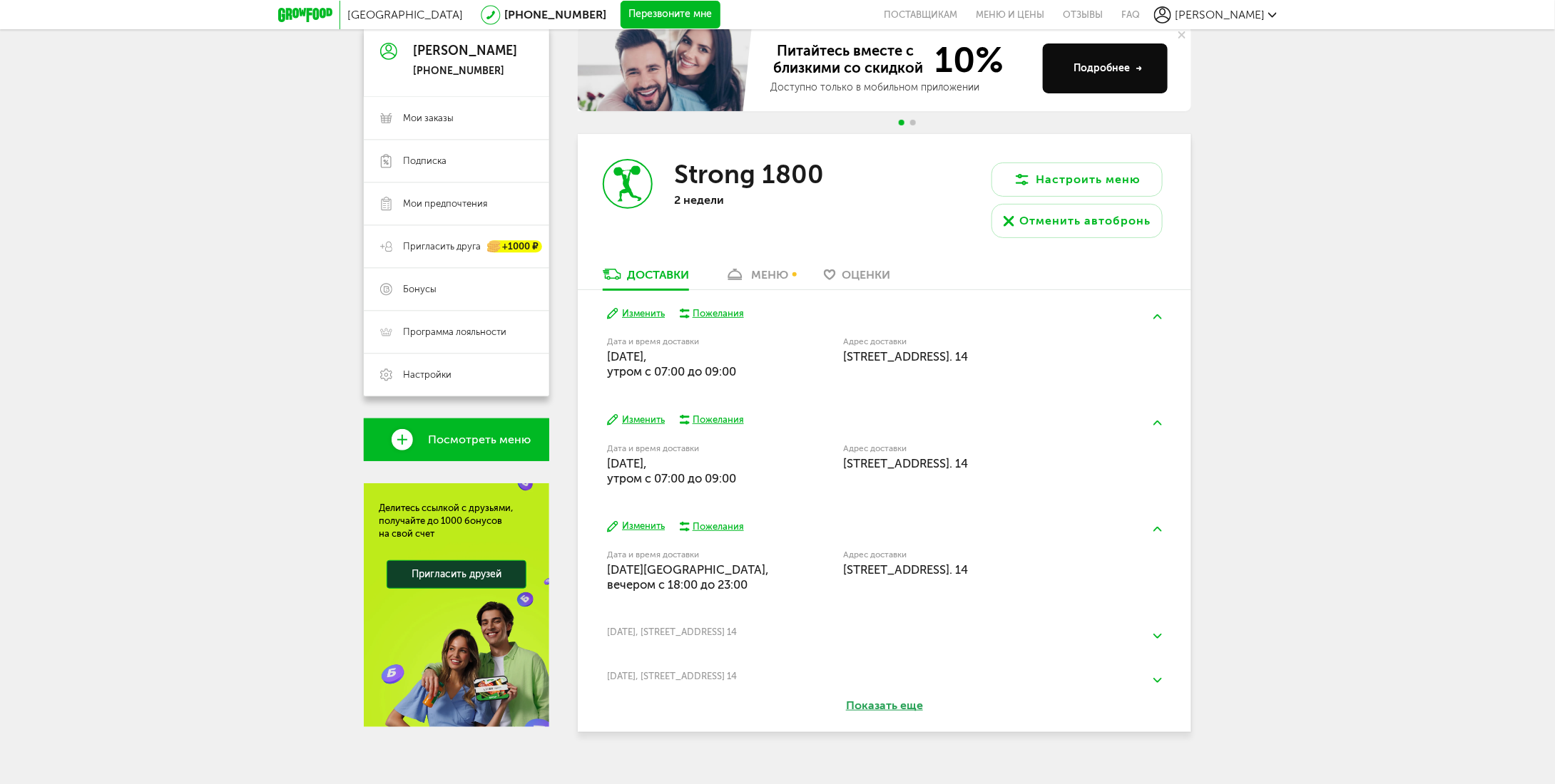
scroll to position [163, 0]
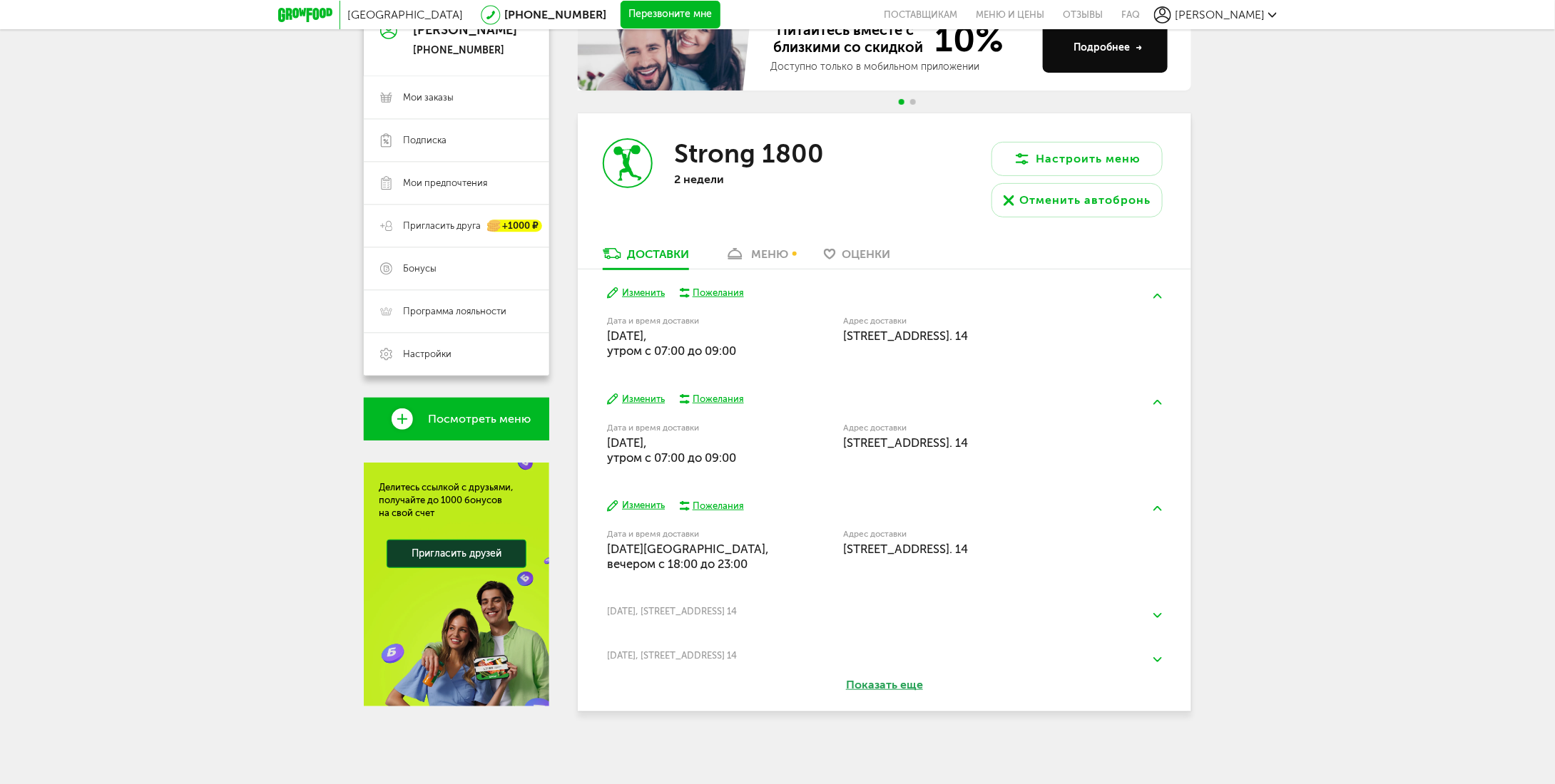
click at [650, 503] on button "Изменить" at bounding box center [636, 506] width 58 height 14
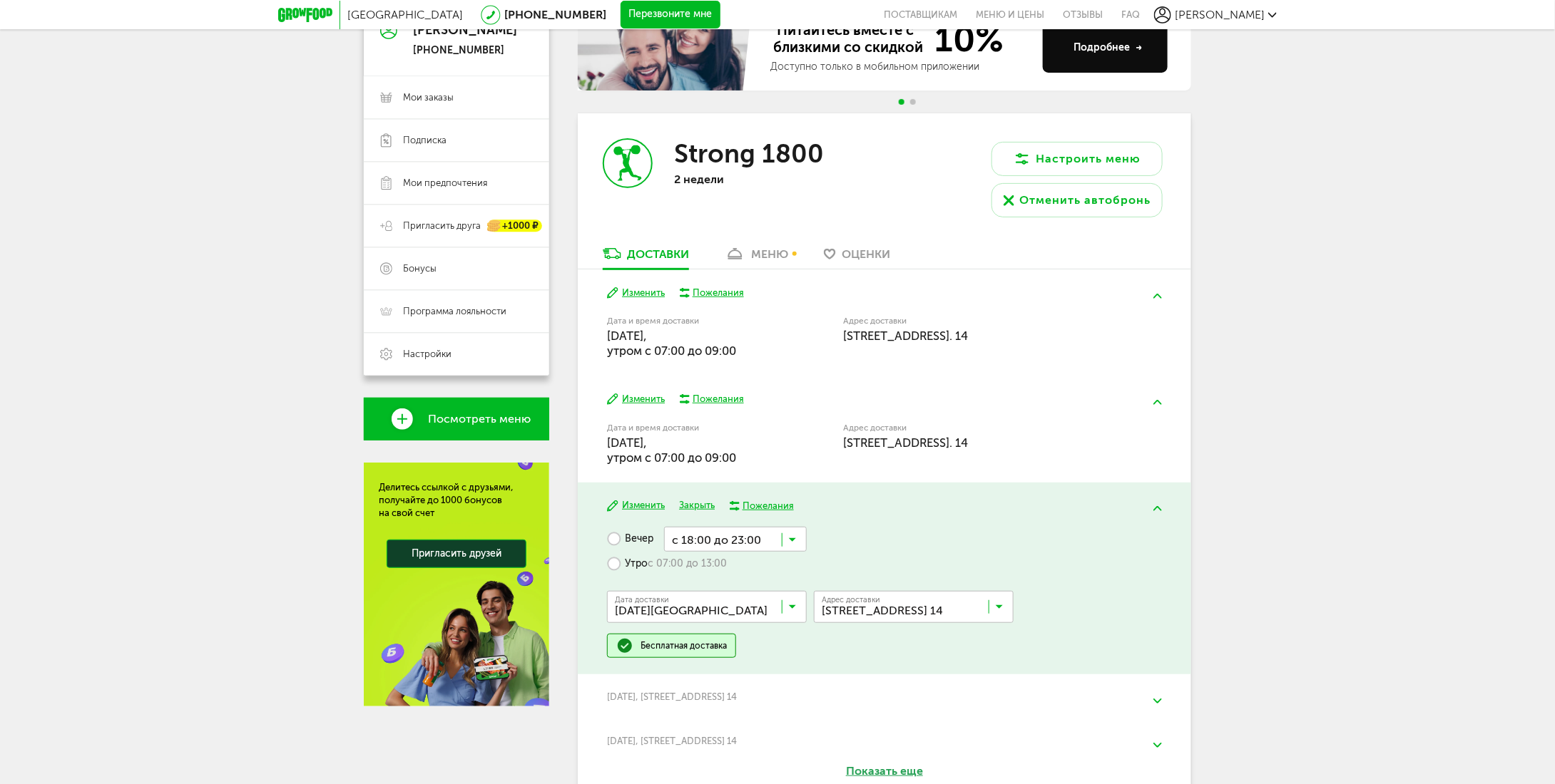
click at [747, 603] on input "Search for option" at bounding box center [710, 609] width 199 height 24
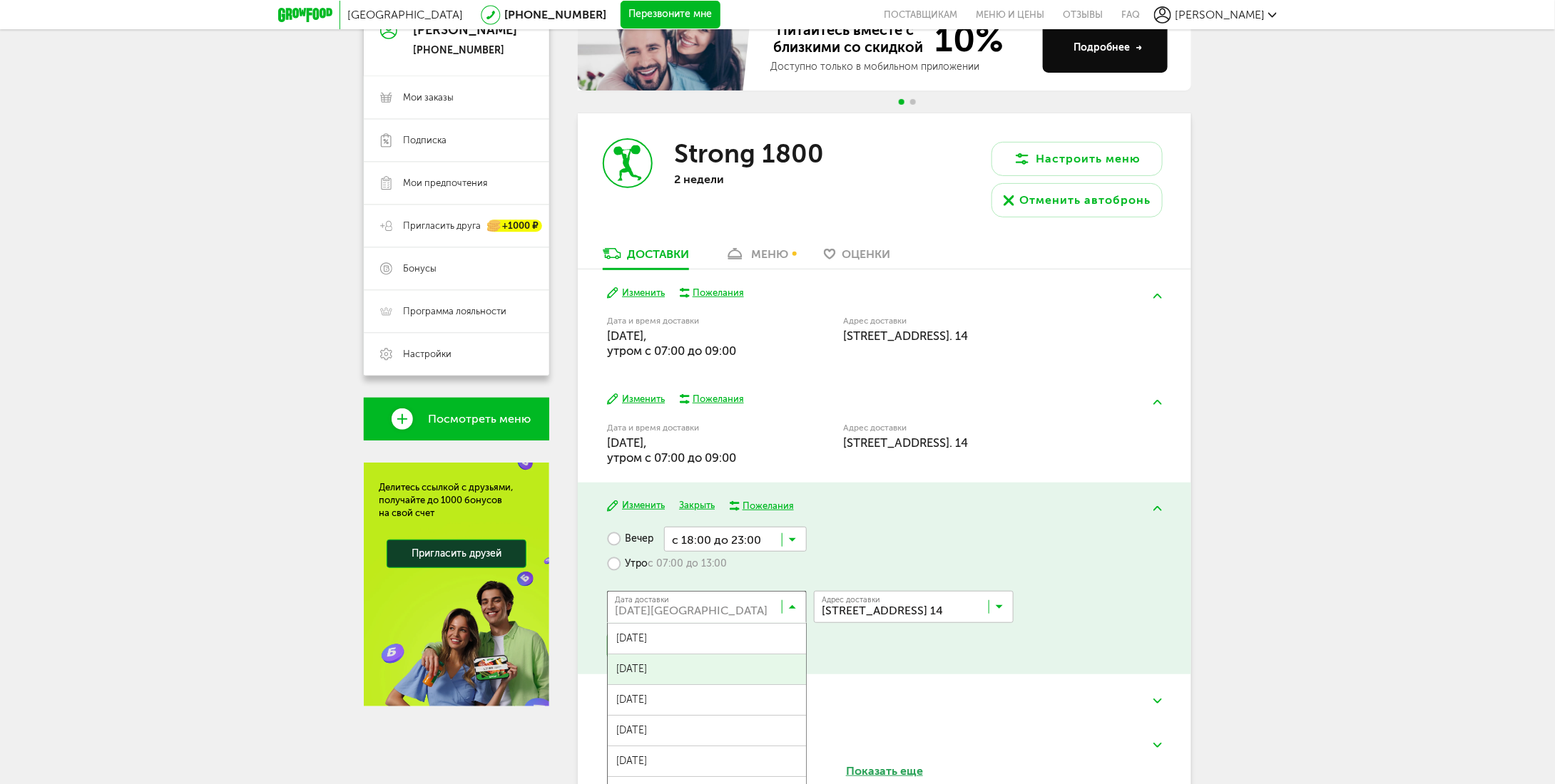
scroll to position [71, 0]
click at [693, 686] on span "04 сентября, четверг" at bounding box center [706, 690] width 198 height 30
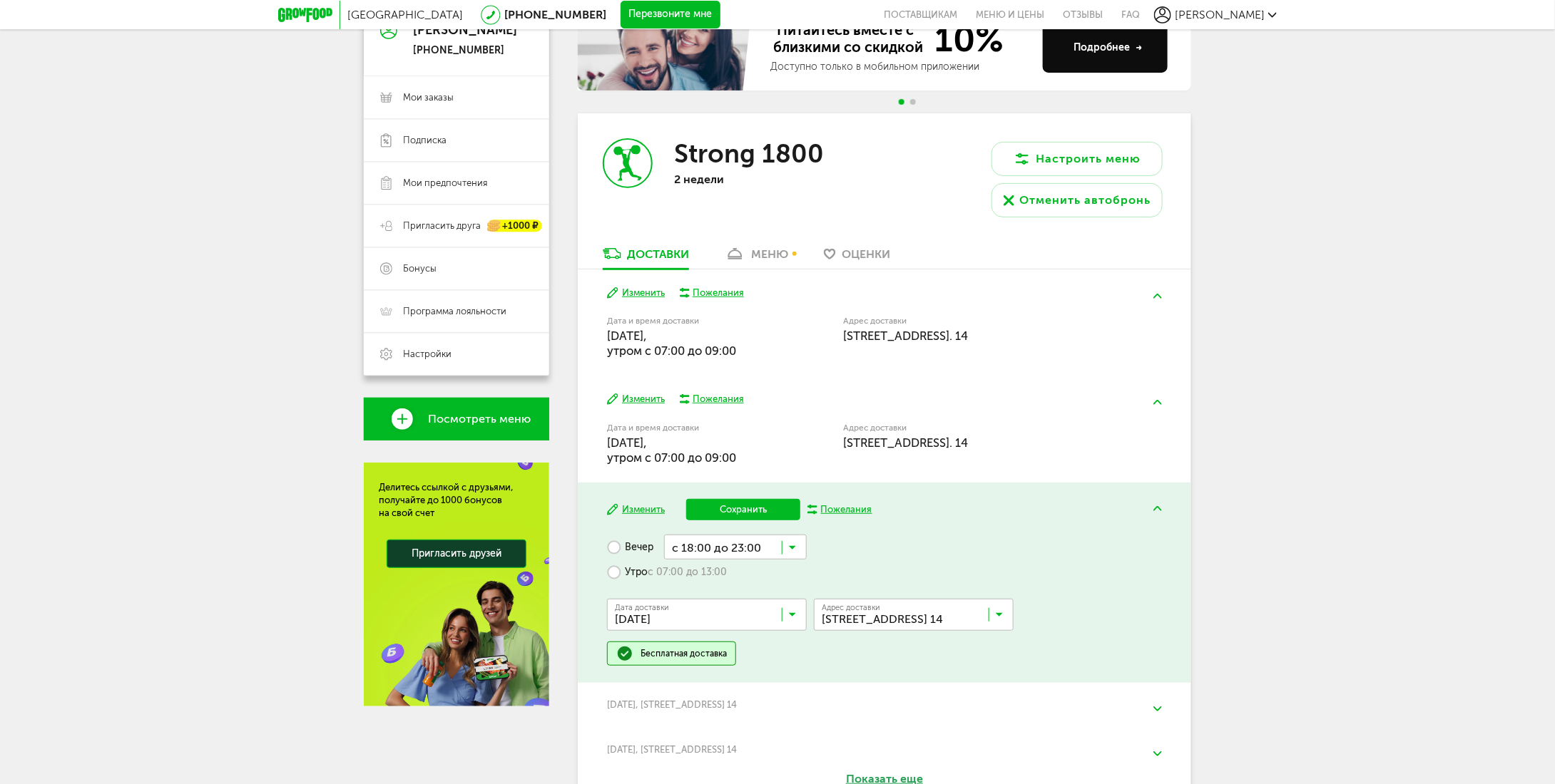
click at [632, 575] on label "Утро с 07:00 до 13:00" at bounding box center [666, 572] width 120 height 25
click at [765, 574] on input "Search for option" at bounding box center [732, 571] width 149 height 24
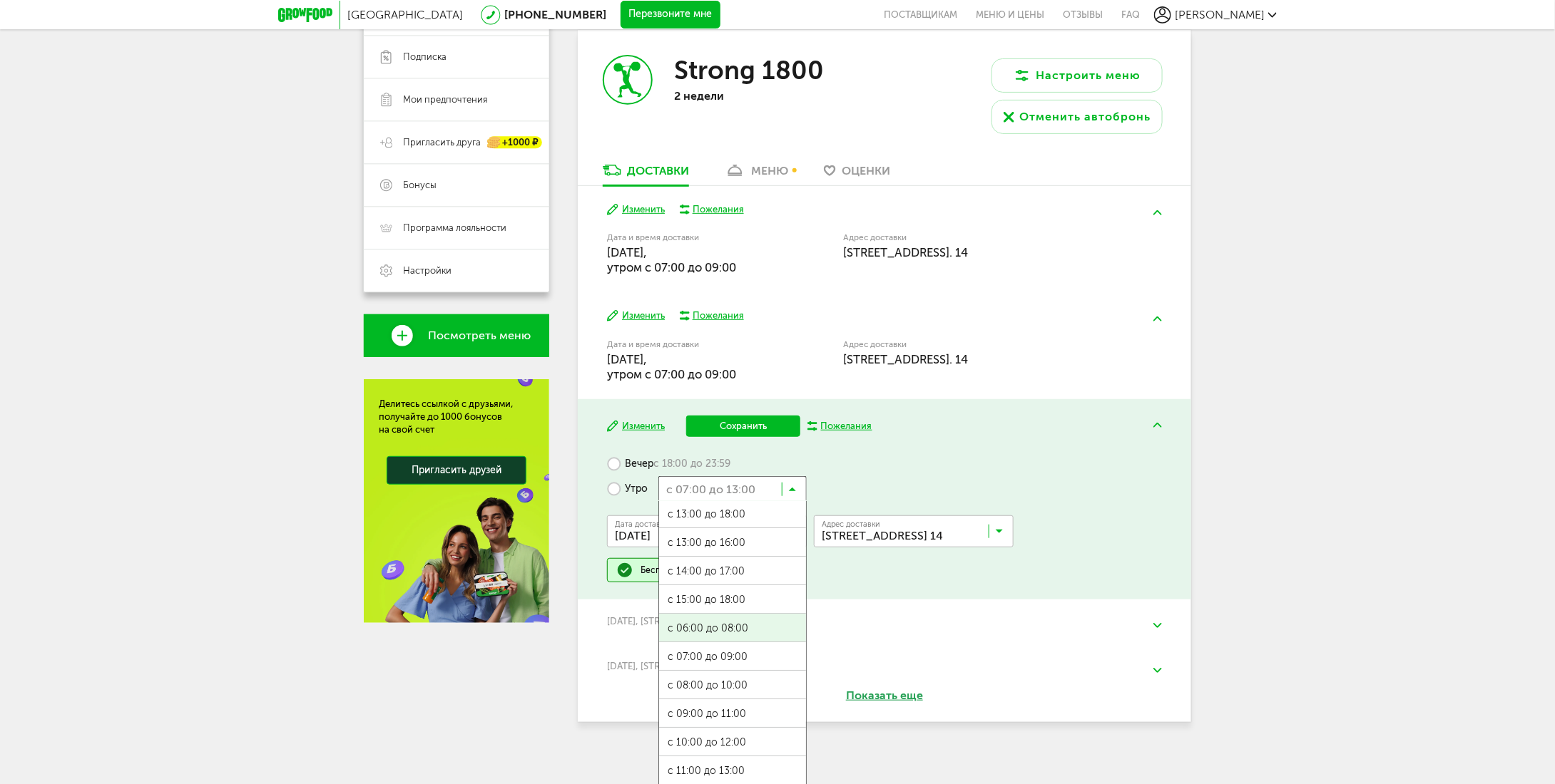
scroll to position [257, 0]
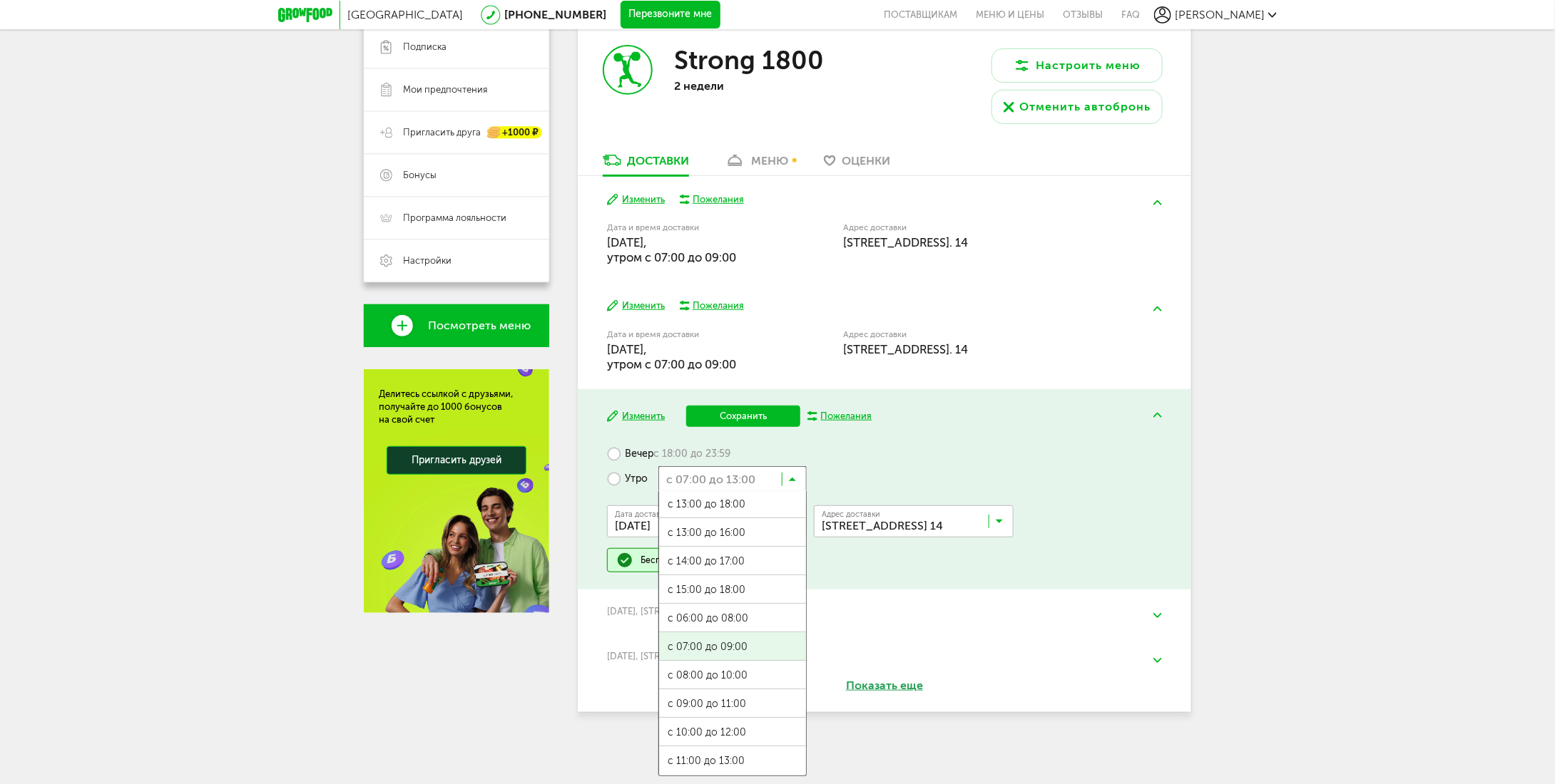
click at [734, 644] on ul "с 07:00 до 12:00 с 13:00 до 18:00 с 13:00 до 16:00 с 14:00 до 17:00 с 15:00 до …" at bounding box center [732, 634] width 149 height 285
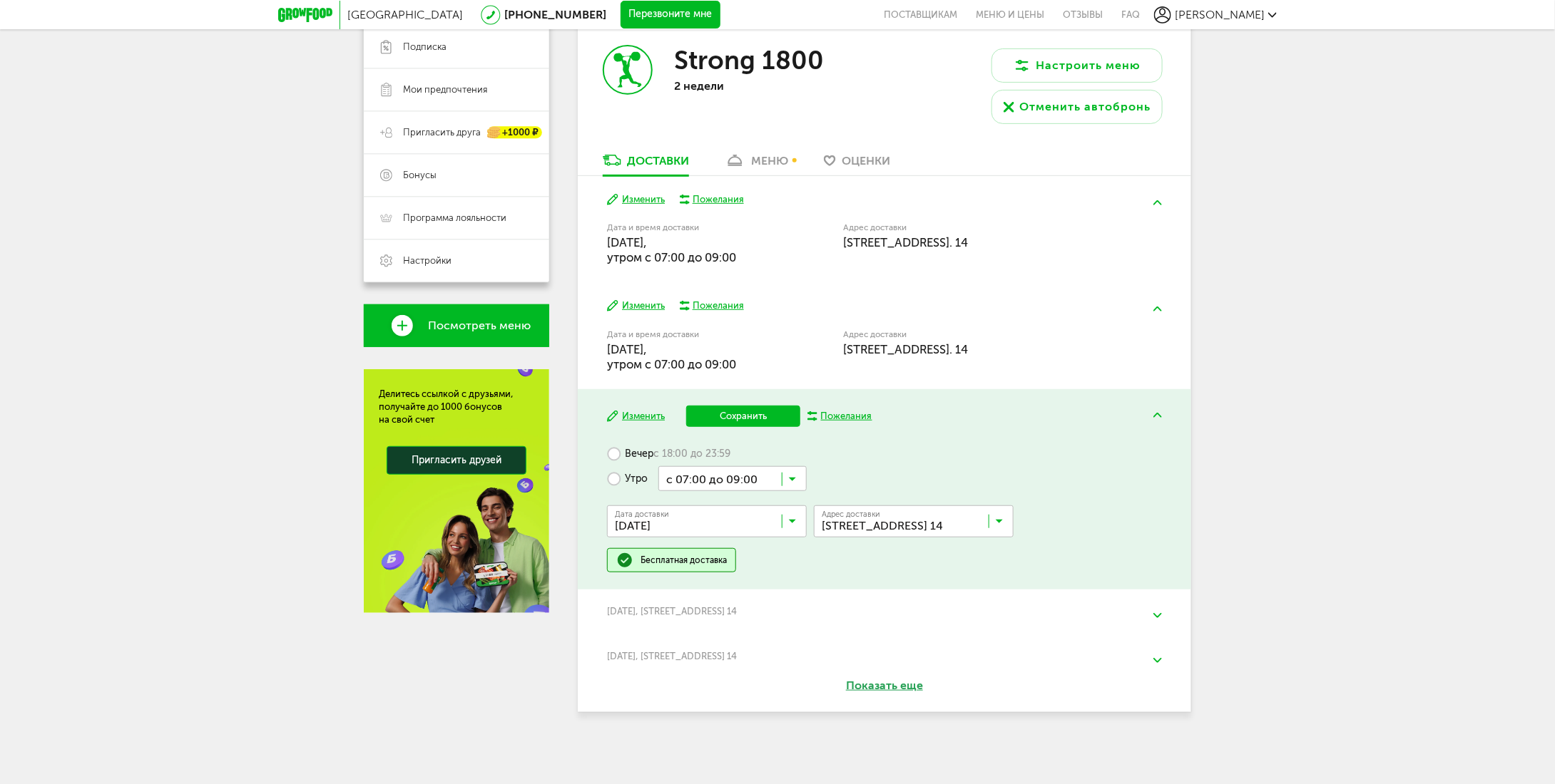
scroll to position [0, 0]
click at [745, 413] on button "Сохранить" at bounding box center [742, 417] width 114 height 22
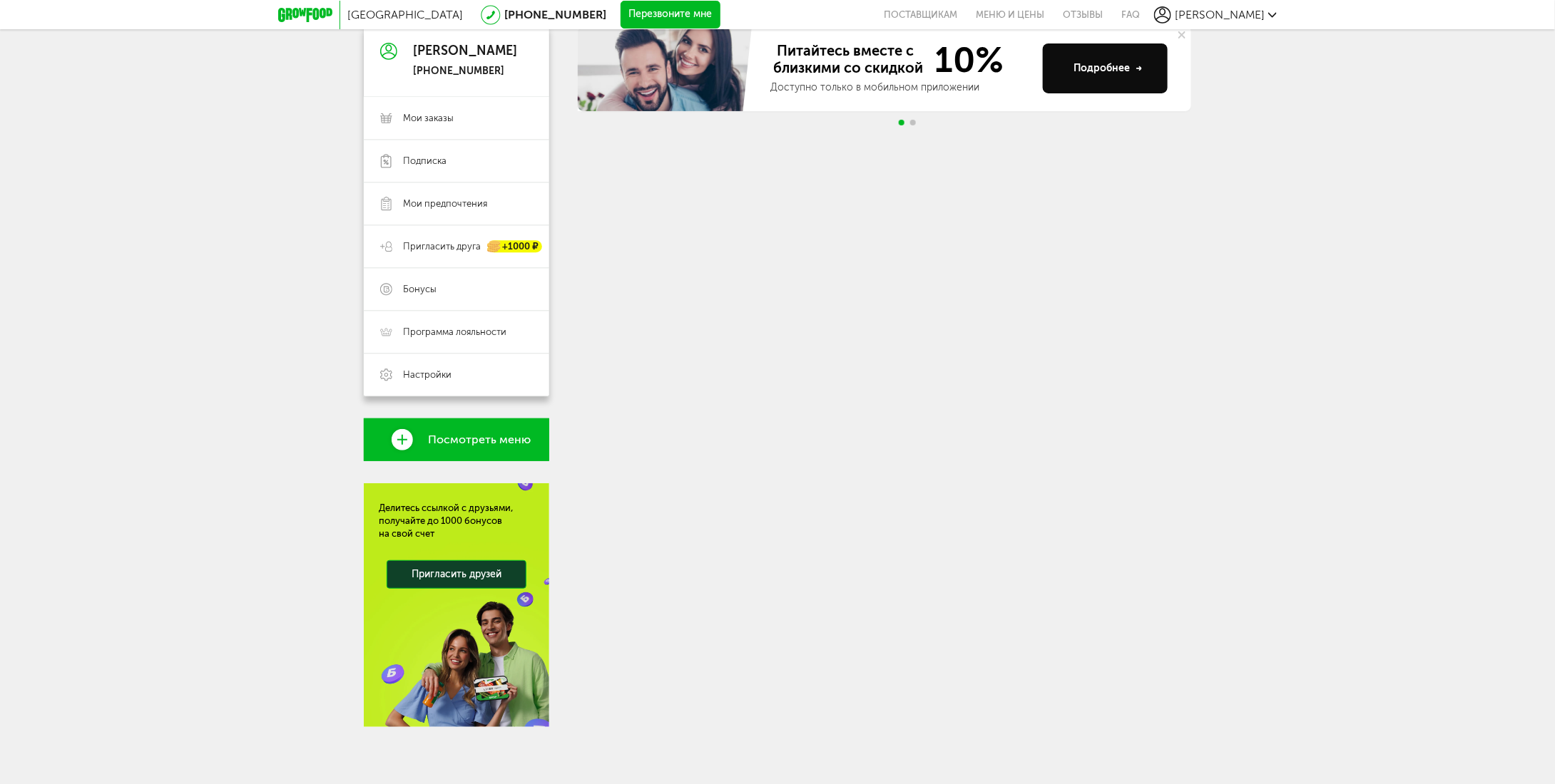
scroll to position [163, 0]
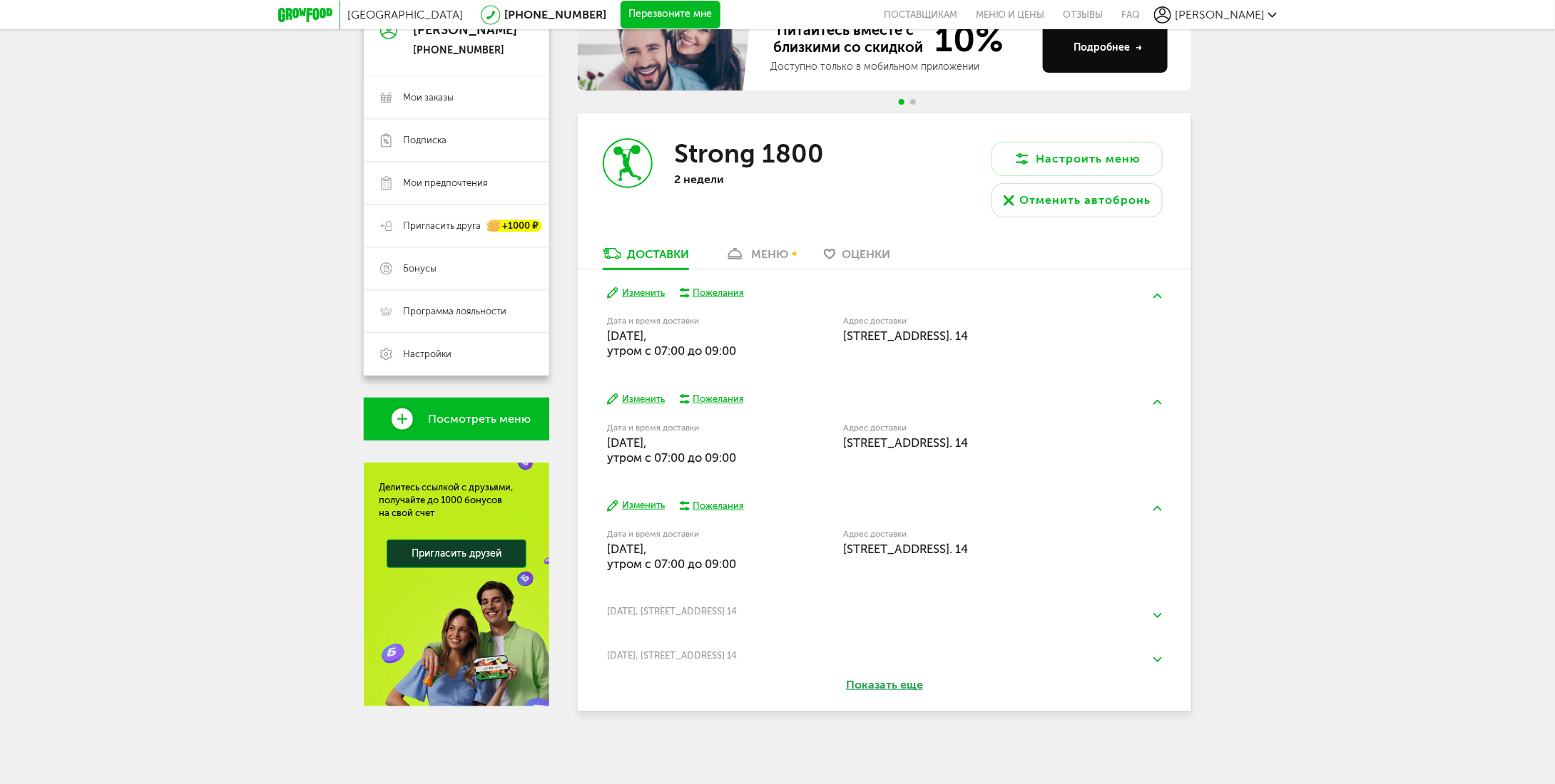
click at [1151, 609] on button at bounding box center [1157, 615] width 37 height 33
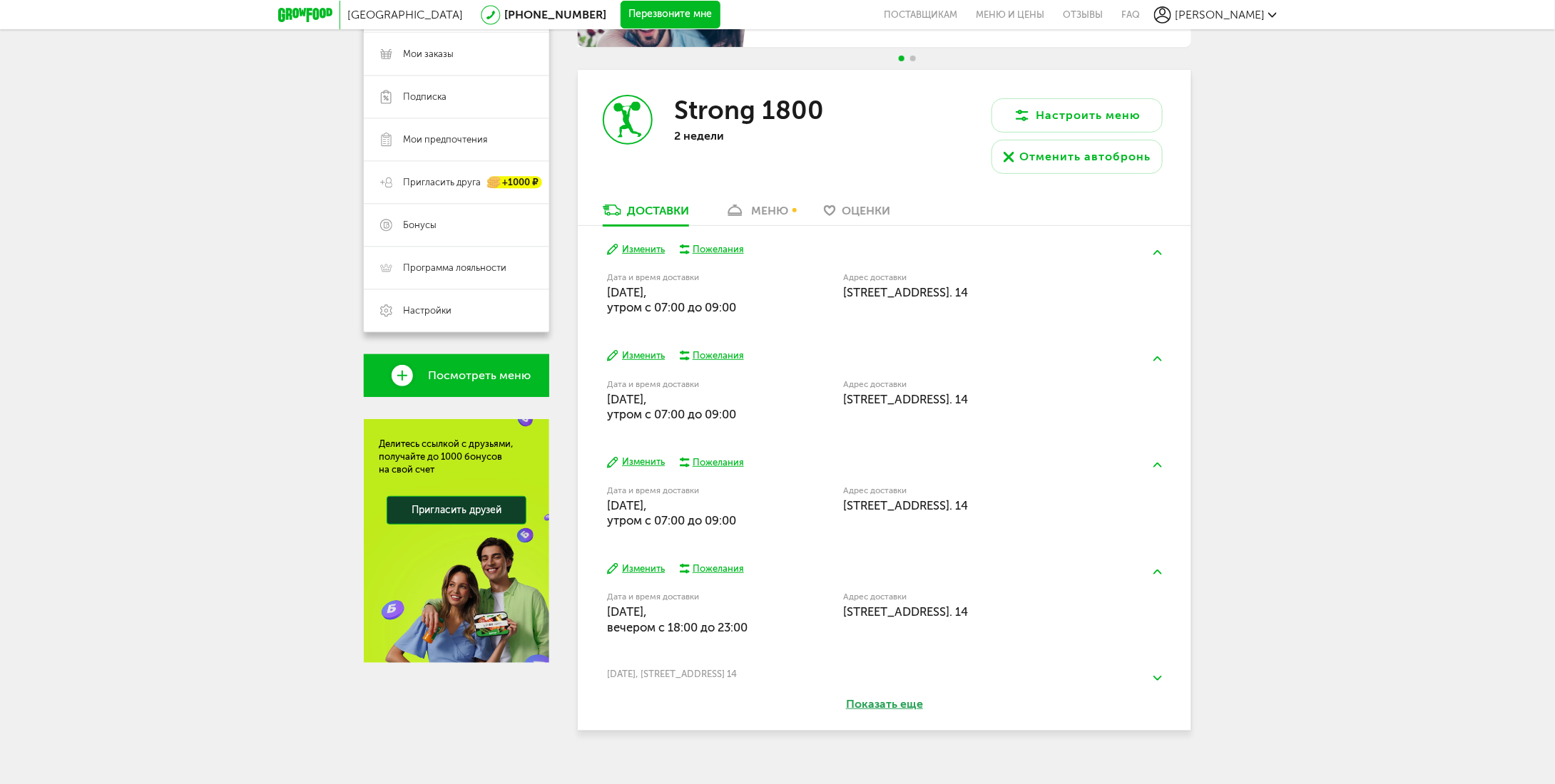
scroll to position [225, 0]
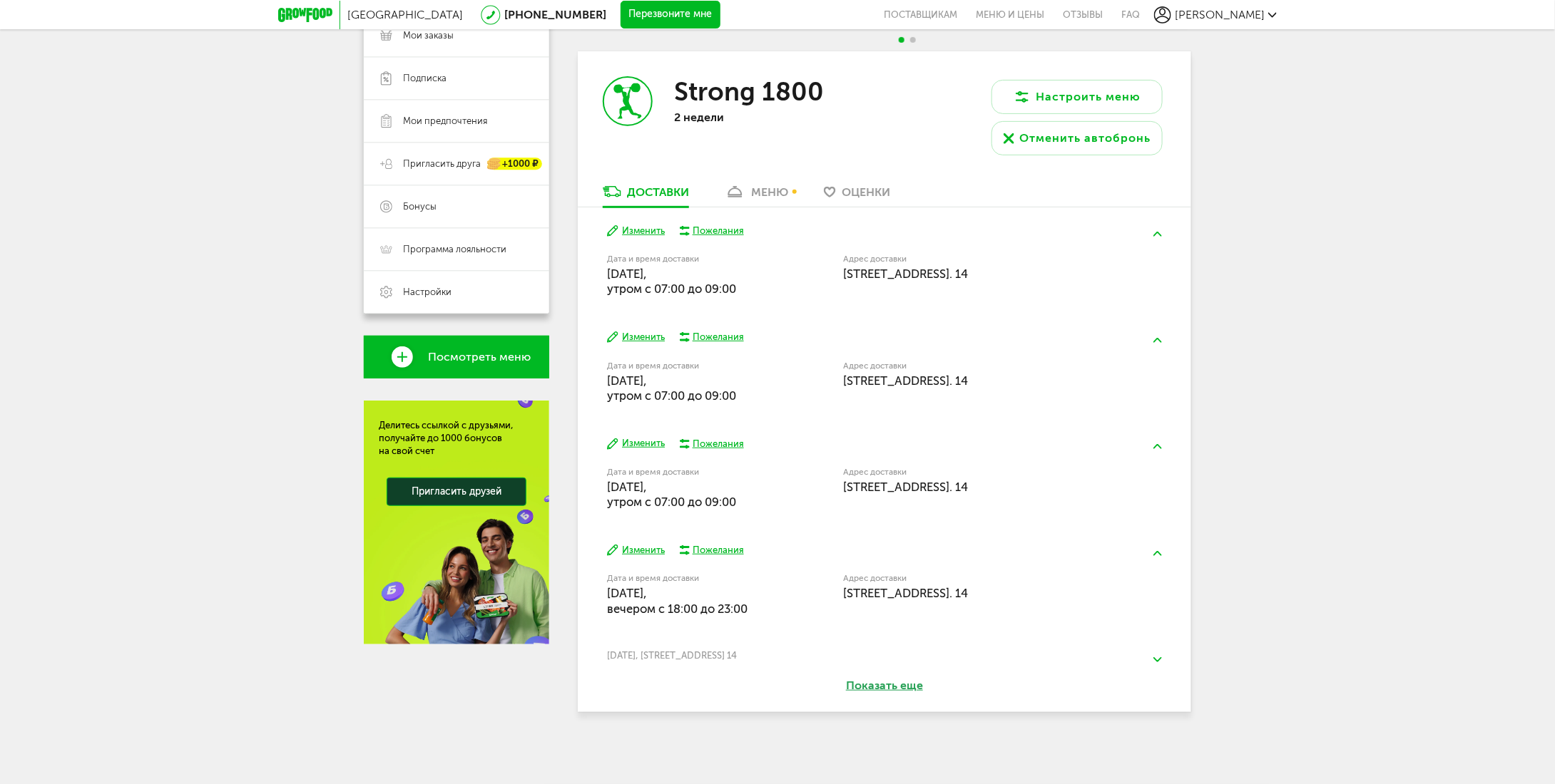
click at [646, 551] on button "Изменить" at bounding box center [636, 551] width 58 height 14
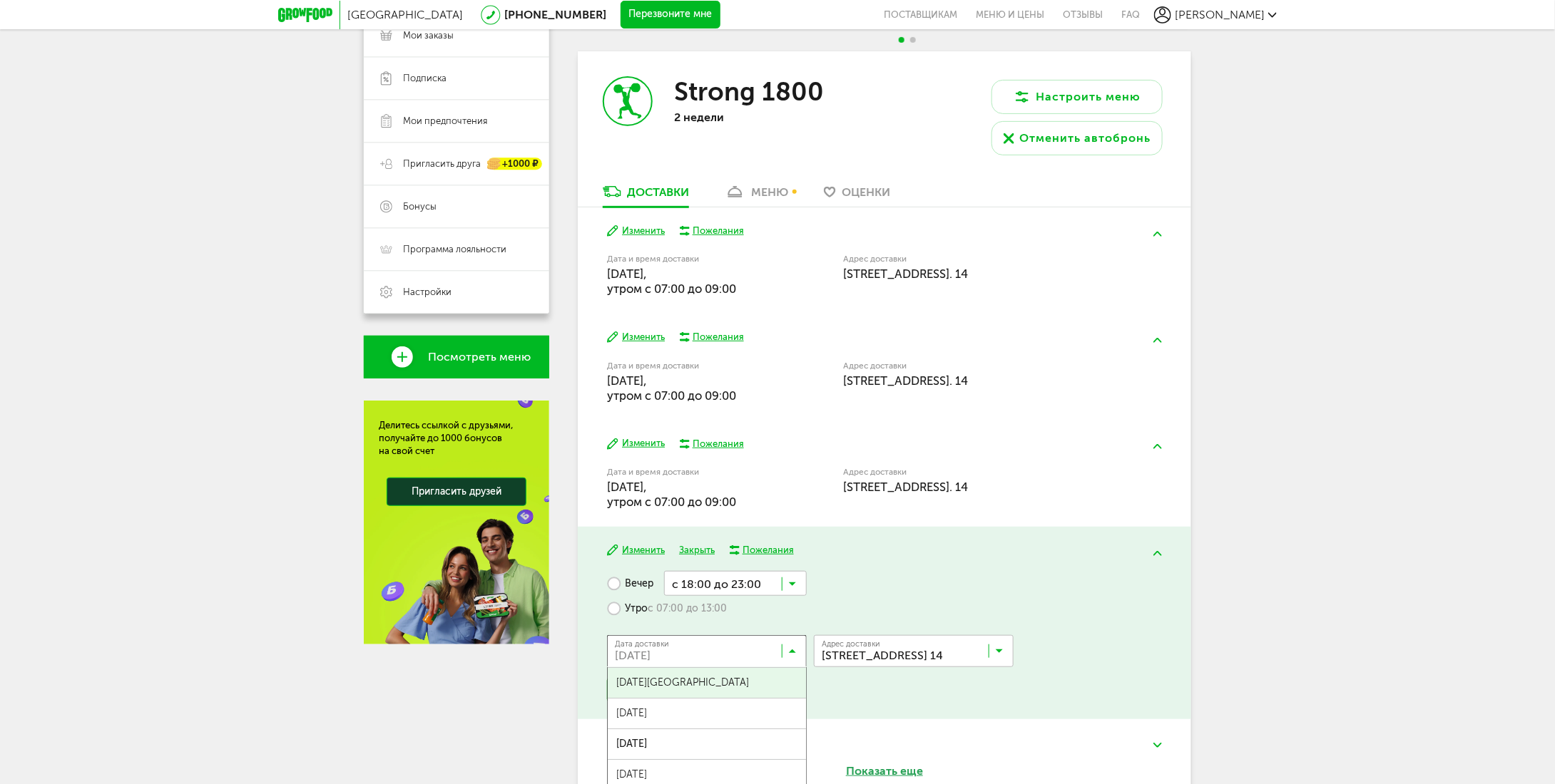
click at [793, 656] on icon at bounding box center [792, 654] width 7 height 14
click at [709, 709] on span "06 сентября, суббота" at bounding box center [706, 713] width 198 height 30
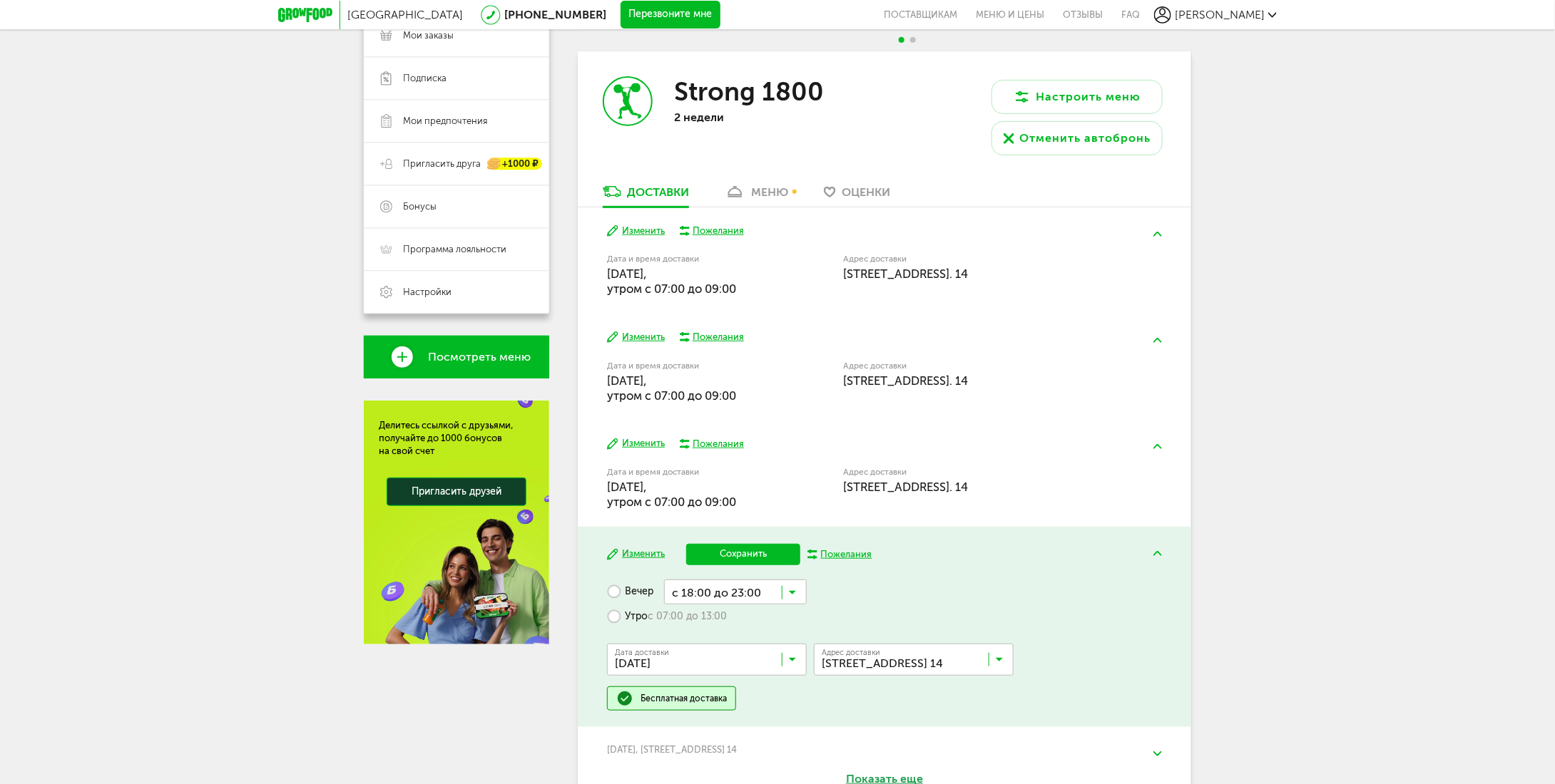
click at [625, 615] on label "Утро с 07:00 до 13:00" at bounding box center [666, 617] width 120 height 25
click at [787, 615] on input "Search for option" at bounding box center [732, 616] width 149 height 24
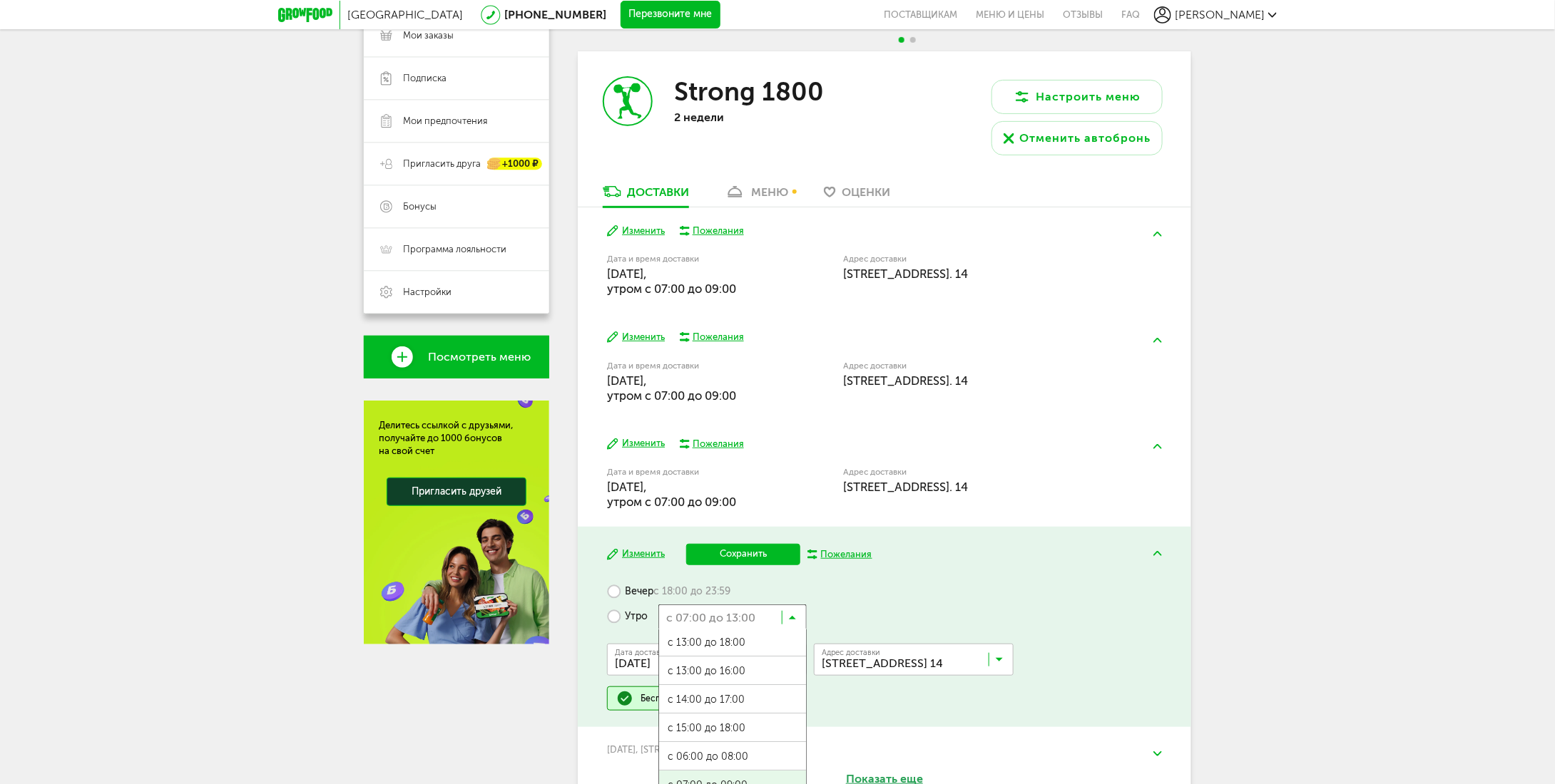
scroll to position [355, 0]
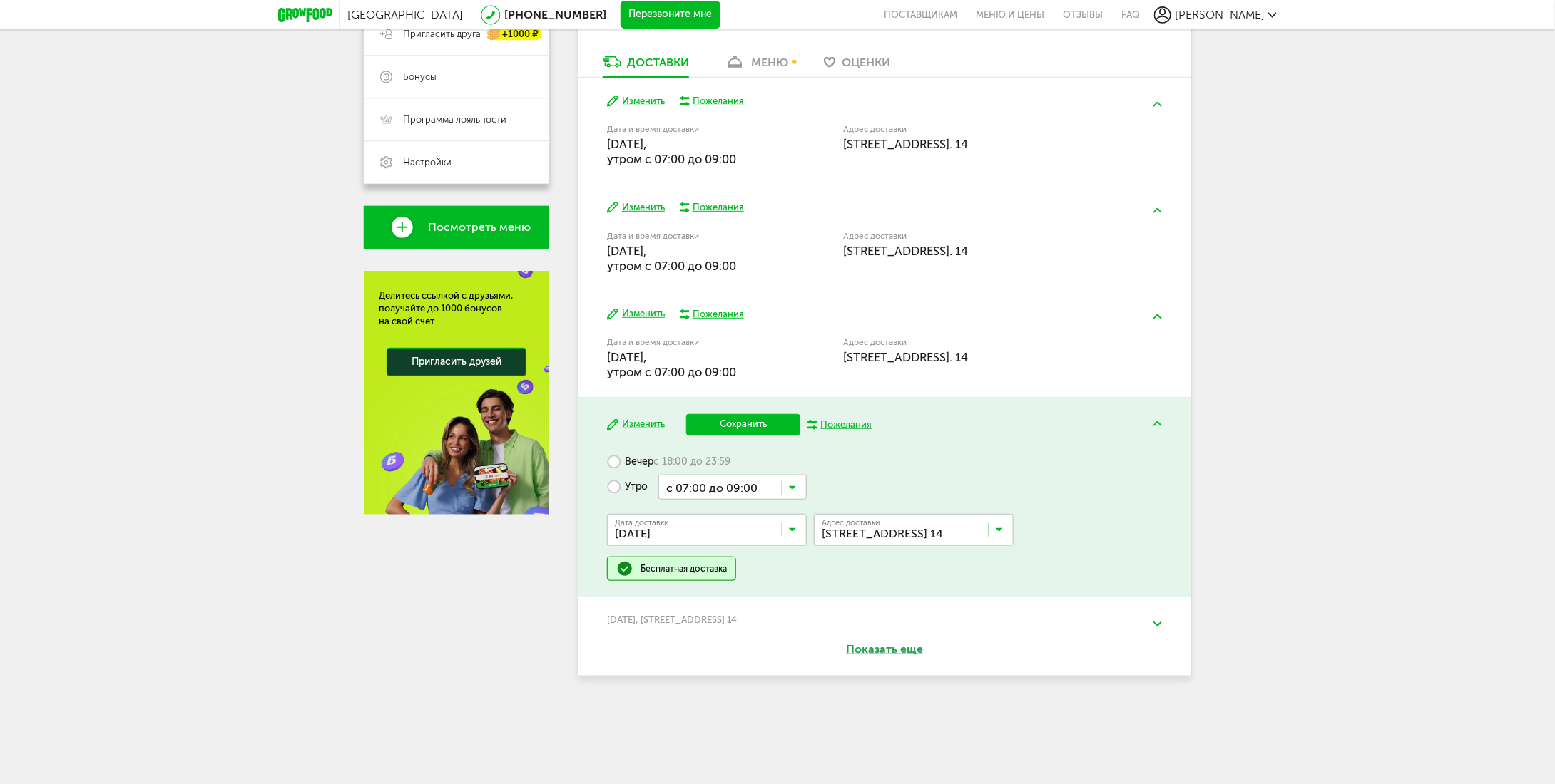
click at [747, 648] on ul "с 07:00 до 12:00 с 13:00 до 18:00 с 13:00 до 16:00 с 14:00 до 17:00 с 15:00 до …" at bounding box center [732, 643] width 149 height 285
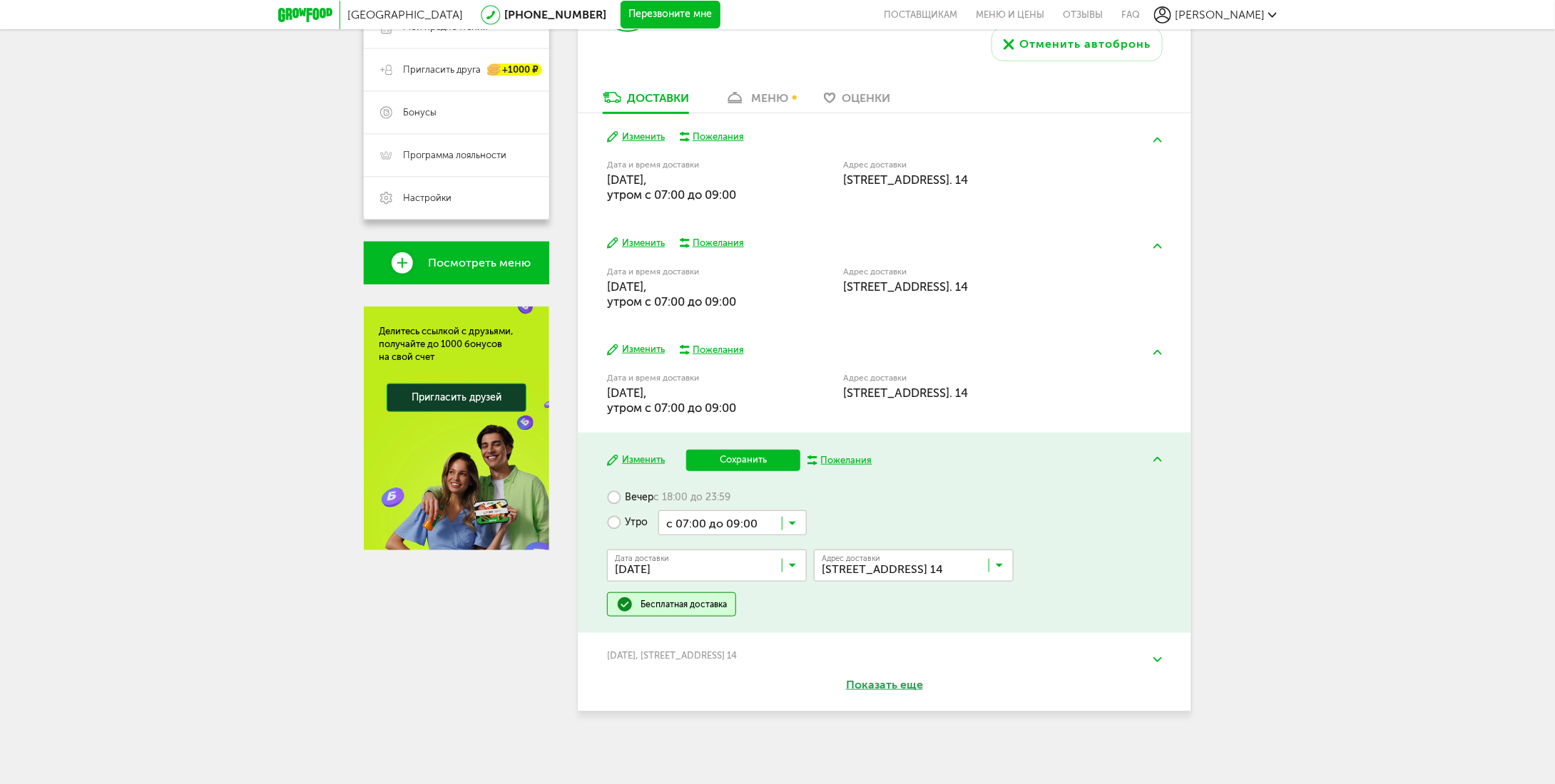
scroll to position [319, 0]
click at [756, 456] on button "Сохранить" at bounding box center [742, 462] width 114 height 22
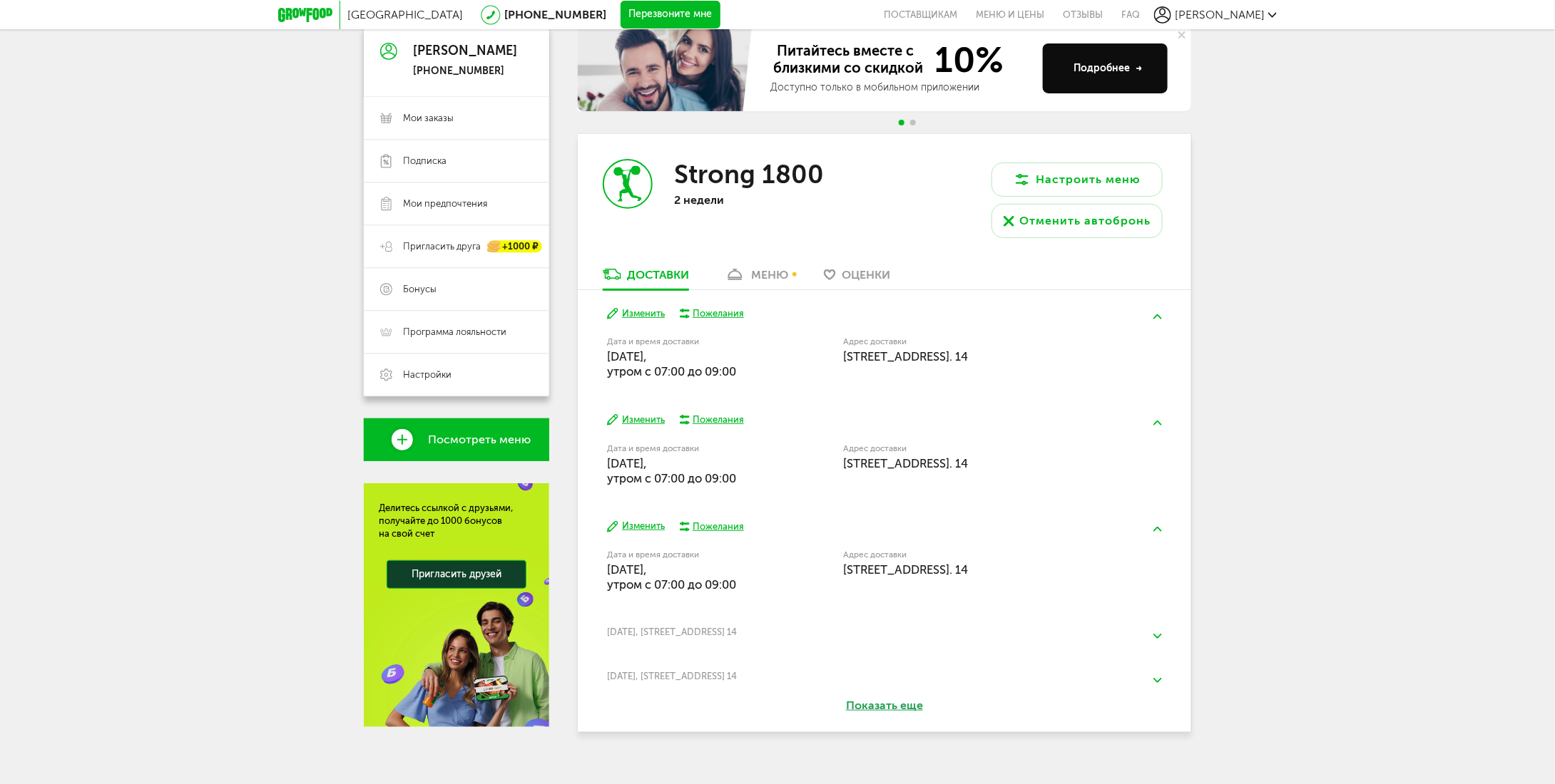
scroll to position [163, 0]
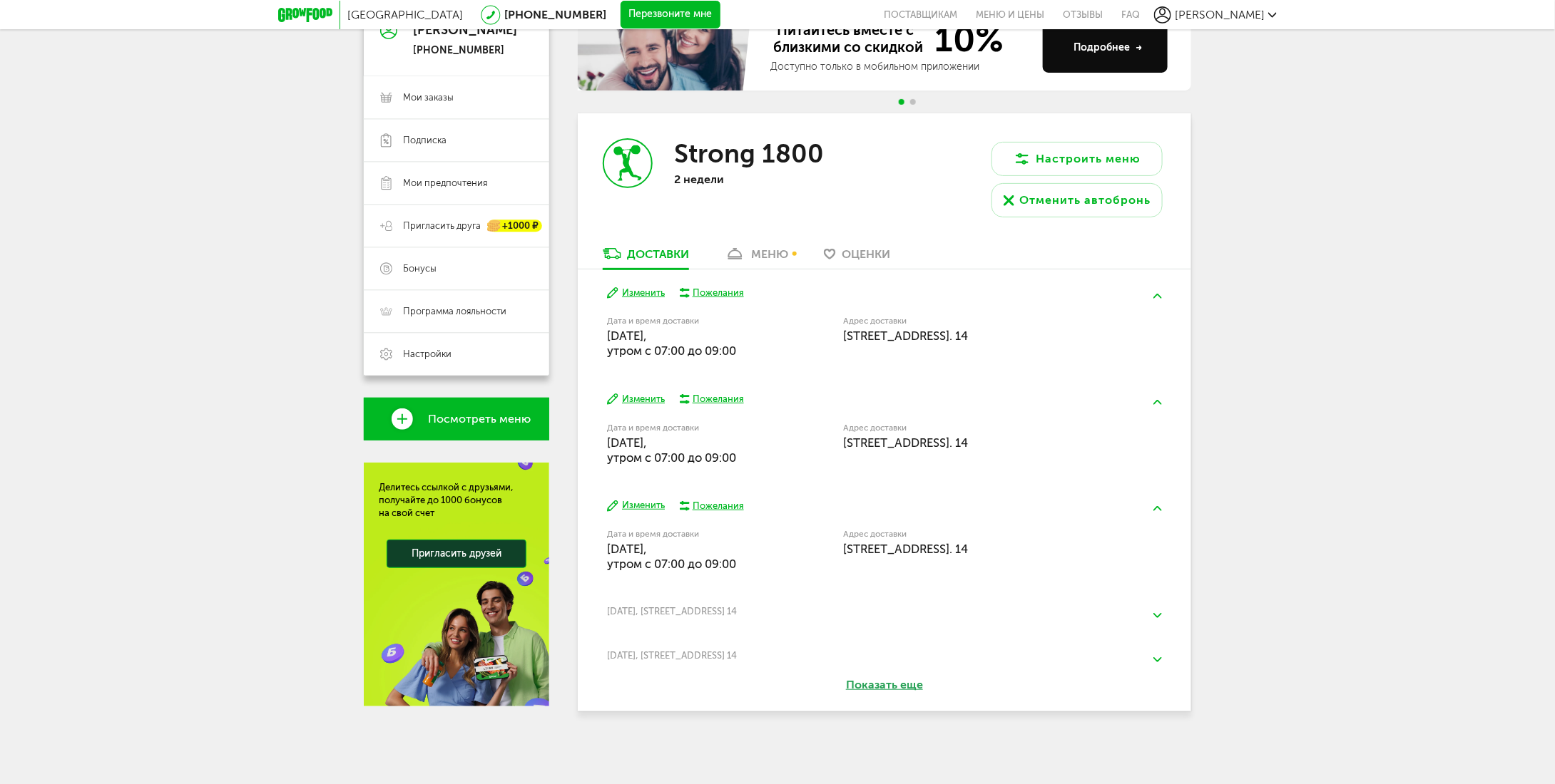
click at [1160, 663] on button at bounding box center [1157, 659] width 37 height 33
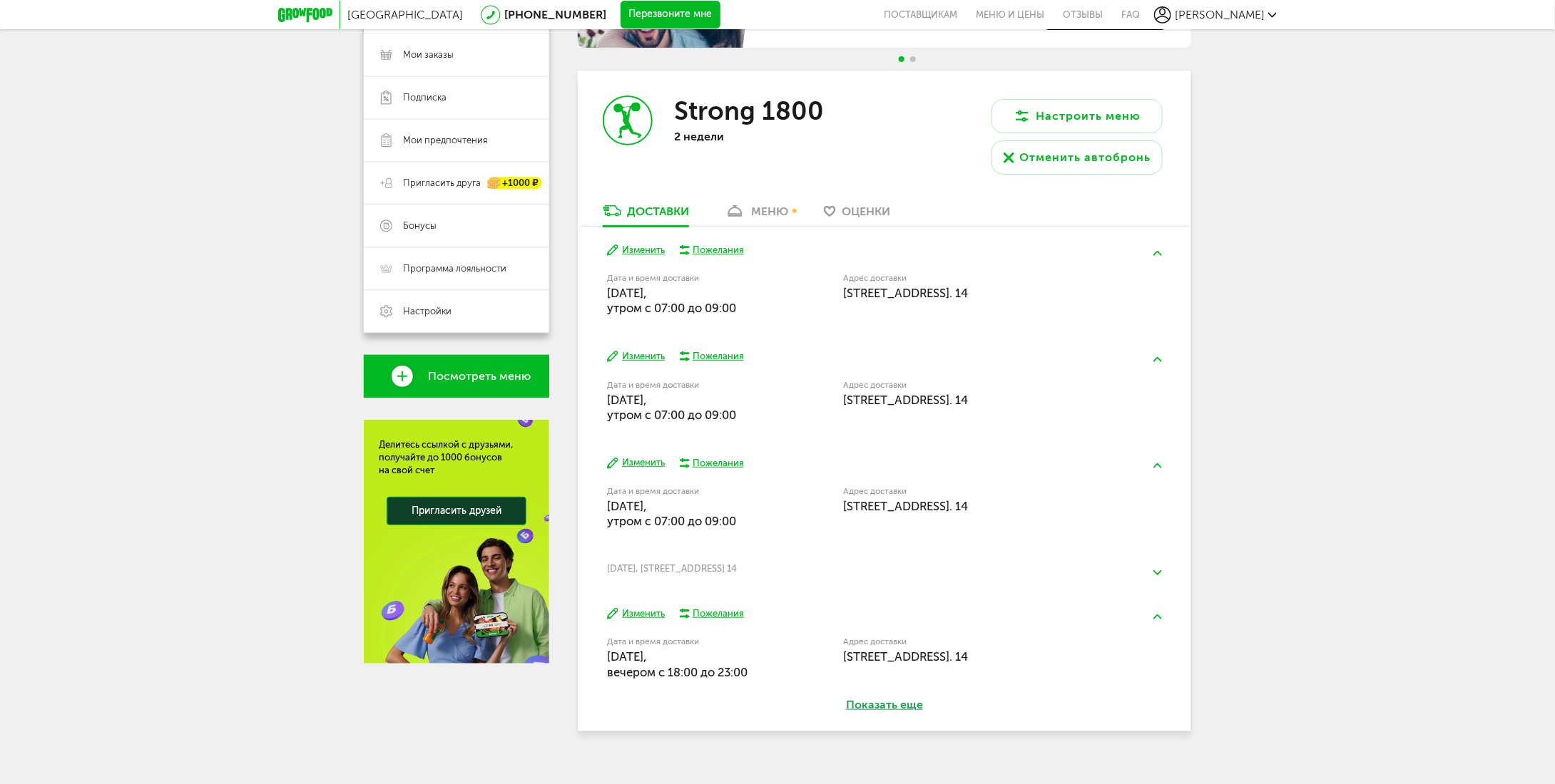
scroll to position [225, 0]
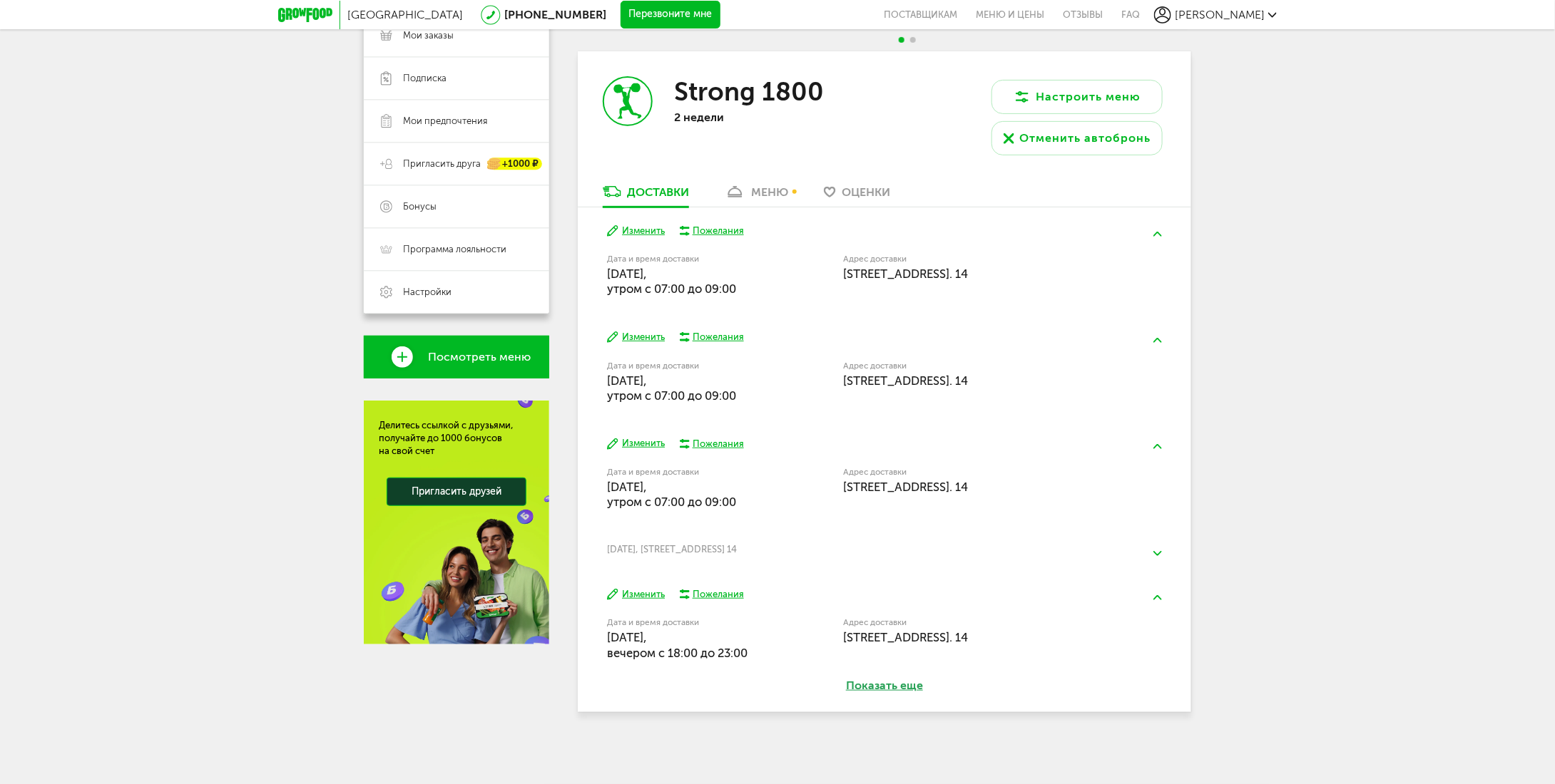
click at [657, 593] on button "Изменить" at bounding box center [636, 595] width 58 height 14
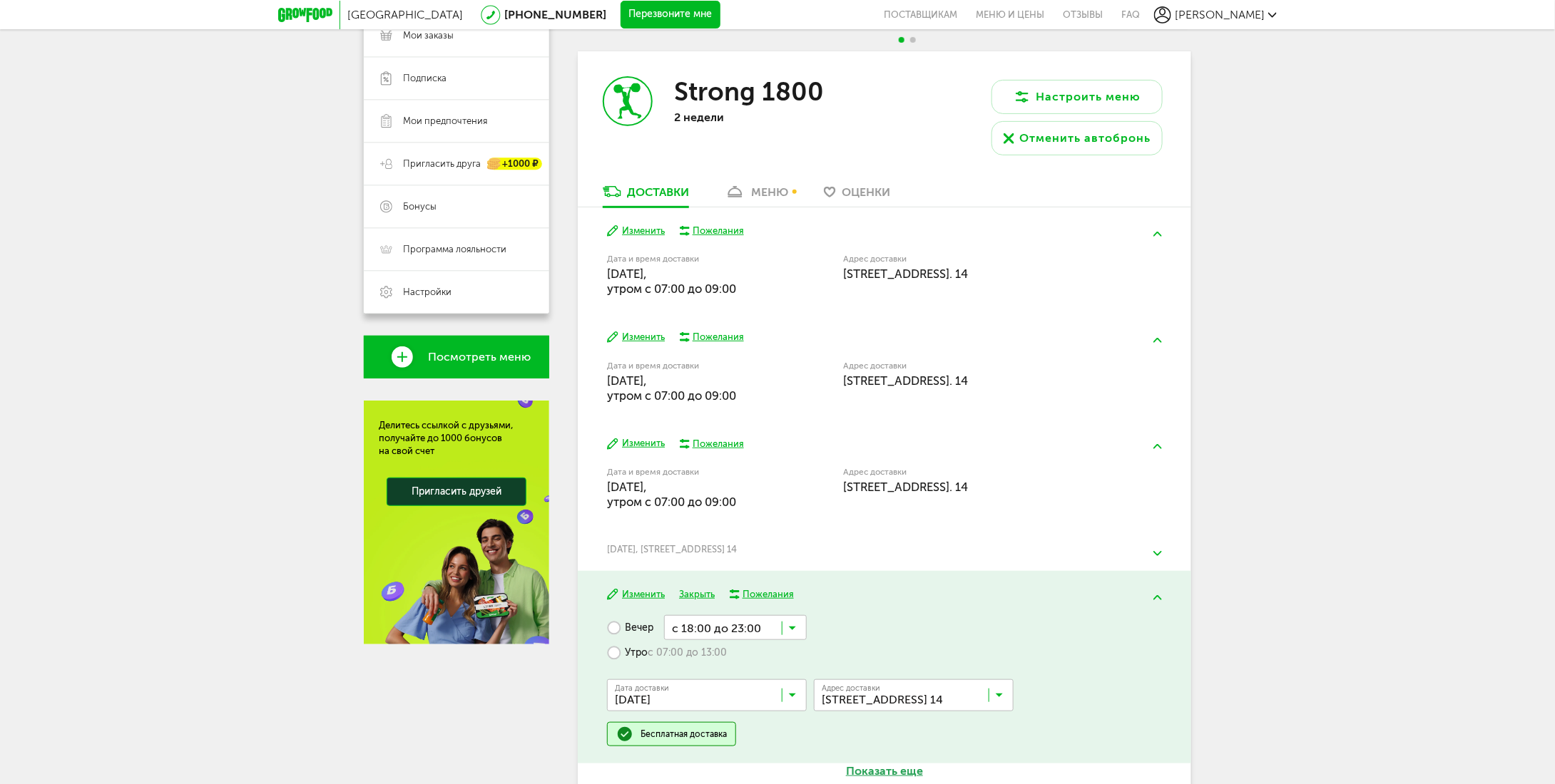
click at [794, 697] on icon at bounding box center [792, 698] width 7 height 14
click at [725, 725] on span "11 сентября, четверг" at bounding box center [706, 727] width 198 height 30
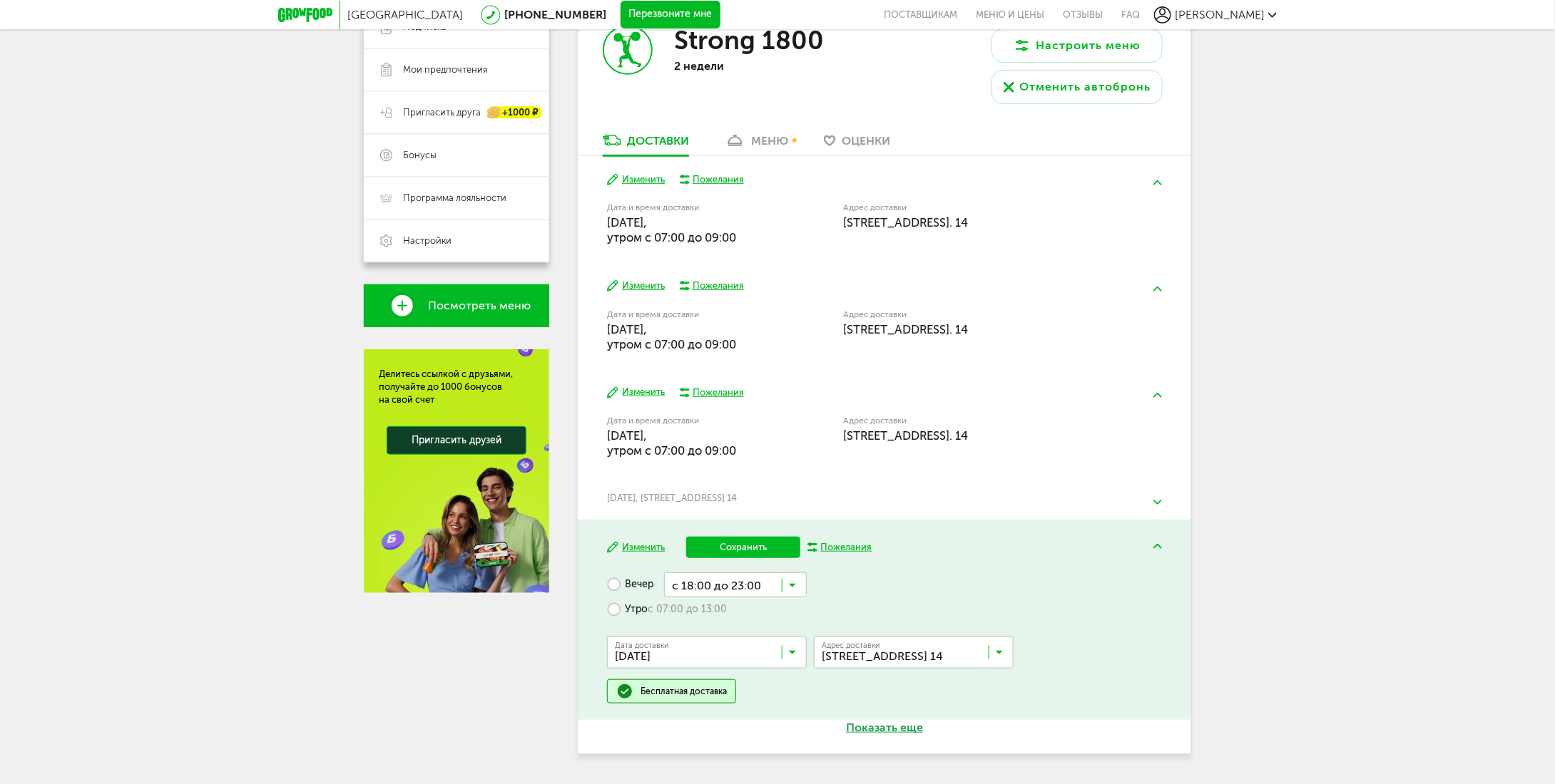
scroll to position [296, 0]
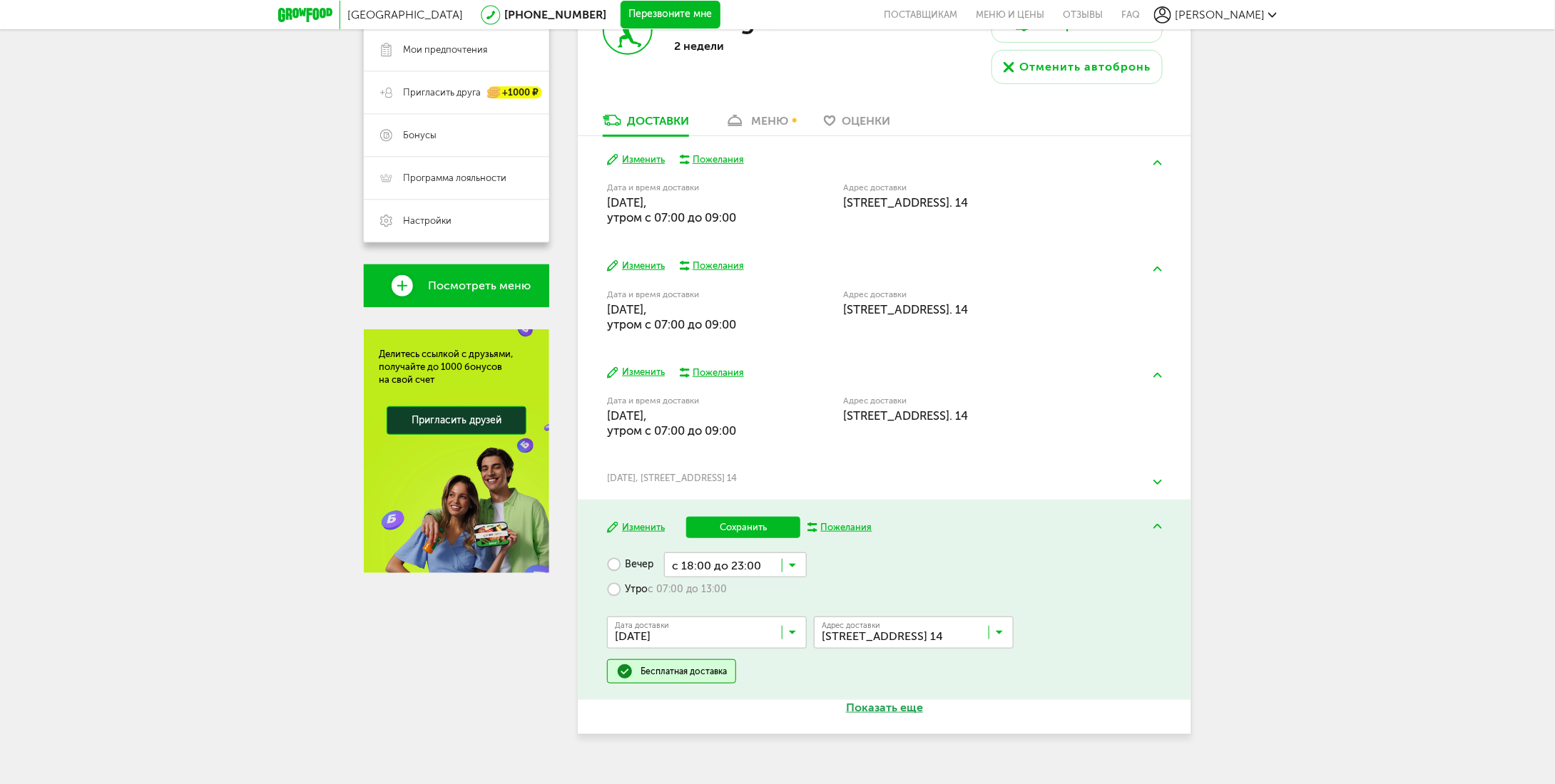
click at [625, 593] on label "Утро с 07:00 до 13:00" at bounding box center [666, 590] width 120 height 25
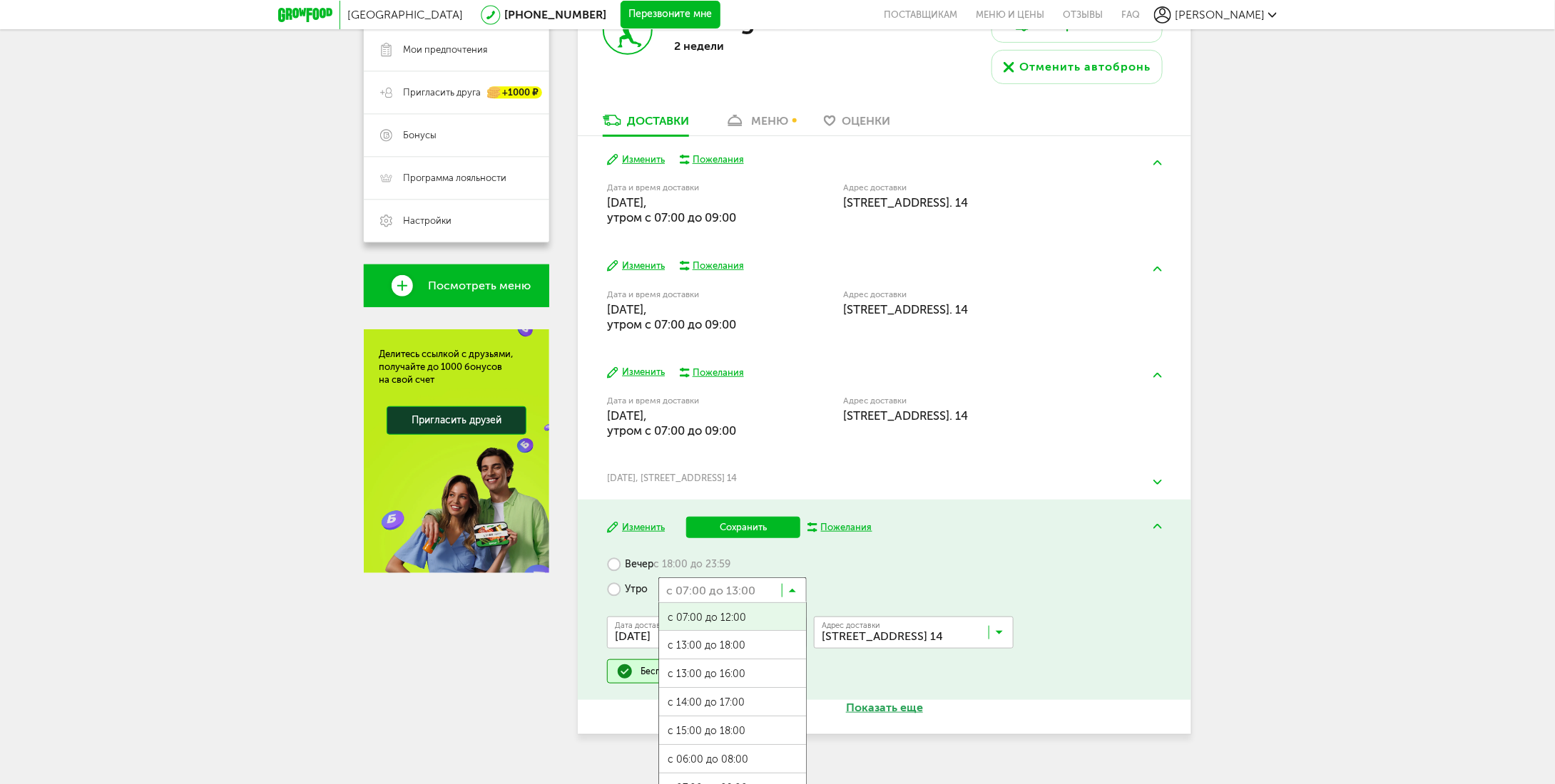
click at [781, 593] on input "Search for option" at bounding box center [732, 589] width 149 height 24
click at [741, 755] on ul "с 07:00 до 12:00 с 13:00 до 18:00 с 13:00 до 16:00 с 14:00 до 17:00 с 15:00 до …" at bounding box center [732, 745] width 149 height 285
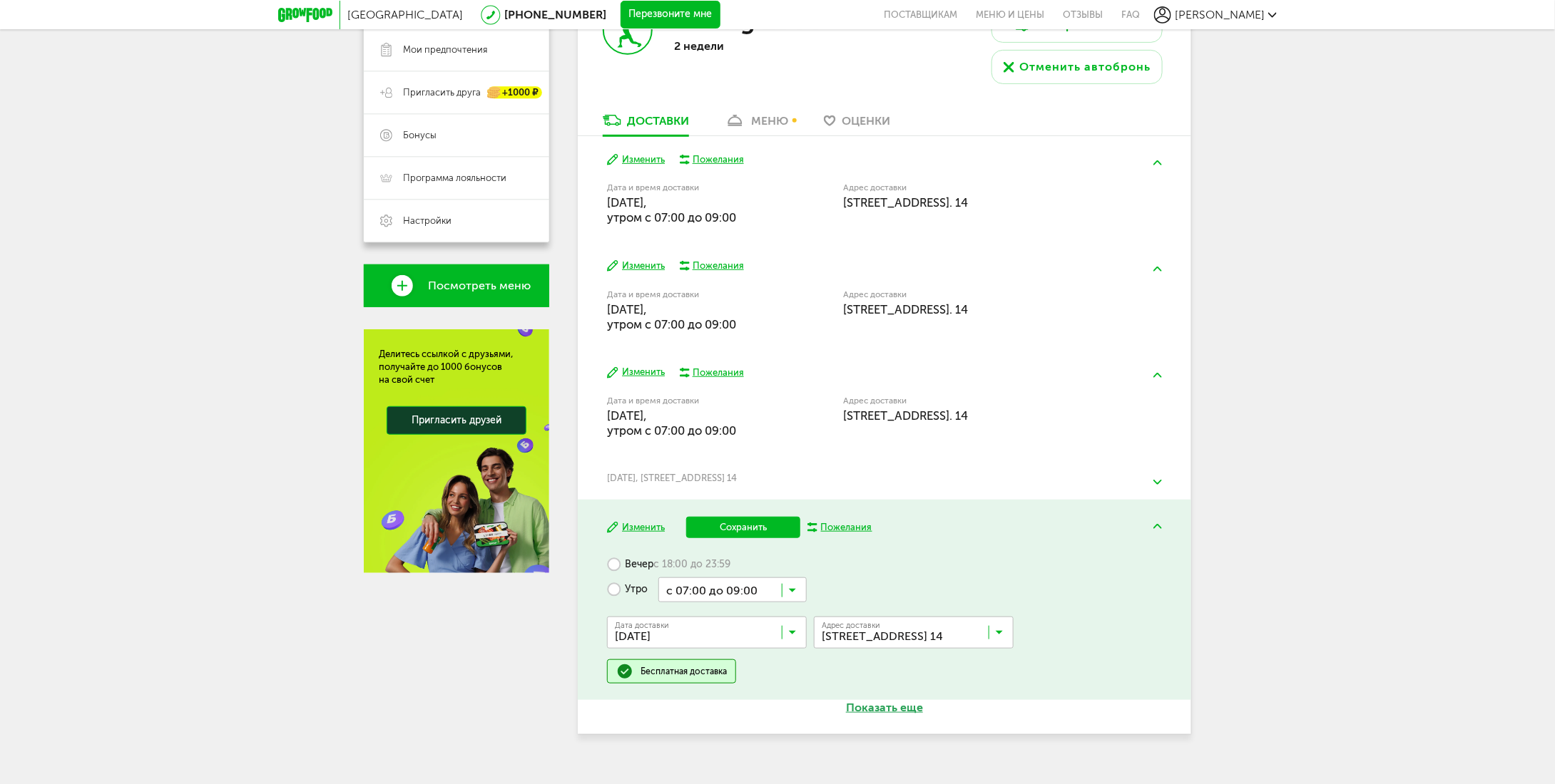
click at [752, 530] on button "Сохранить" at bounding box center [742, 527] width 114 height 22
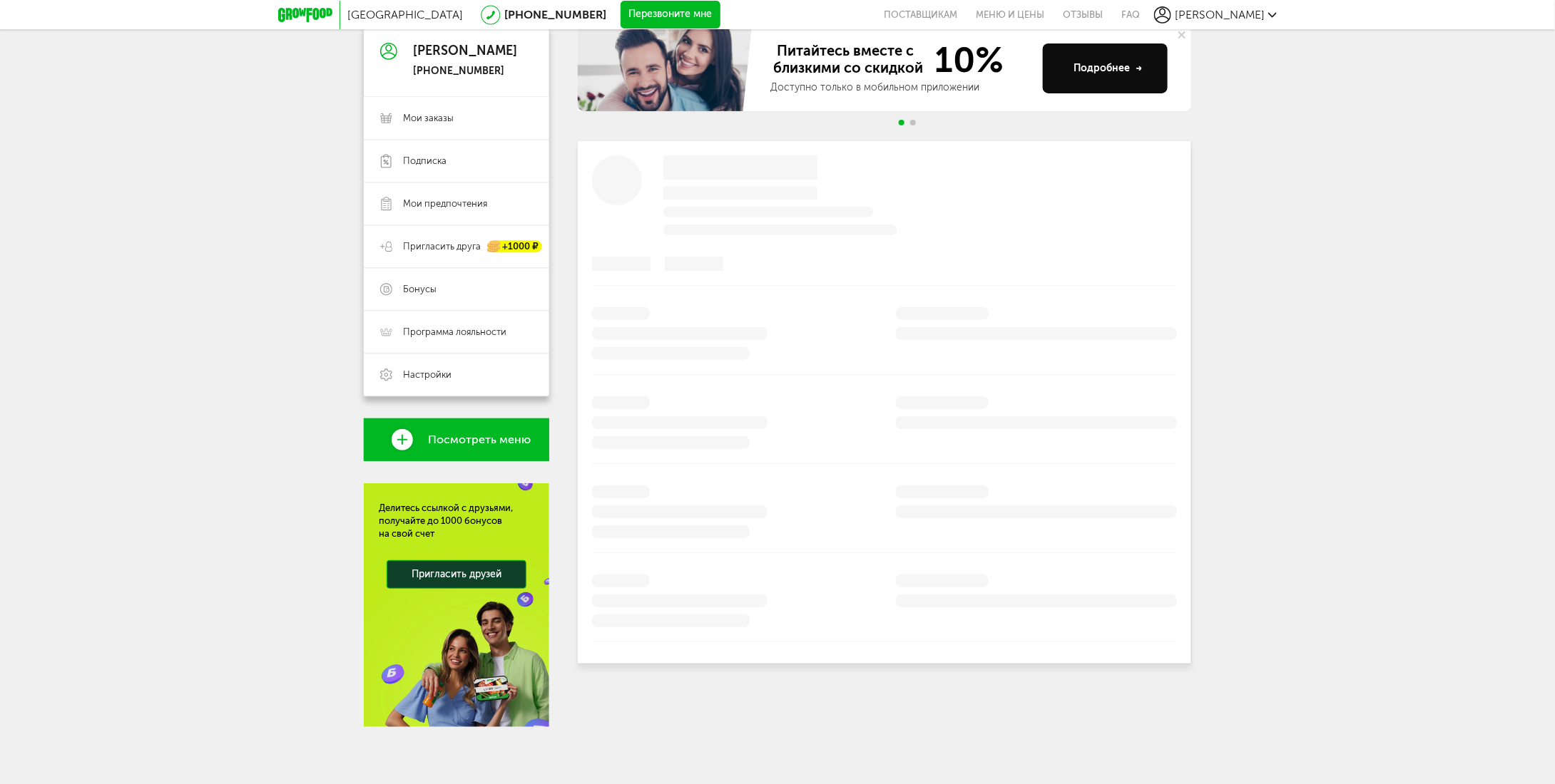
scroll to position [163, 0]
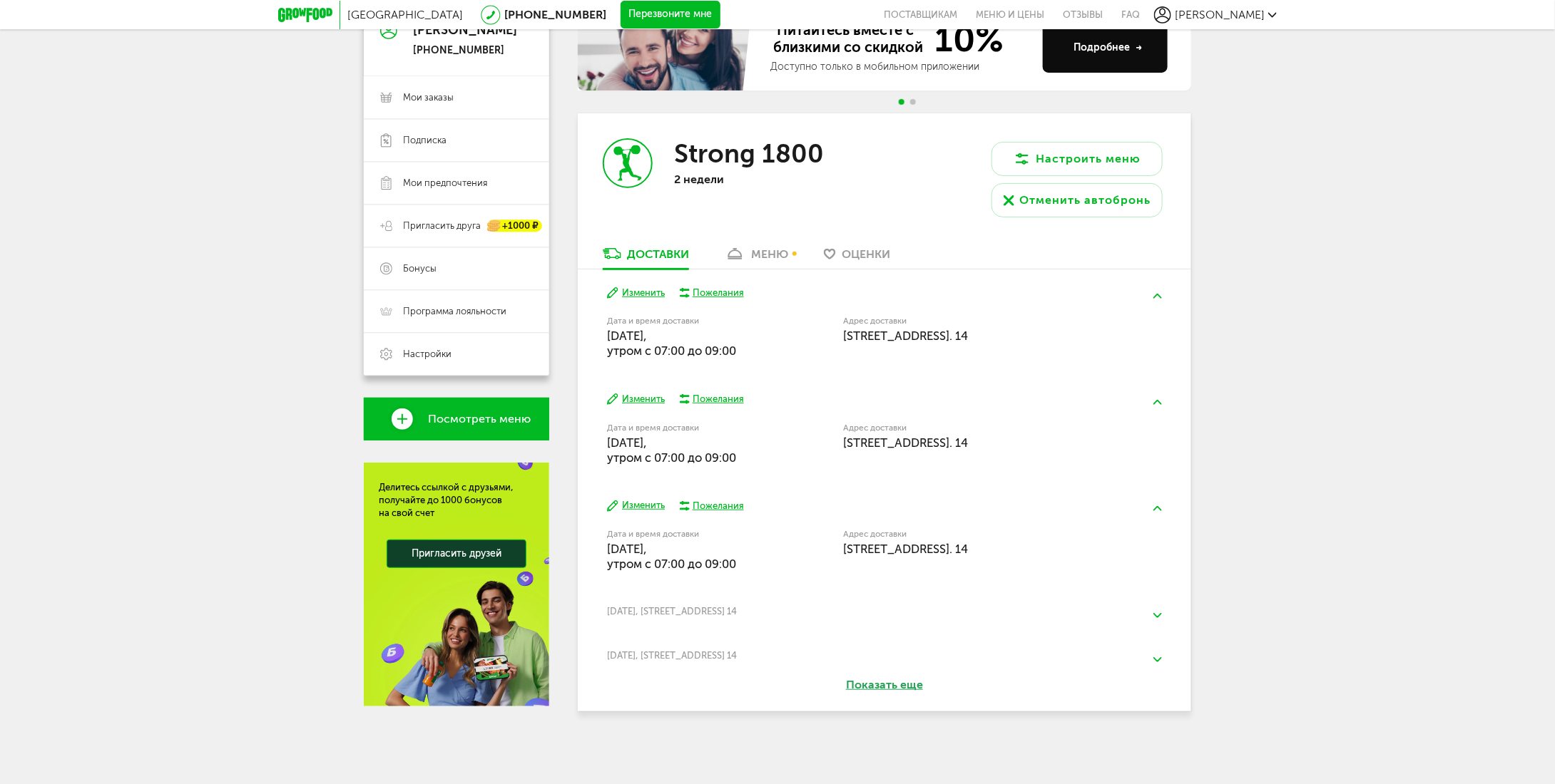
click at [759, 247] on div "меню" at bounding box center [769, 254] width 37 height 14
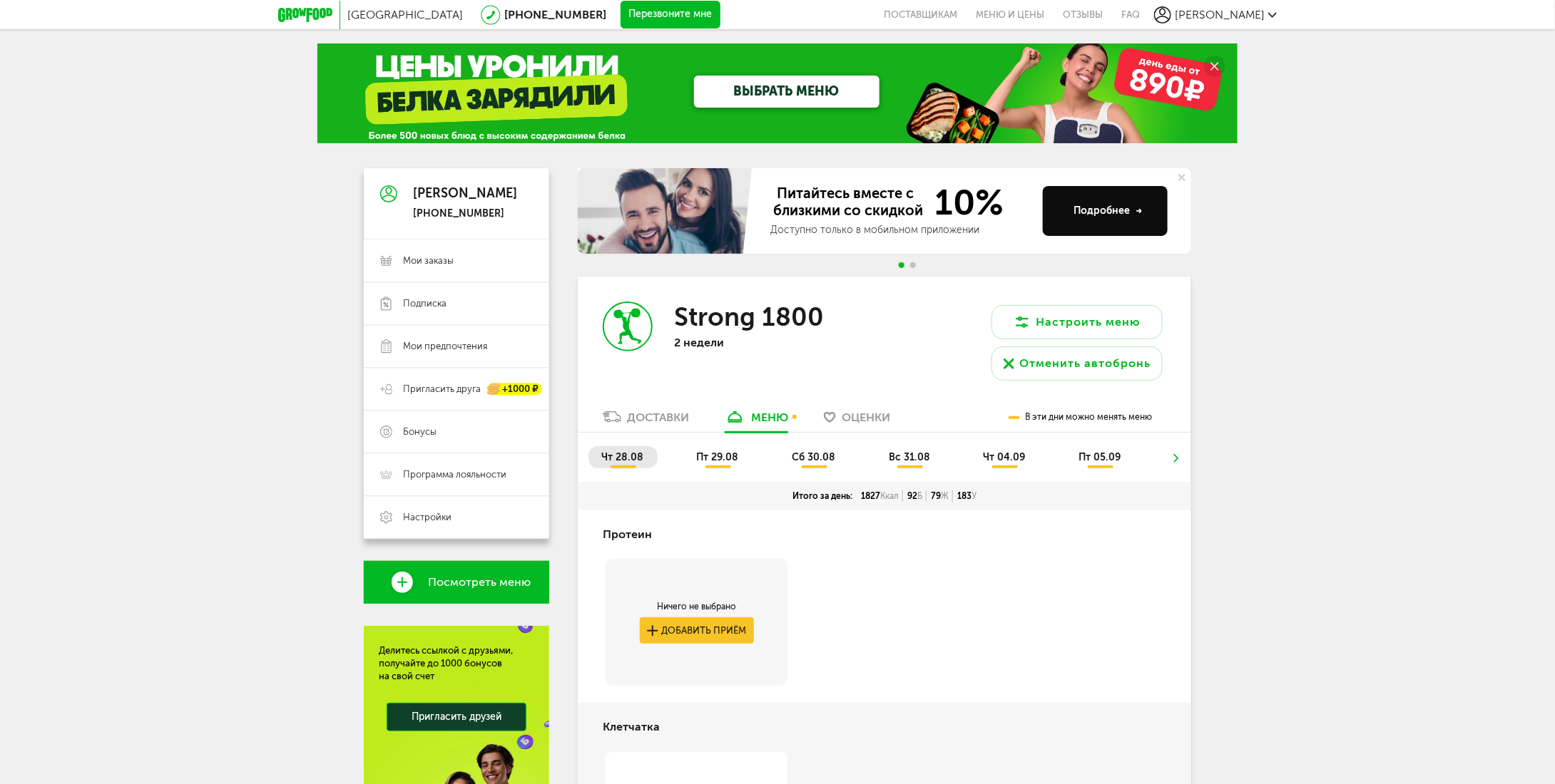
click at [638, 418] on div "Доставки" at bounding box center [658, 417] width 62 height 14
